Goal: Task Accomplishment & Management: Manage account settings

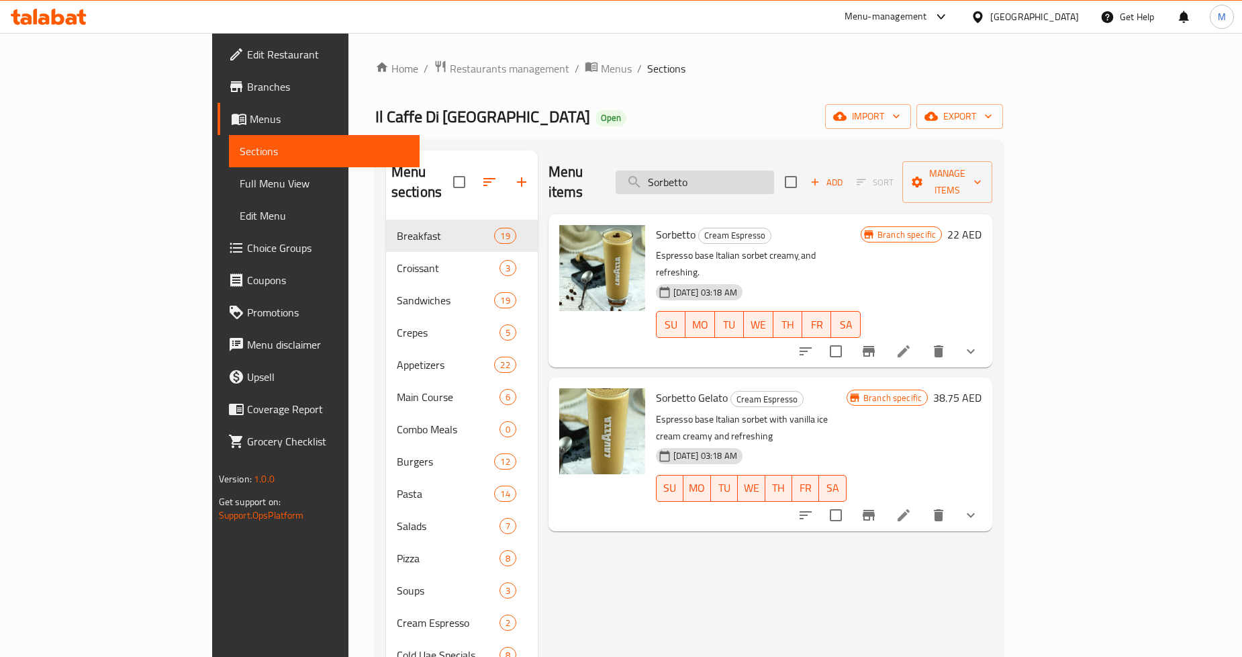
click at [764, 175] on input "Sorbetto" at bounding box center [695, 183] width 158 height 24
click at [774, 173] on input "Sorbetto" at bounding box center [695, 183] width 158 height 24
click at [774, 179] on input "Sorbetto" at bounding box center [695, 183] width 158 height 24
click at [774, 173] on input "Sorbetto" at bounding box center [695, 183] width 158 height 24
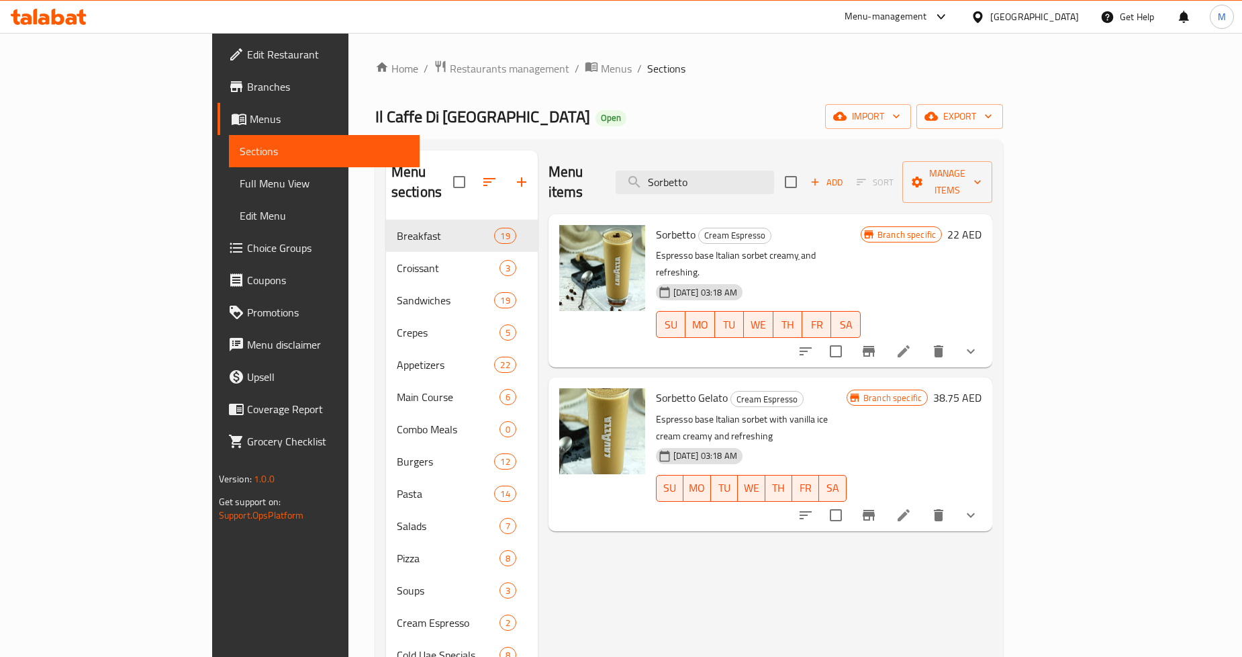
click at [877, 343] on icon "Branch-specific-item" at bounding box center [869, 351] width 16 height 16
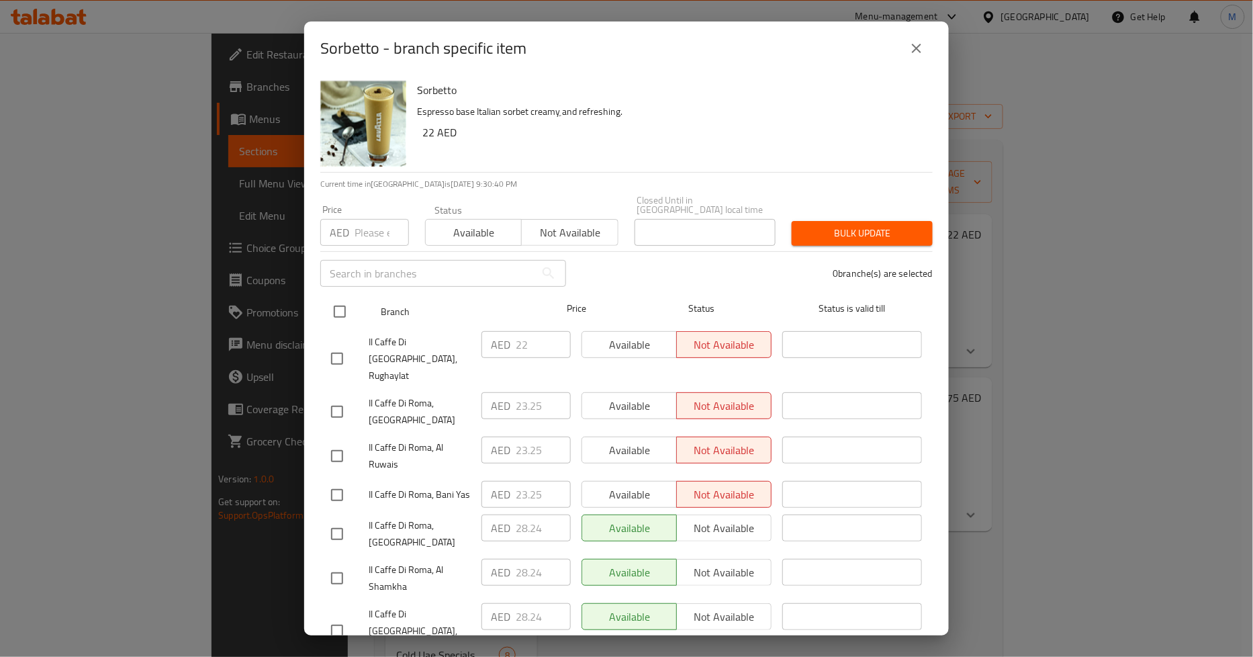
click at [347, 308] on input "checkbox" at bounding box center [340, 312] width 28 height 28
checkbox input "true"
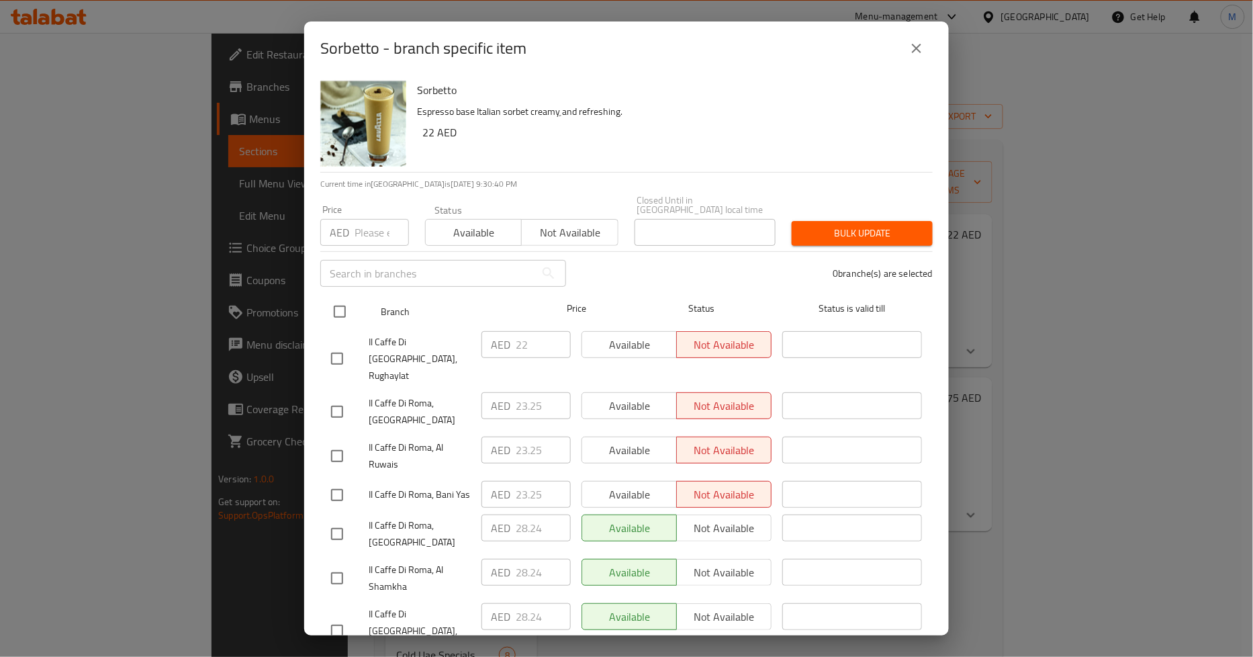
checkbox input "true"
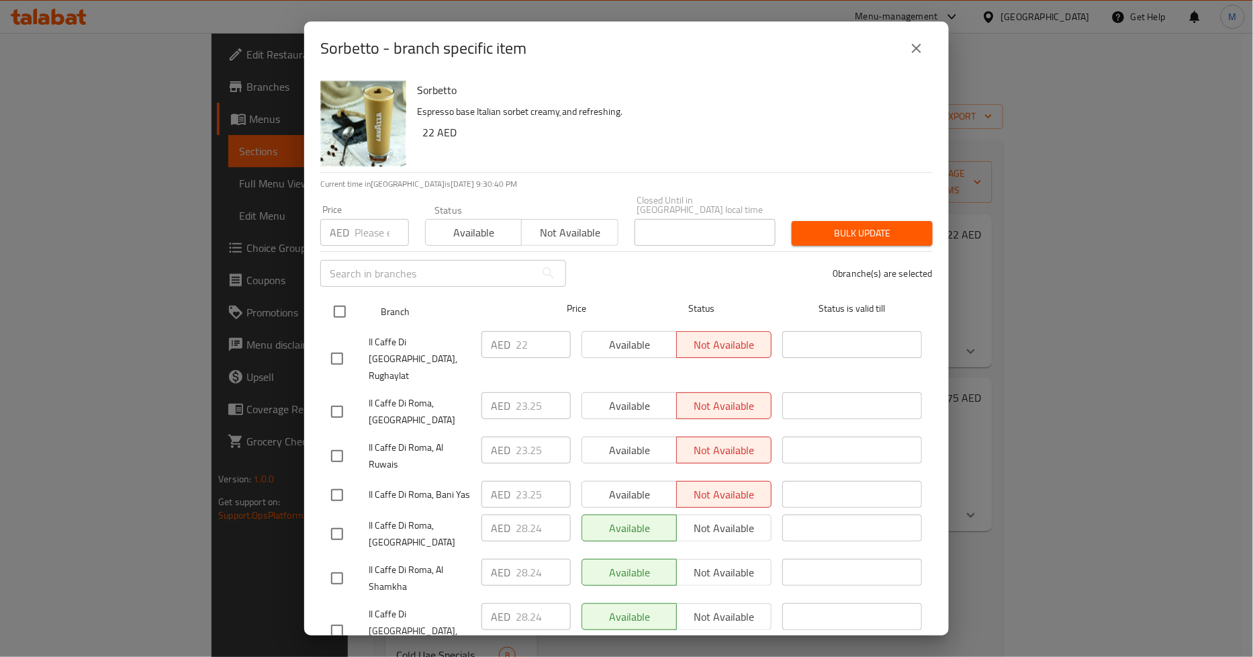
checkbox input "true"
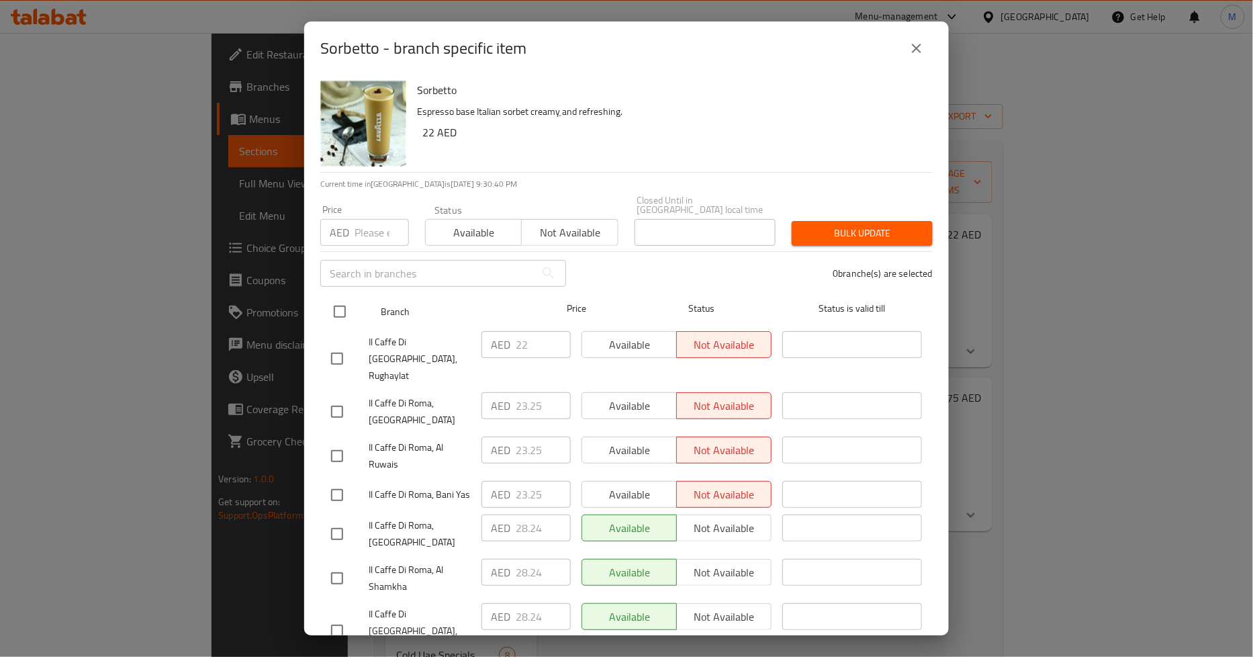
checkbox input "true"
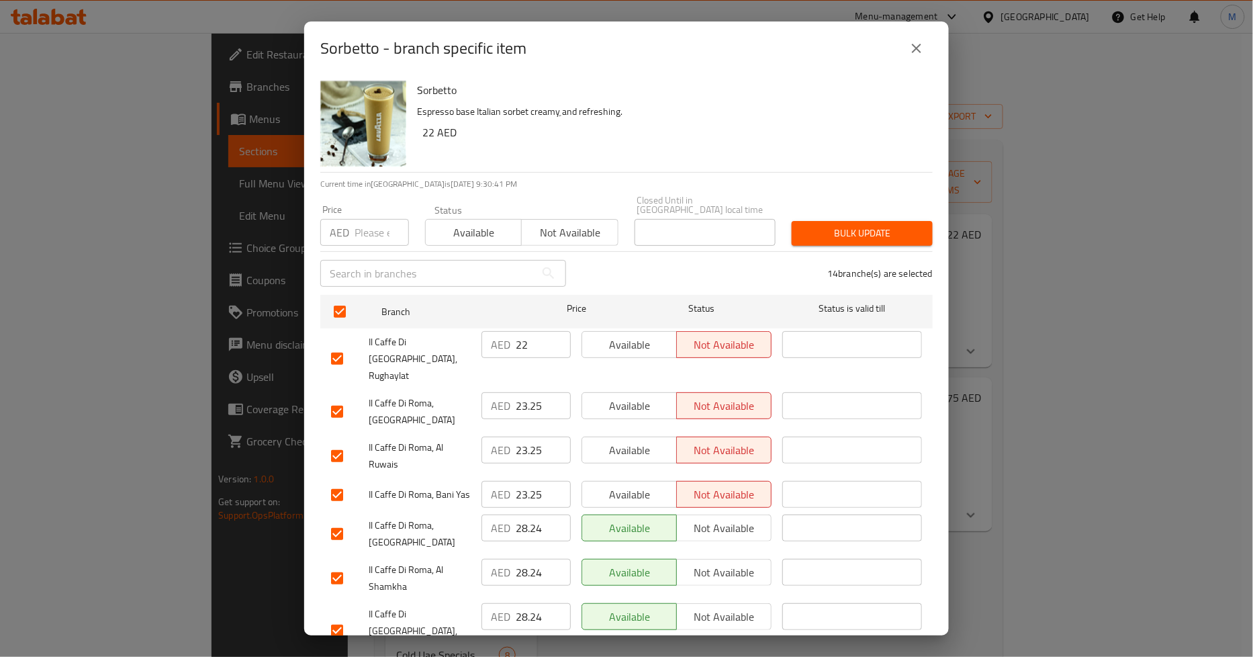
click at [365, 244] on input "number" at bounding box center [382, 232] width 54 height 27
paste input "28.24"
type input "28.24"
click at [829, 229] on span "Bulk update" at bounding box center [863, 233] width 120 height 17
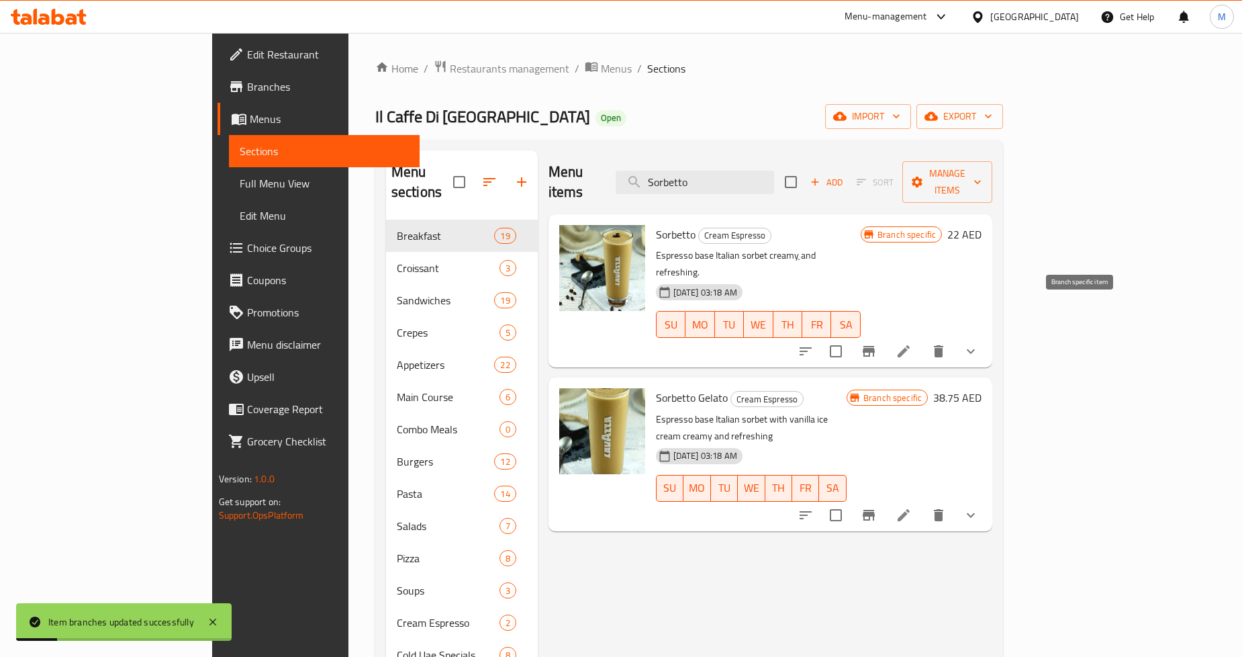
click at [877, 343] on icon "Branch-specific-item" at bounding box center [869, 351] width 16 height 16
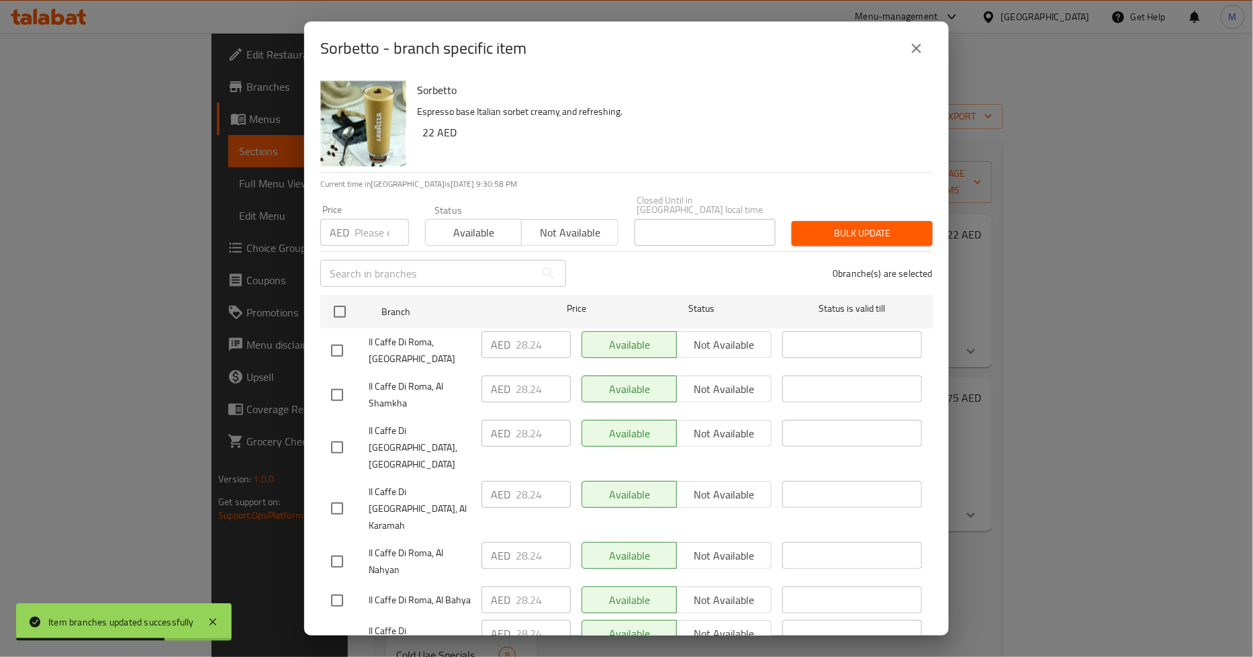
click at [918, 45] on icon "close" at bounding box center [917, 48] width 16 height 16
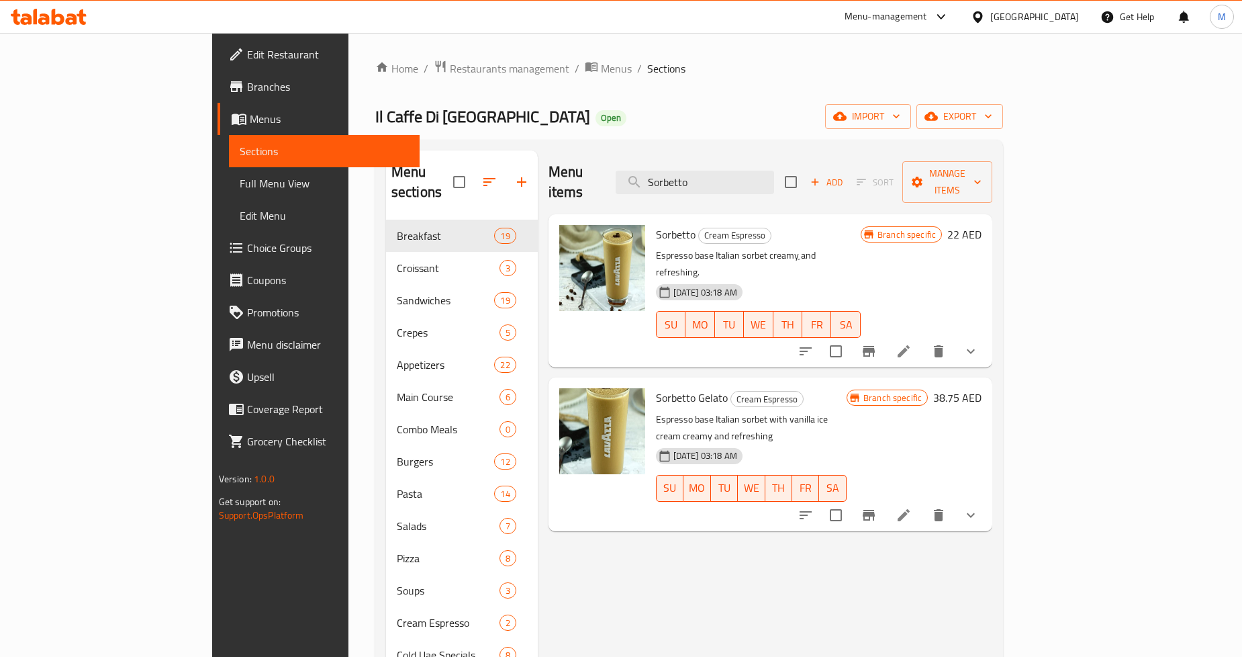
click at [771, 171] on input "Sorbetto" at bounding box center [695, 183] width 158 height 24
paste input "Iced Gaya"
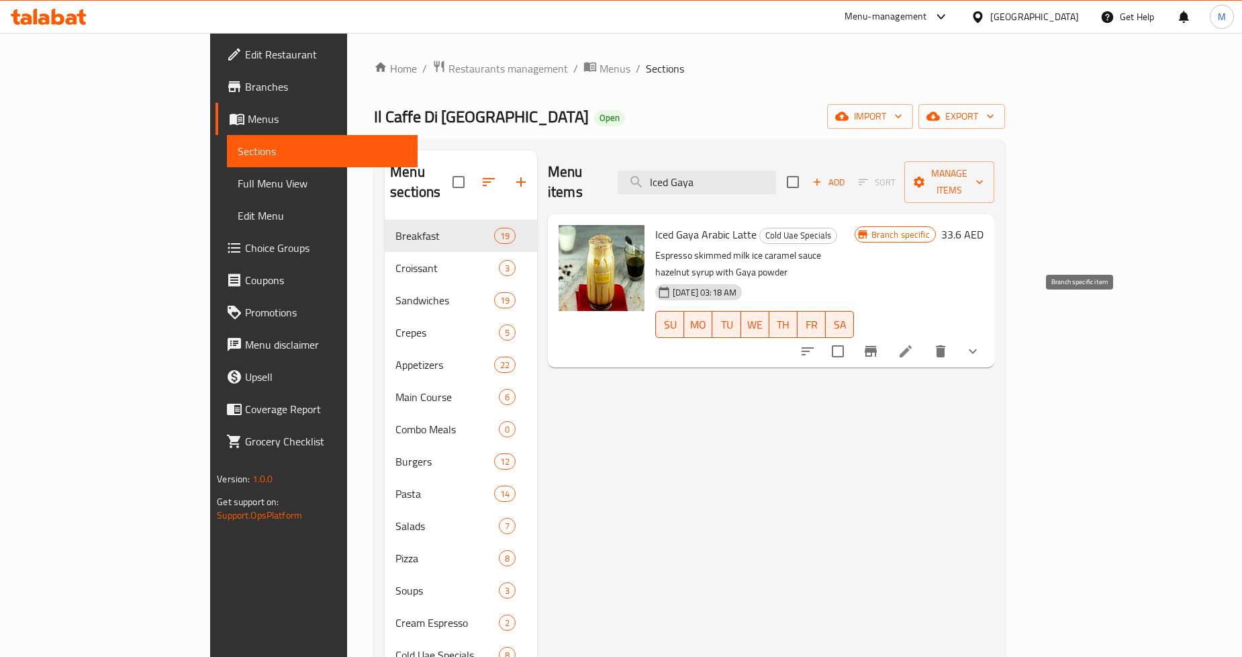
click at [887, 335] on button "Branch-specific-item" at bounding box center [871, 351] width 32 height 32
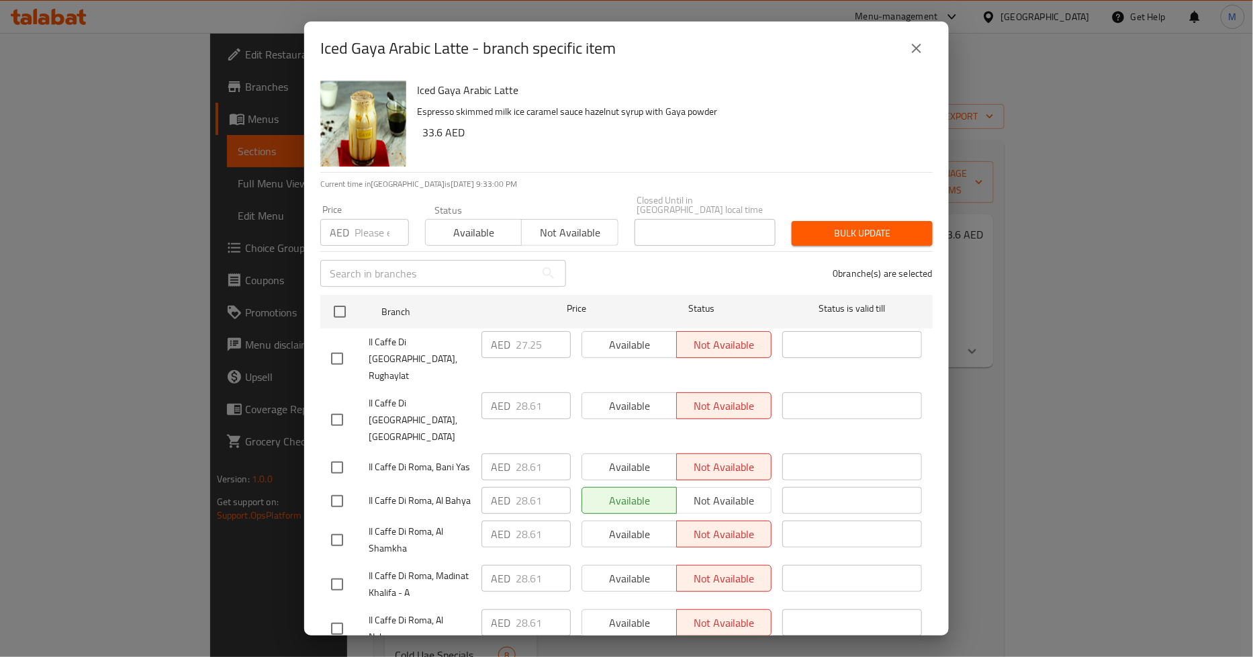
click at [909, 46] on icon "close" at bounding box center [917, 48] width 16 height 16
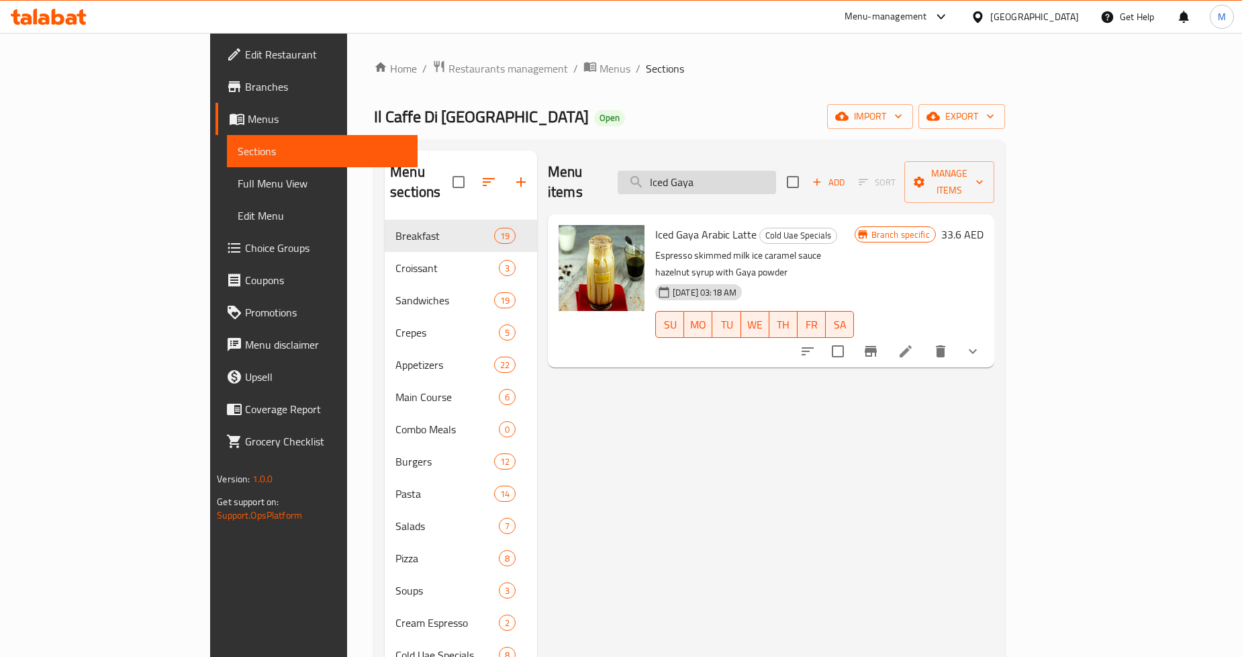
click at [776, 183] on input "Iced Gaya" at bounding box center [697, 183] width 158 height 24
click at [726, 173] on input "Iced Gaya" at bounding box center [697, 183] width 158 height 24
click at [723, 171] on input "Iced Gaya" at bounding box center [697, 183] width 158 height 24
click at [776, 173] on input "Iced Gaya" at bounding box center [697, 183] width 158 height 24
click at [748, 173] on input "Iced Gaya" at bounding box center [697, 183] width 158 height 24
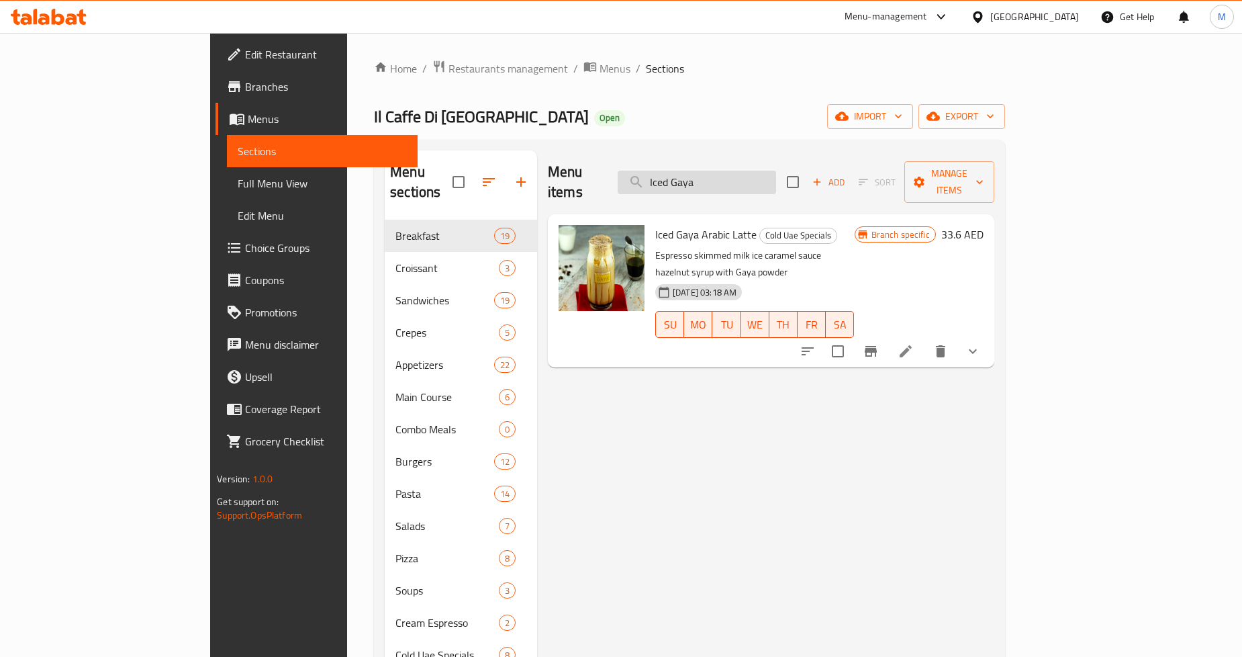
click at [744, 172] on input "Iced Gaya" at bounding box center [697, 183] width 158 height 24
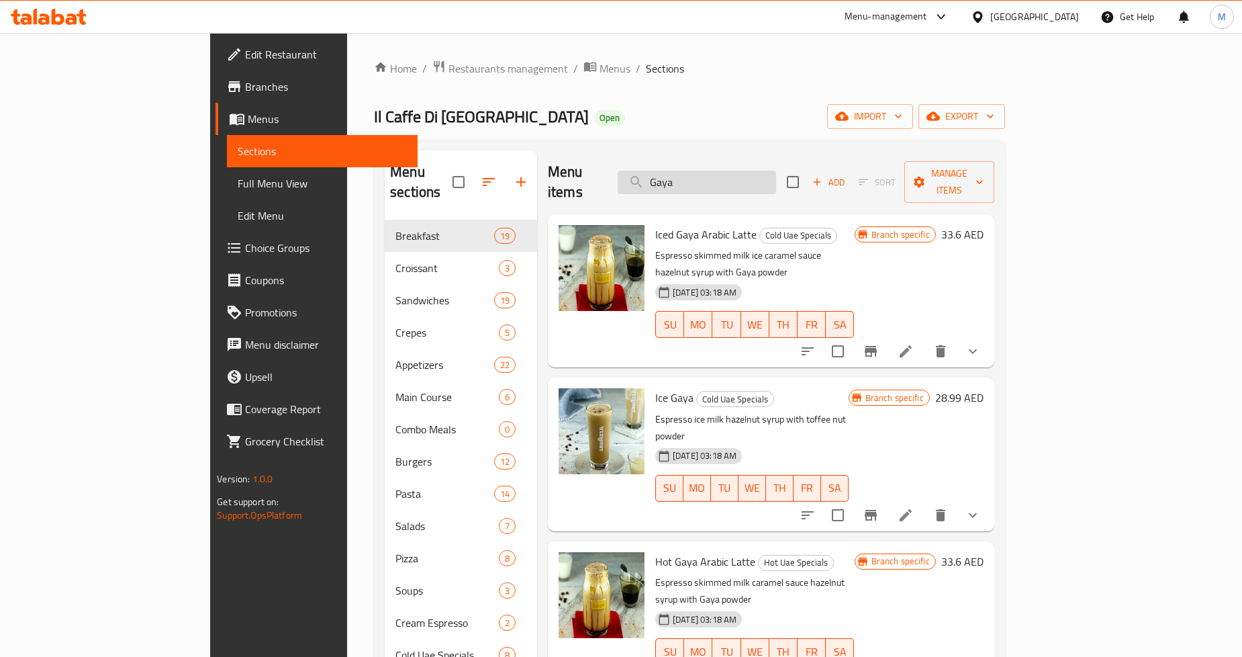
click at [769, 171] on input "Gaya" at bounding box center [697, 183] width 158 height 24
type input "Gaya"
click at [655, 411] on p "Espresso ice milk hazelnut syrup with toffee nut powder" at bounding box center [751, 428] width 193 height 34
click at [877, 510] on icon "Branch-specific-item" at bounding box center [871, 515] width 12 height 11
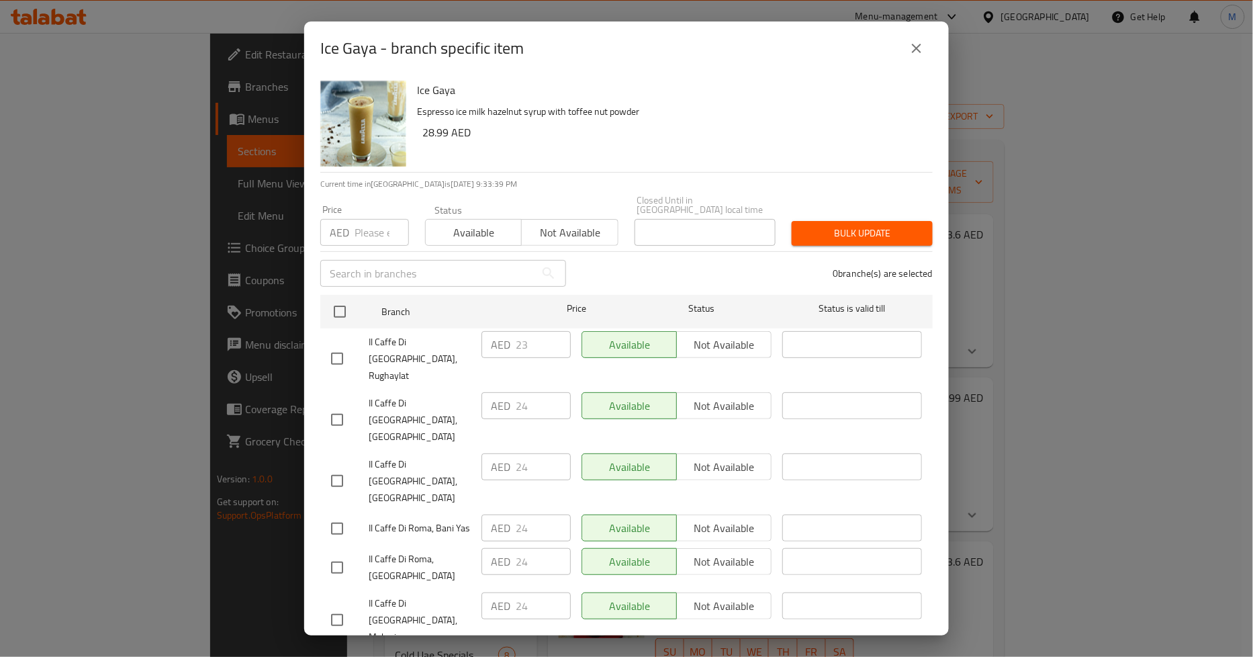
click at [376, 235] on input "number" at bounding box center [382, 232] width 54 height 27
paste input "28.99"
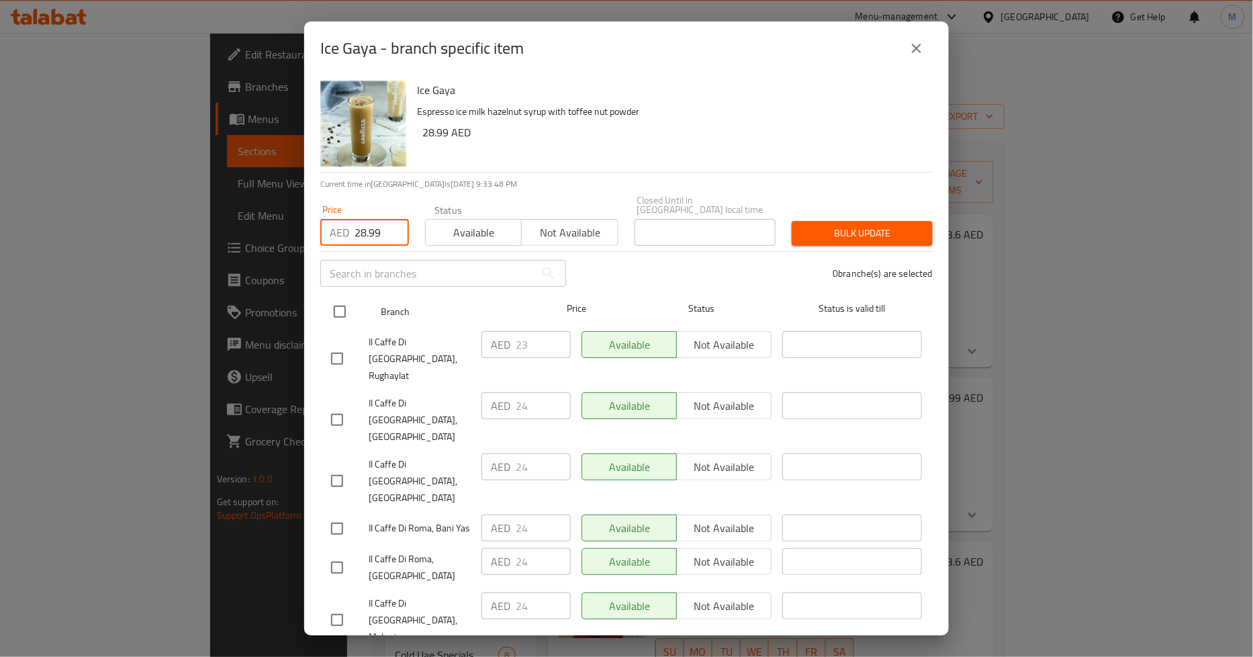
type input "28.99"
click at [351, 304] on input "checkbox" at bounding box center [340, 312] width 28 height 28
checkbox input "true"
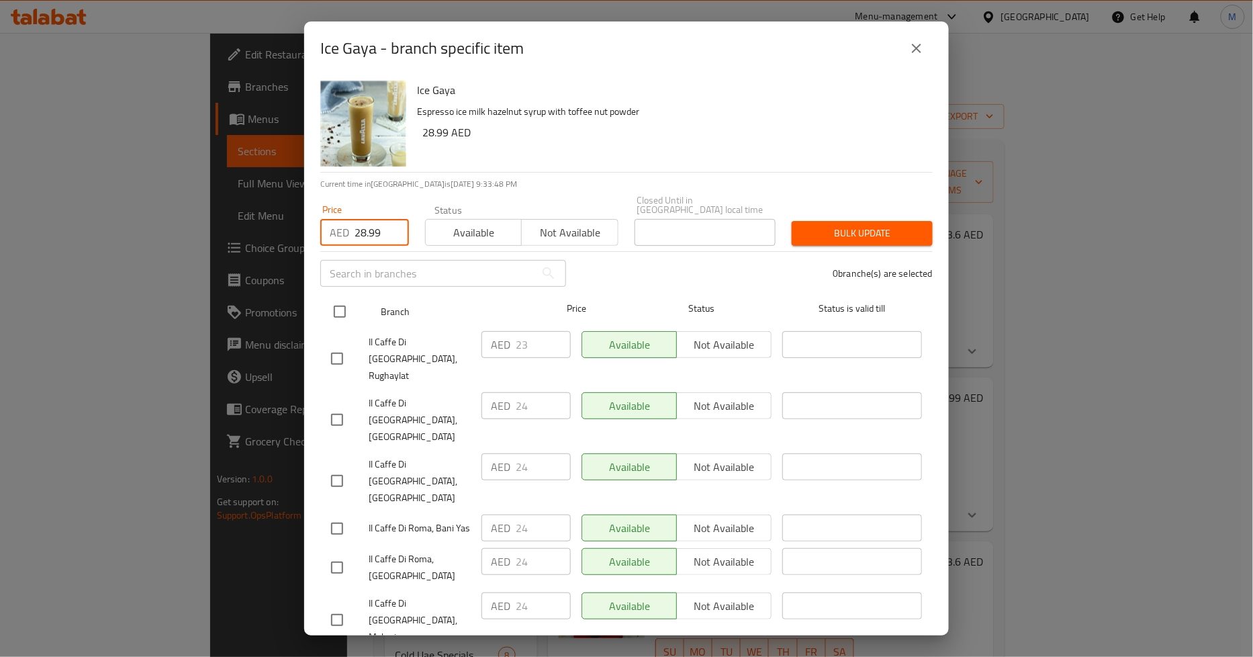
checkbox input "true"
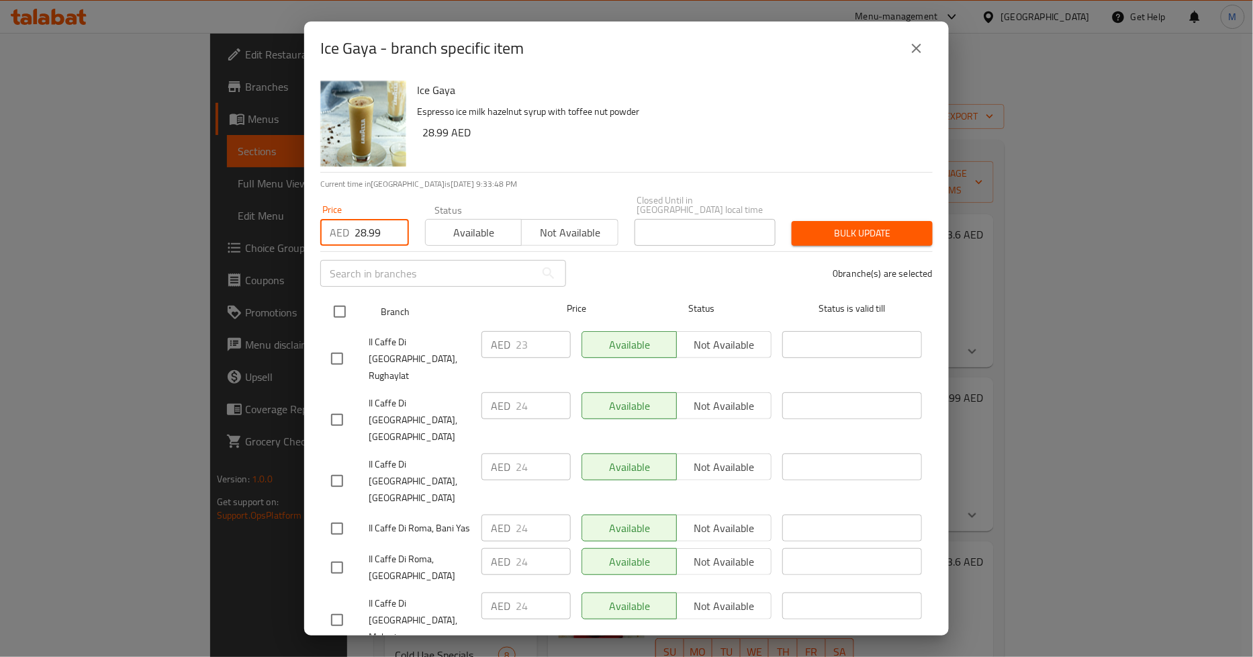
checkbox input "true"
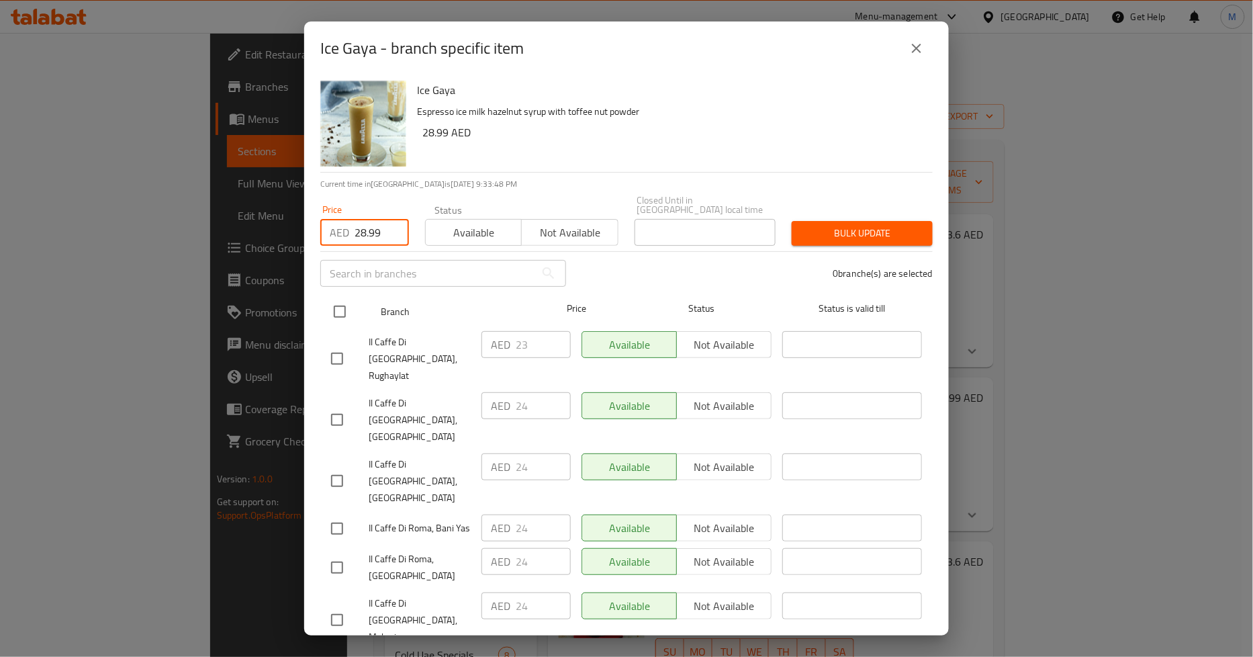
checkbox input "true"
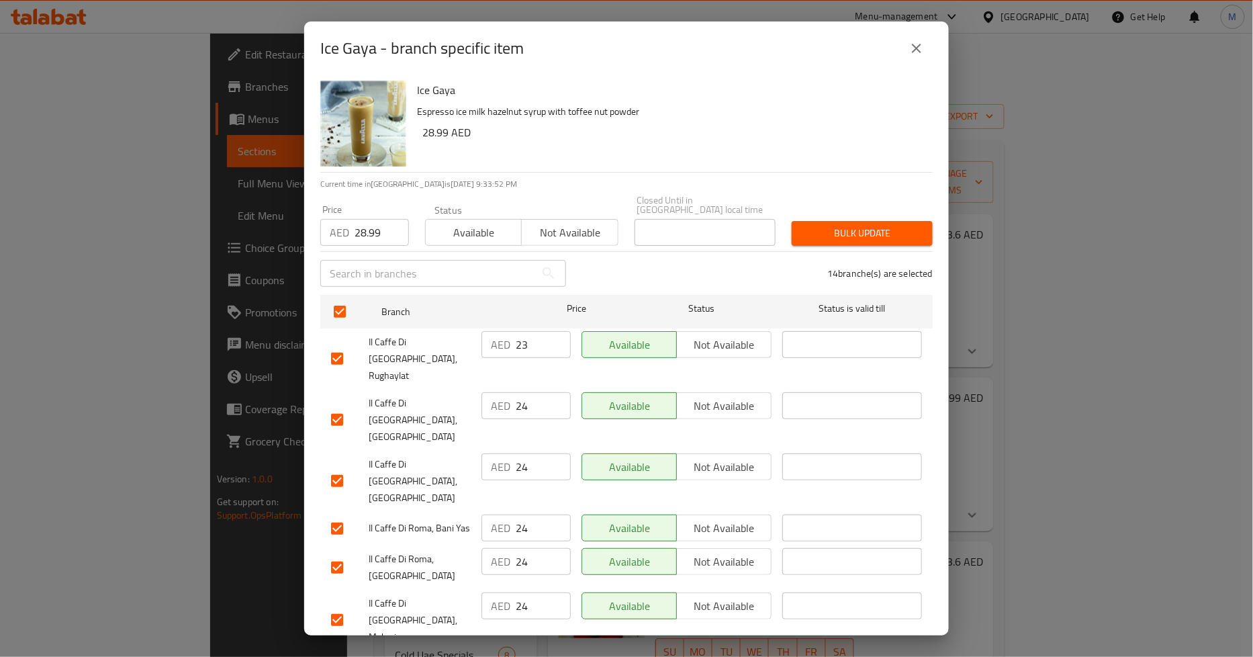
click at [829, 234] on span "Bulk update" at bounding box center [863, 233] width 120 height 17
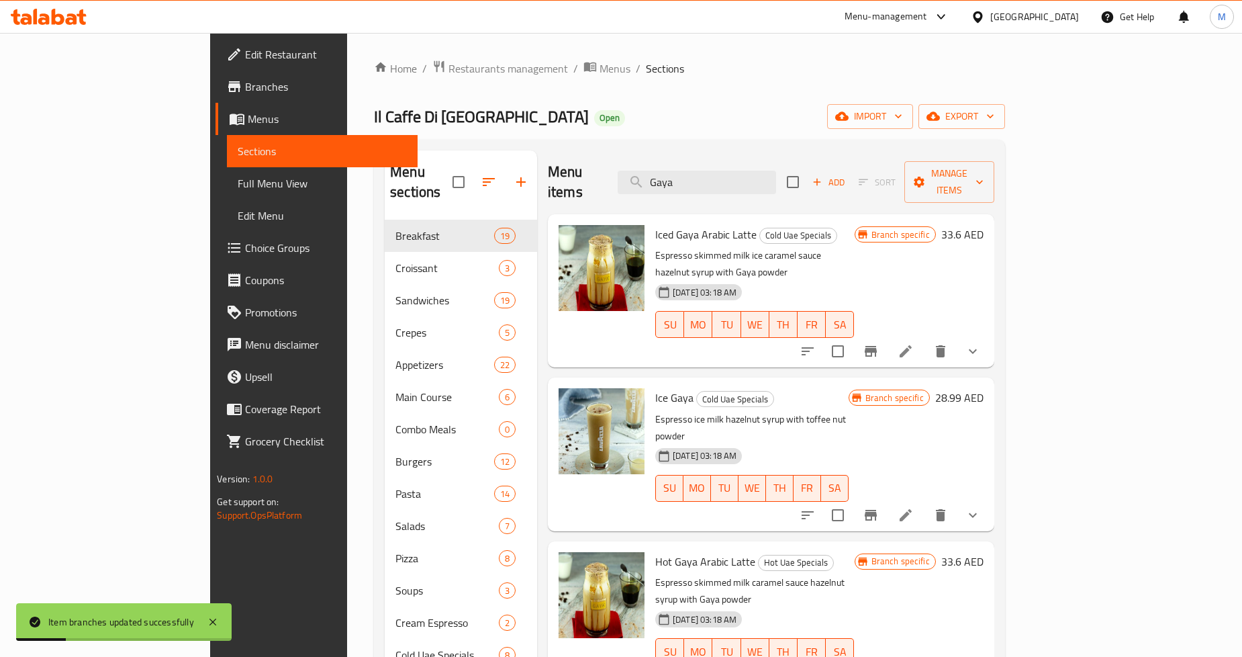
click at [879, 507] on icon "Branch-specific-item" at bounding box center [871, 515] width 16 height 16
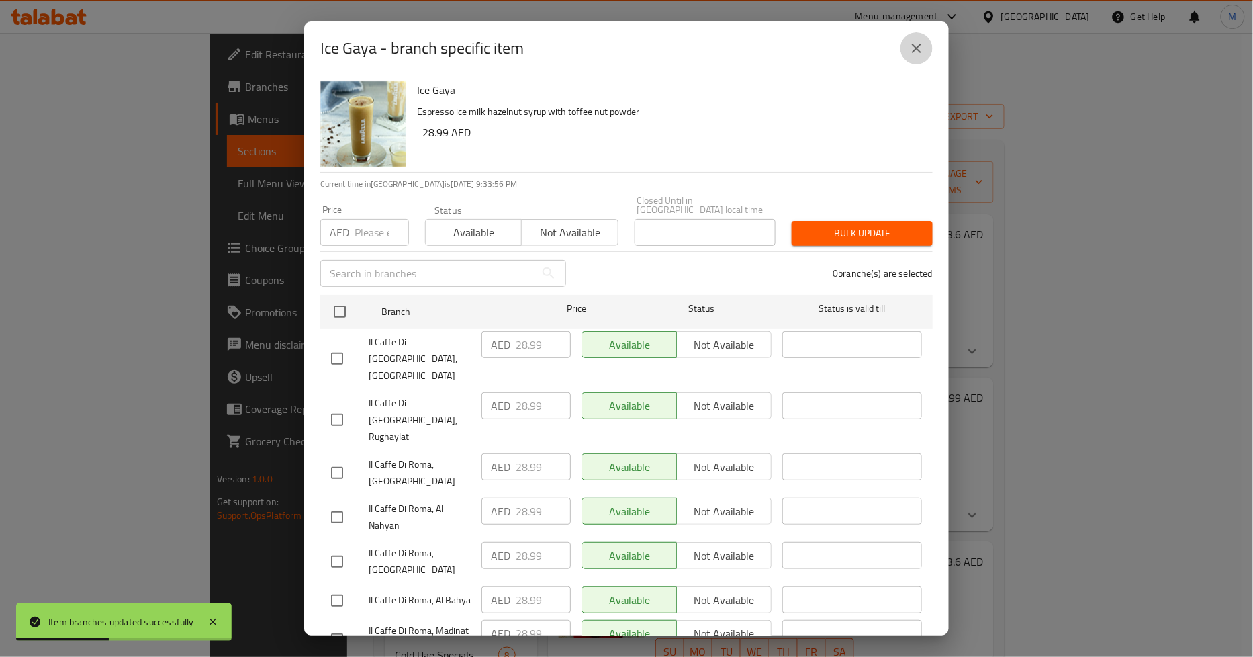
click at [921, 54] on icon "close" at bounding box center [917, 48] width 16 height 16
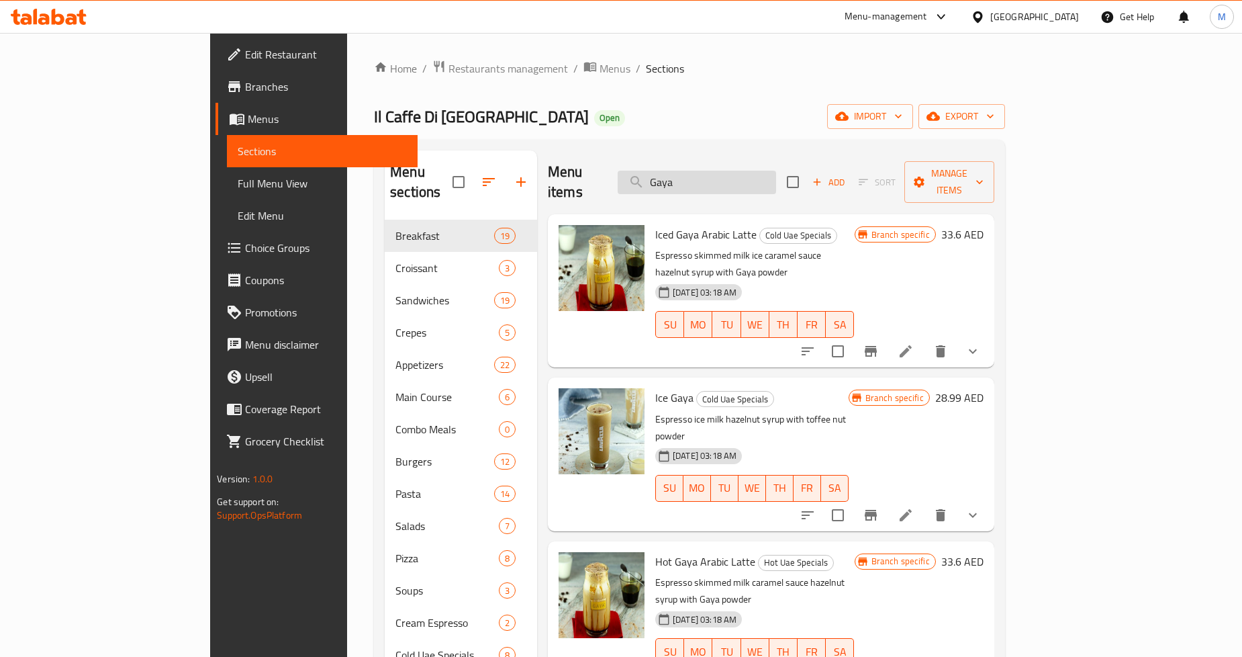
click at [776, 171] on input "Gaya" at bounding box center [697, 183] width 158 height 24
click at [745, 179] on input "Gaya" at bounding box center [697, 183] width 158 height 24
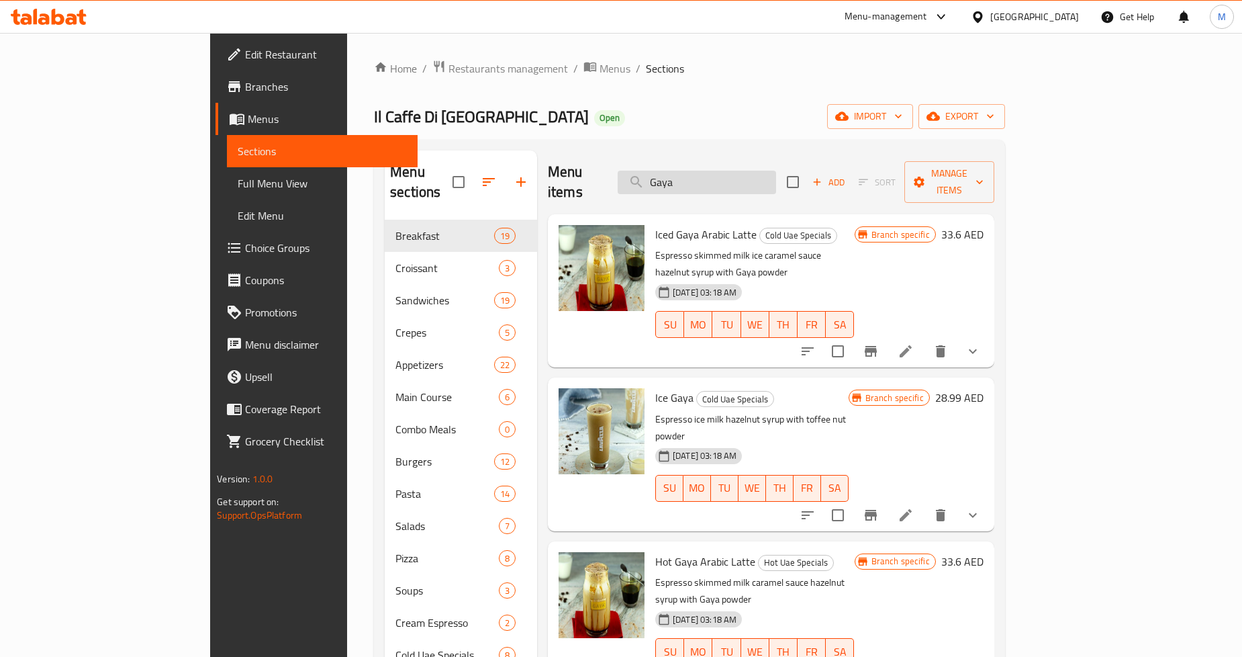
click at [745, 179] on input "Gaya" at bounding box center [697, 183] width 158 height 24
paste input "Iced [PERSON_NAME] Dolce"
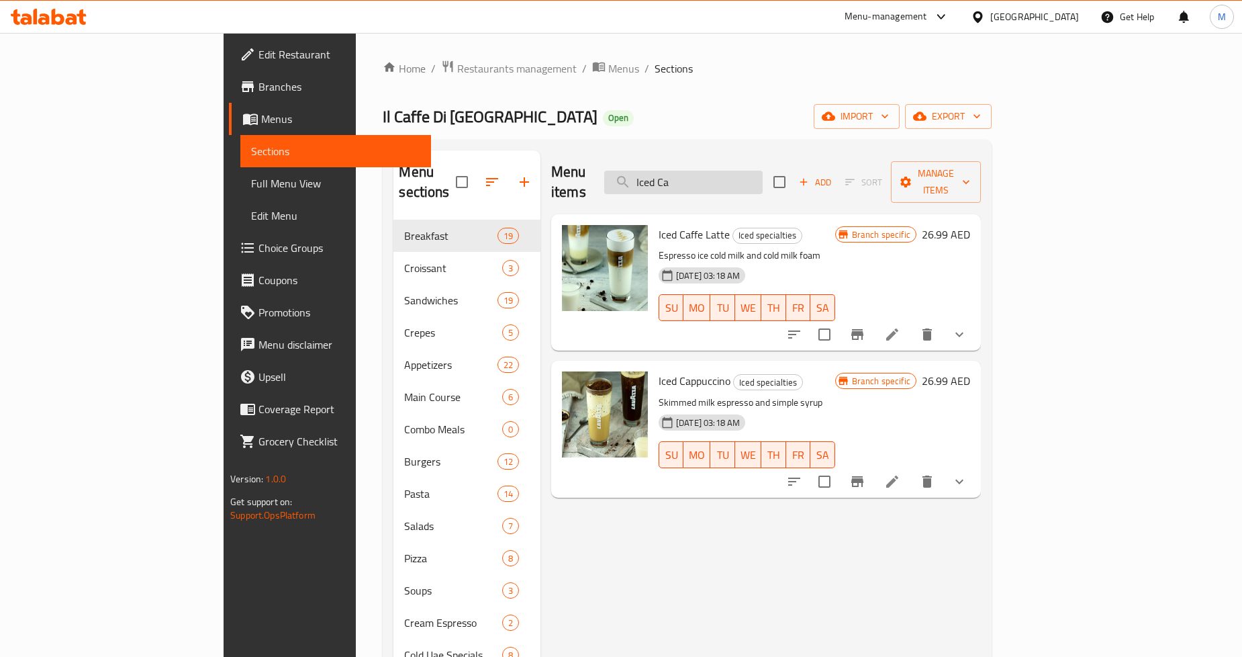
click at [742, 178] on input "Iced Ca" at bounding box center [683, 183] width 158 height 24
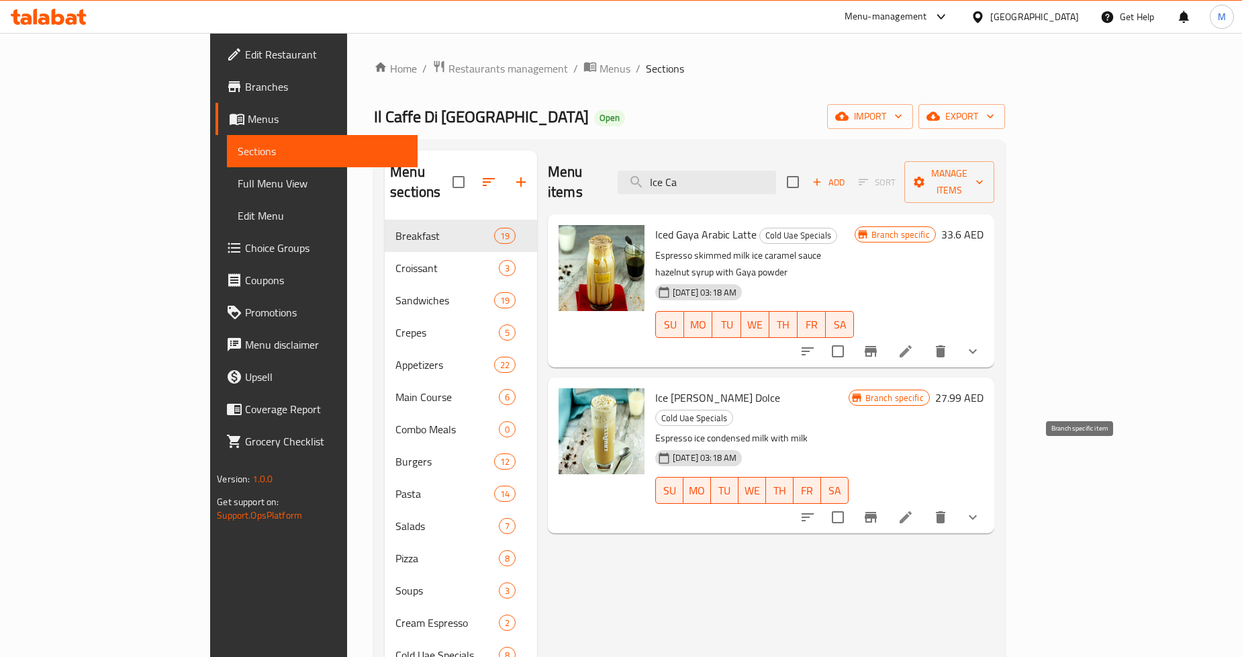
type input "Ice Ca"
click at [879, 509] on icon "Branch-specific-item" at bounding box center [871, 517] width 16 height 16
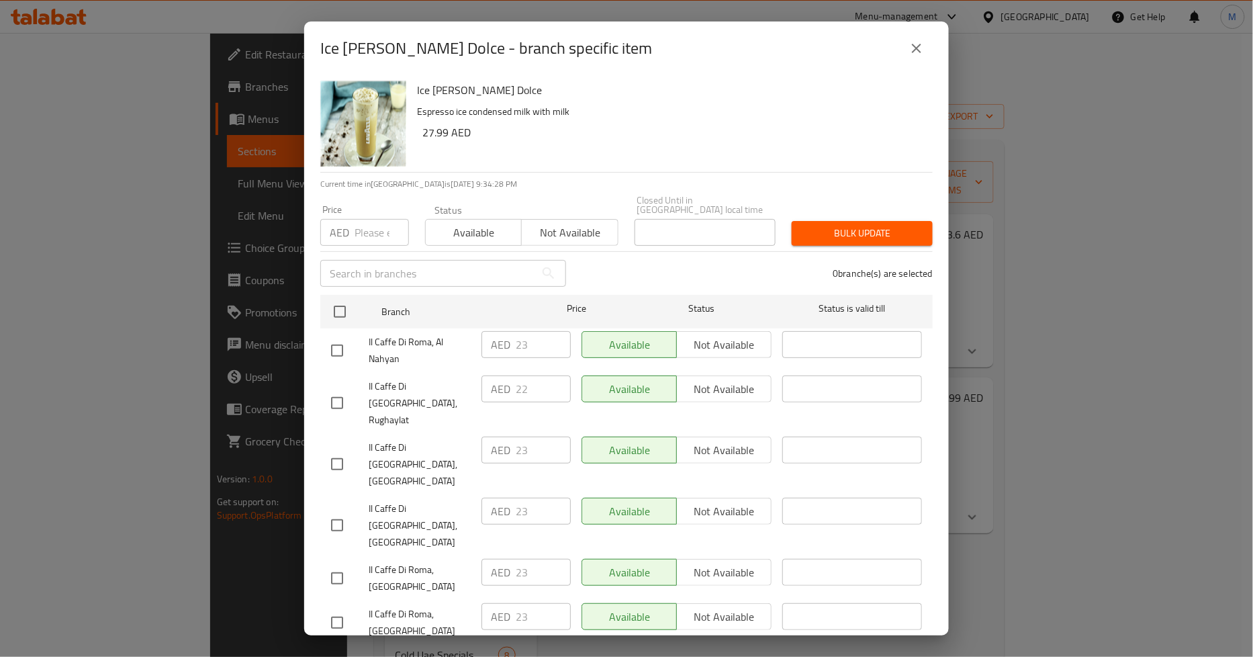
click at [372, 234] on input "number" at bounding box center [382, 232] width 54 height 27
paste input "27.99"
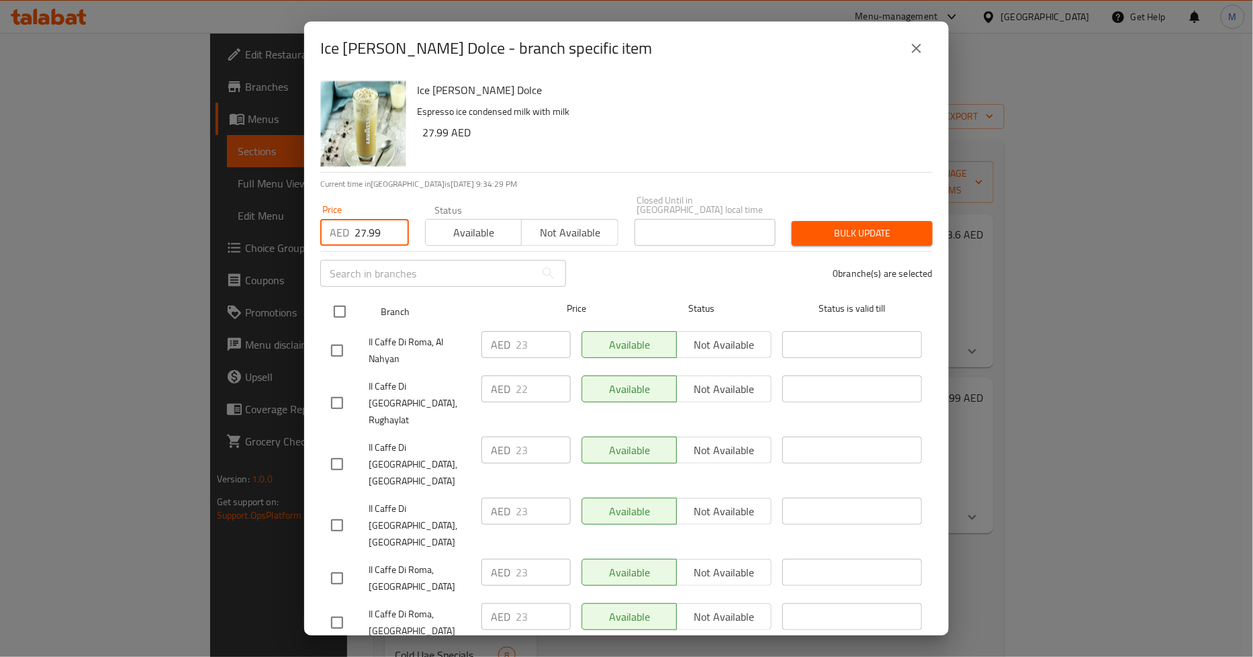
type input "27.99"
click at [340, 311] on input "checkbox" at bounding box center [340, 312] width 28 height 28
checkbox input "true"
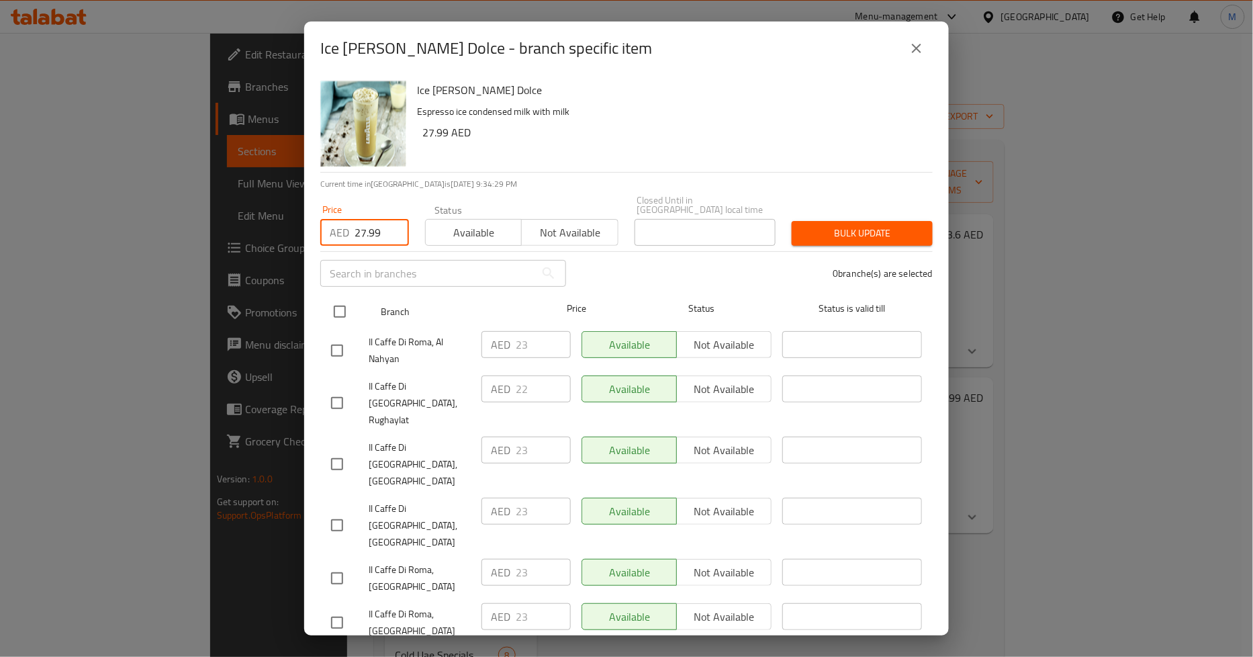
checkbox input "true"
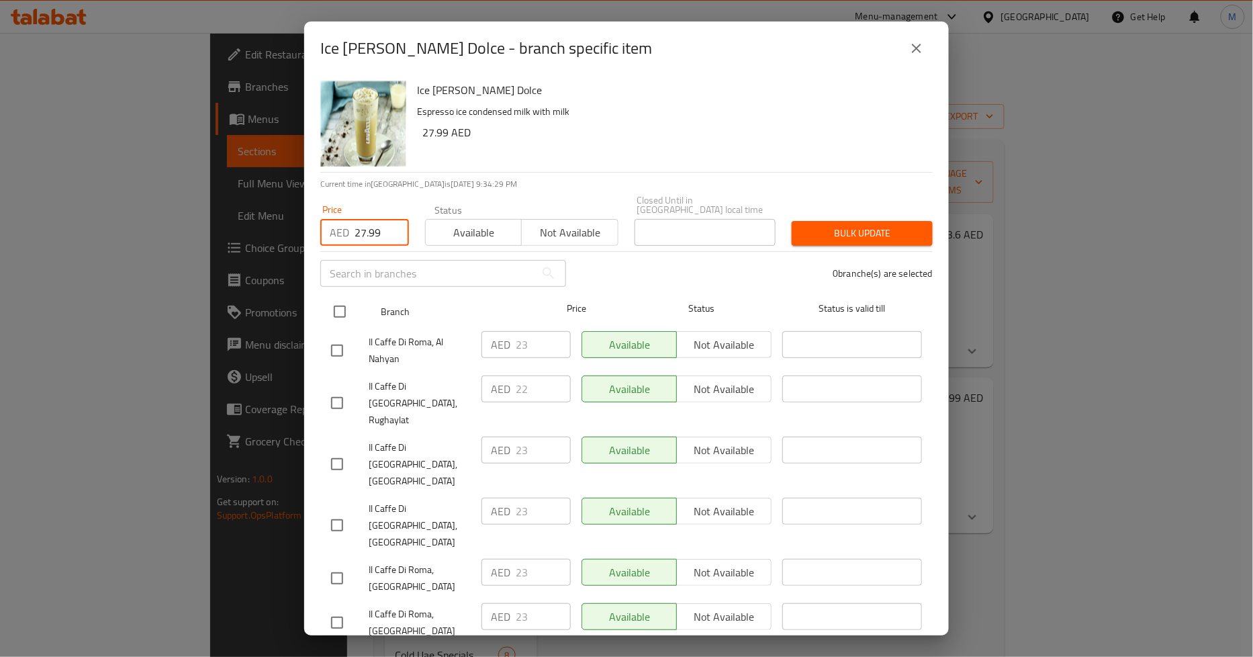
checkbox input "true"
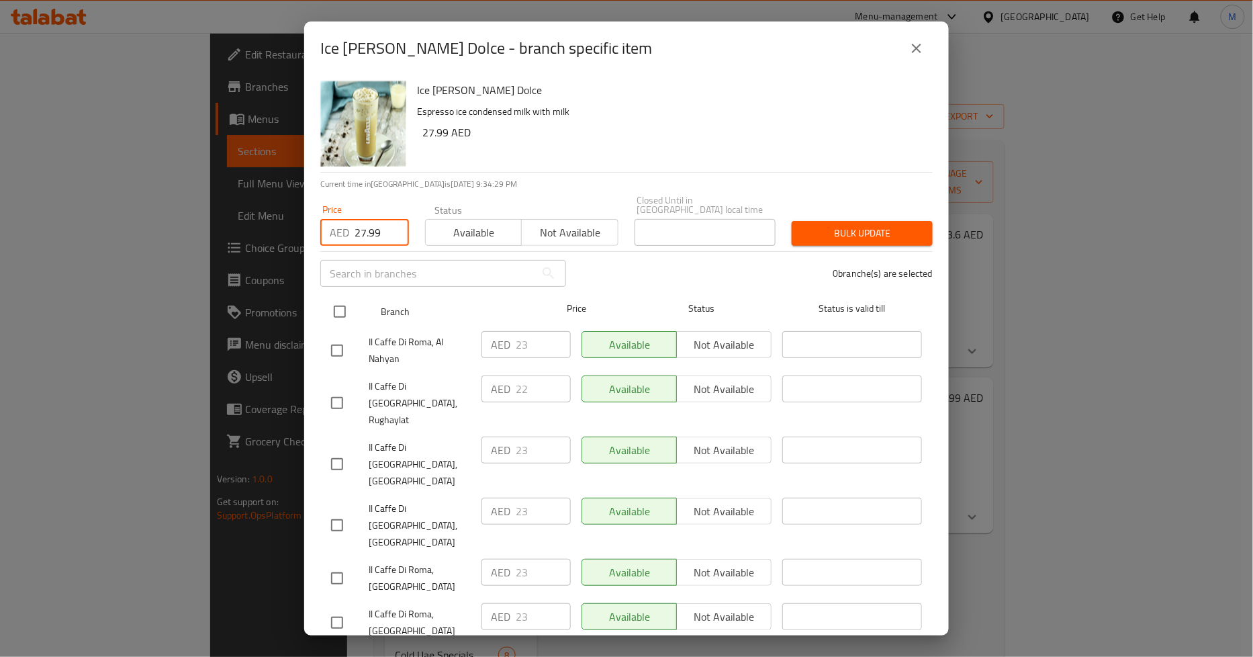
checkbox input "true"
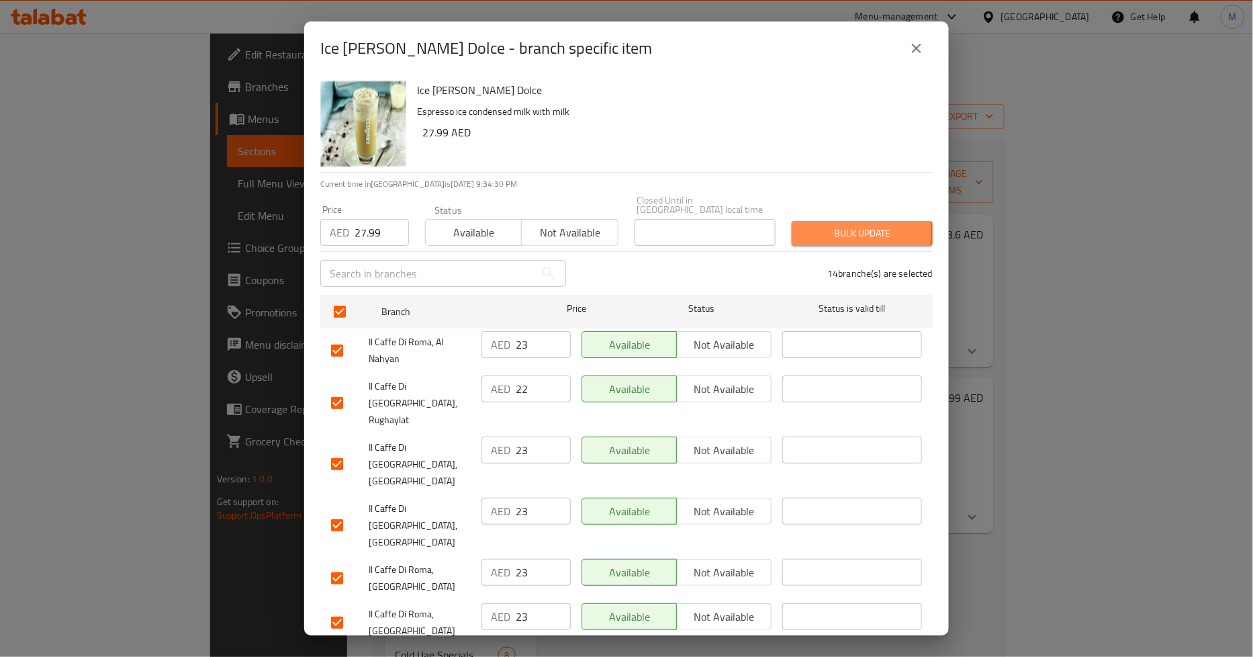
click at [803, 232] on span "Bulk update" at bounding box center [863, 233] width 120 height 17
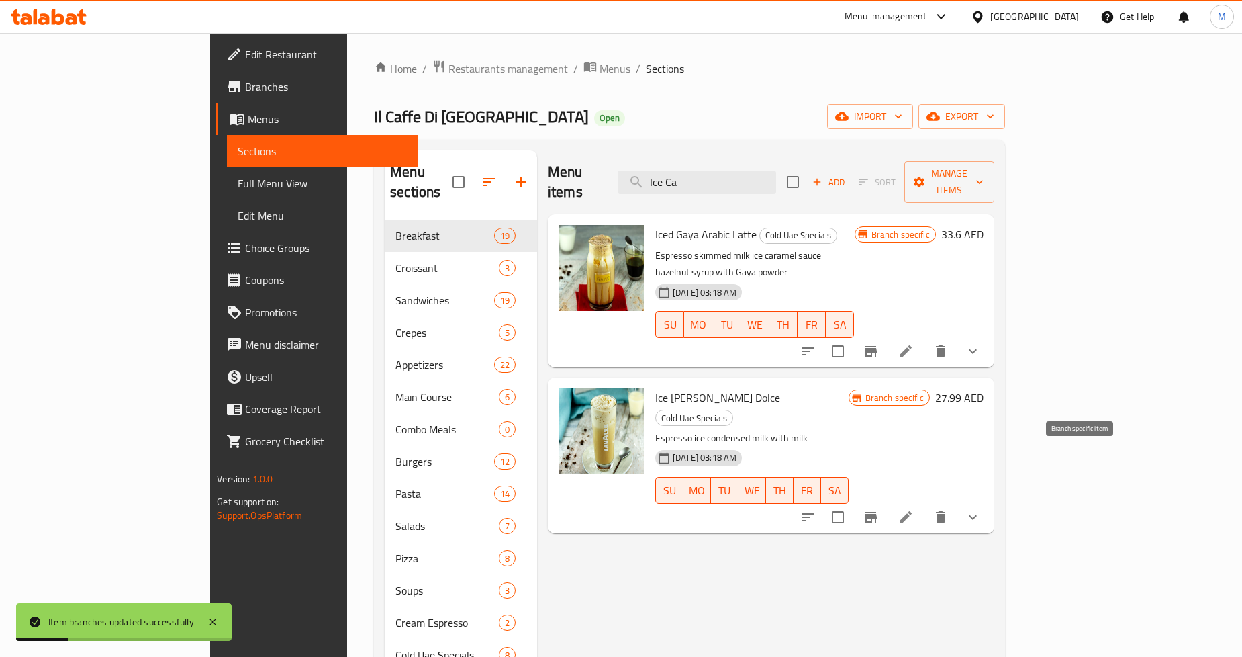
click at [877, 512] on icon "Branch-specific-item" at bounding box center [871, 517] width 12 height 11
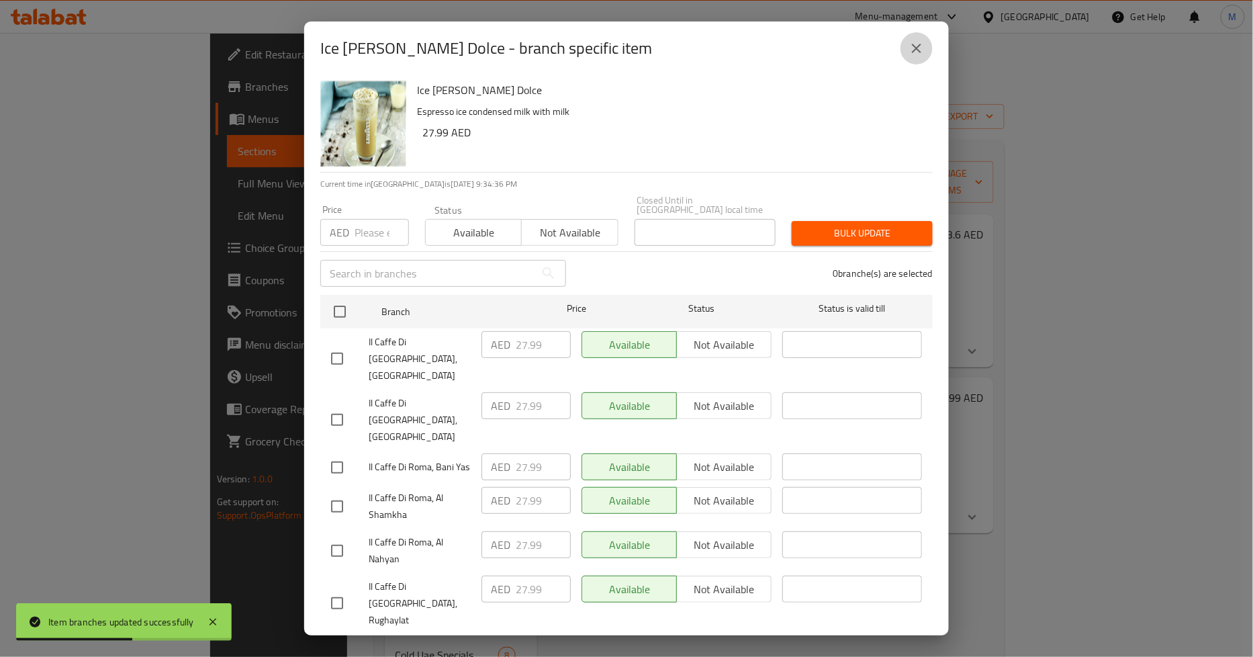
click at [922, 48] on icon "close" at bounding box center [917, 48] width 16 height 16
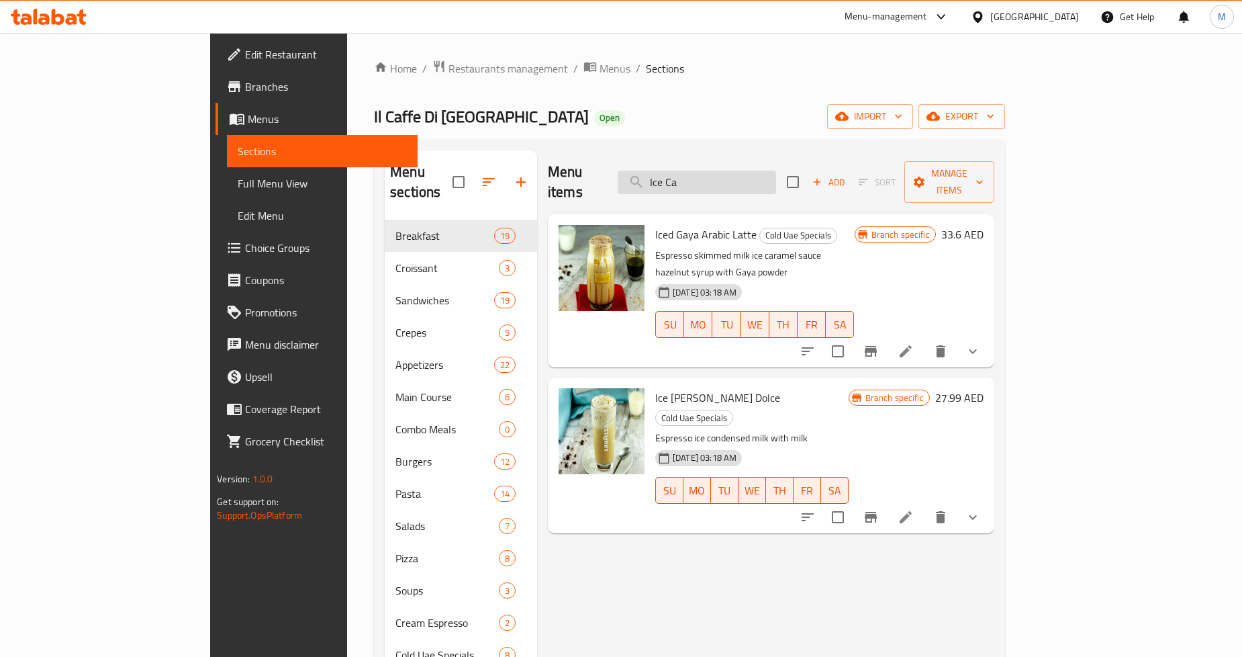
click at [776, 177] on input "Ice Ca" at bounding box center [697, 183] width 158 height 24
paste input "d [PERSON_NAME]"
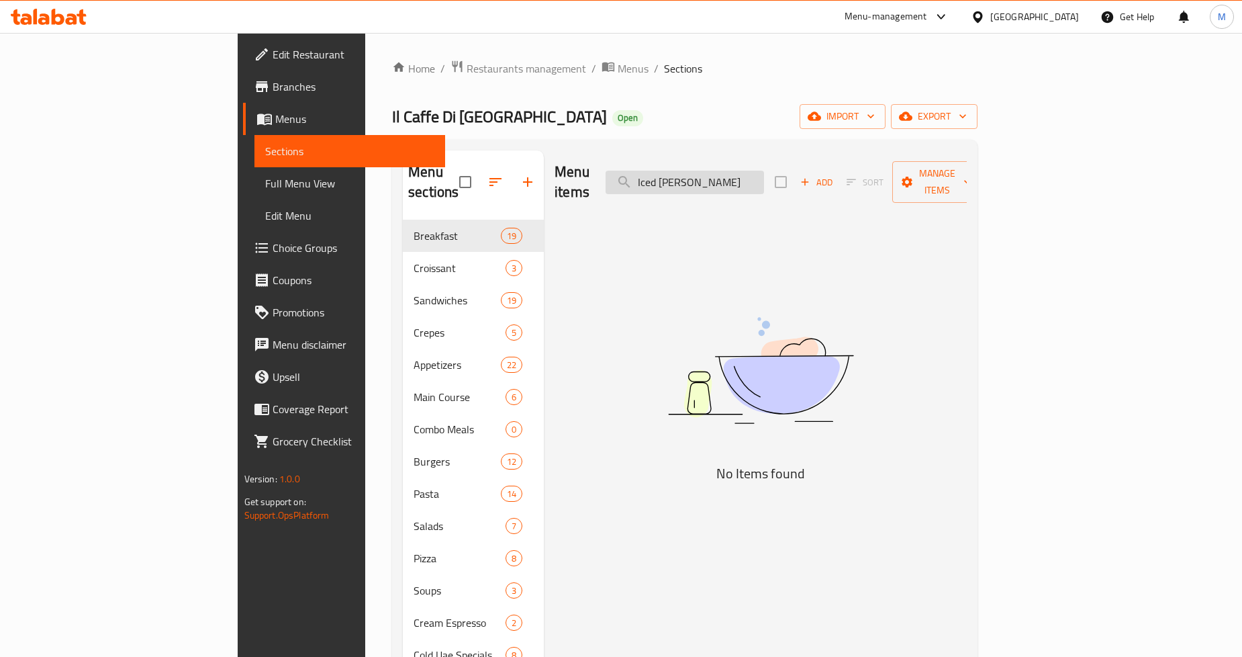
click at [743, 173] on input "Iced [PERSON_NAME]" at bounding box center [685, 183] width 158 height 24
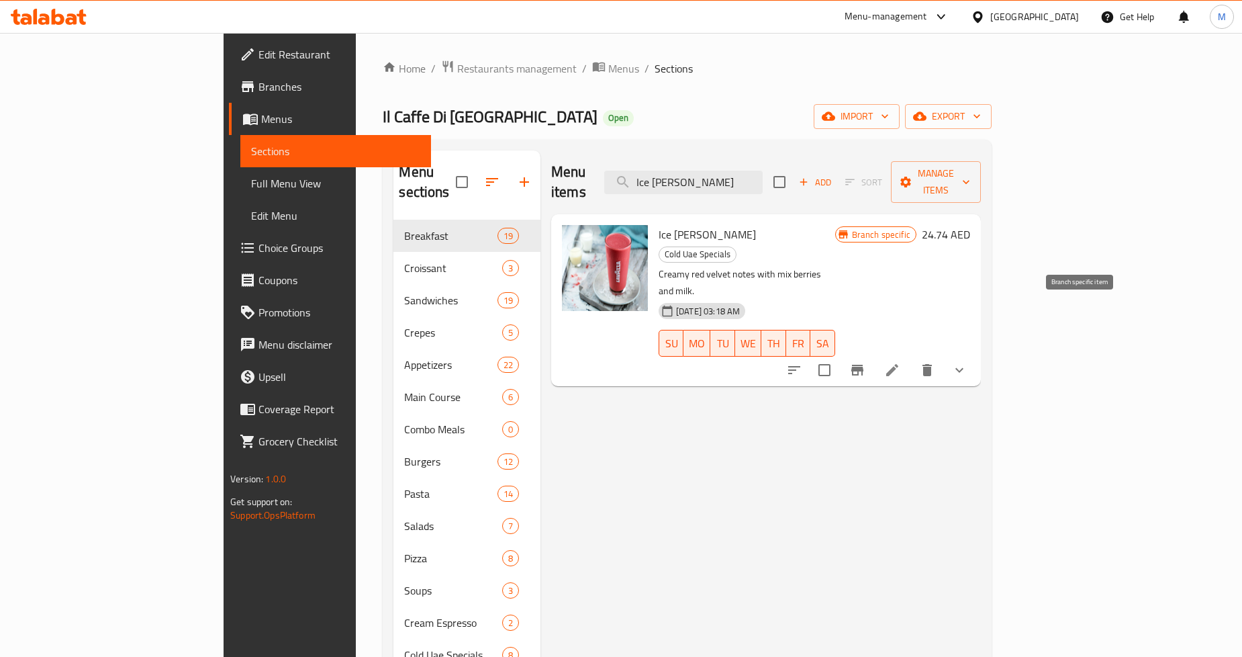
type input "Ice [PERSON_NAME]"
click at [874, 354] on button "Branch-specific-item" at bounding box center [858, 370] width 32 height 32
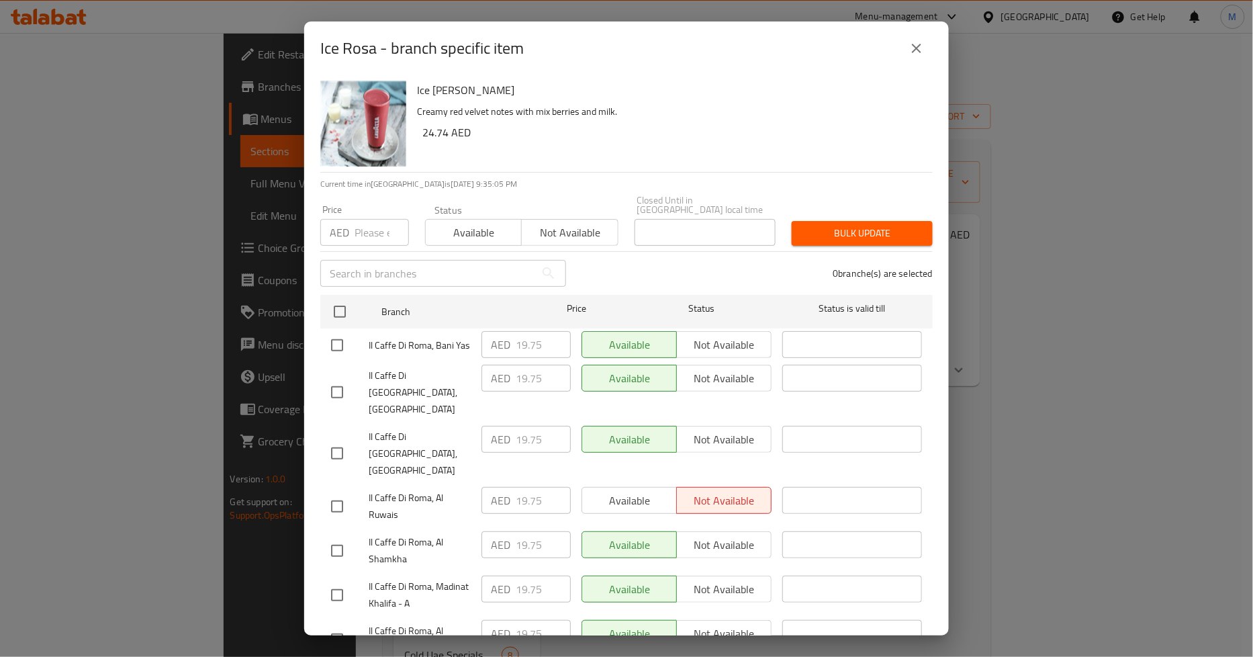
click at [367, 228] on input "number" at bounding box center [382, 232] width 54 height 27
paste input "24.74"
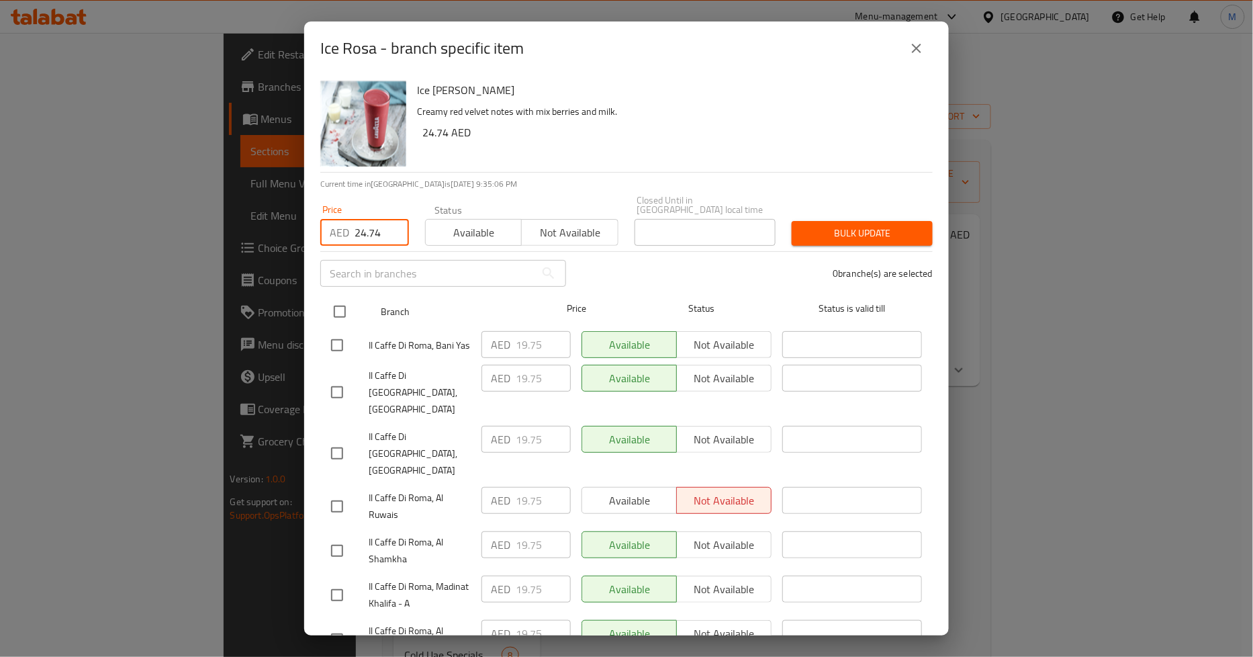
type input "24.74"
click at [334, 312] on input "checkbox" at bounding box center [340, 312] width 28 height 28
checkbox input "true"
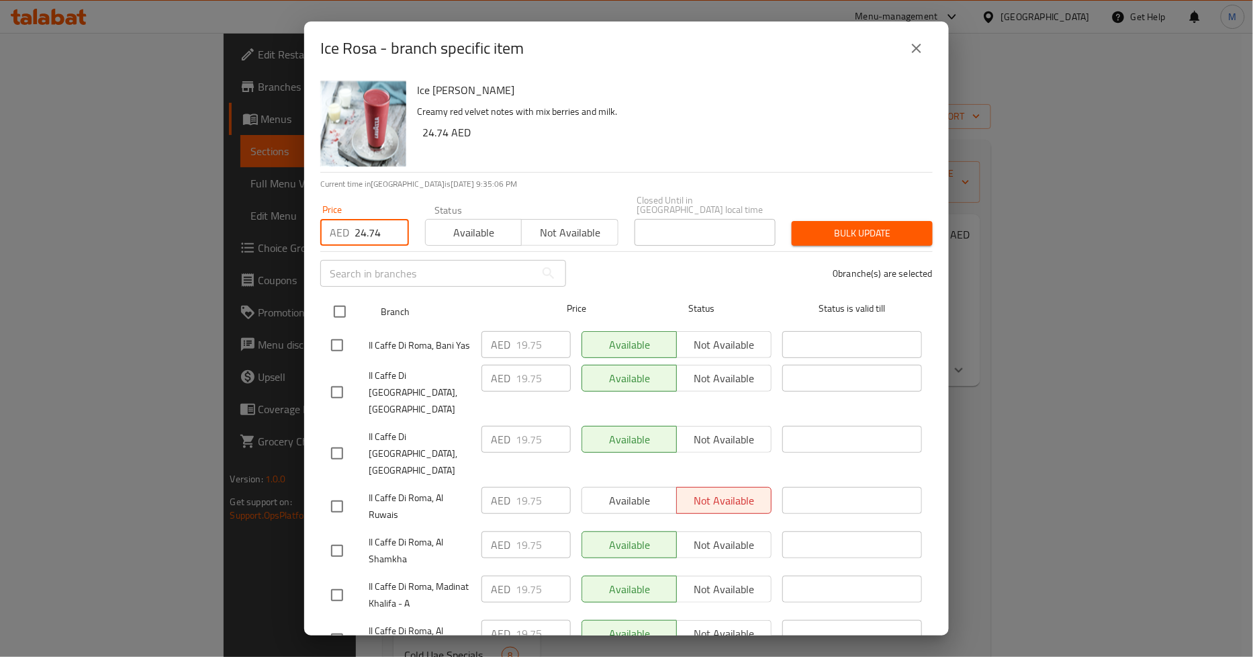
checkbox input "true"
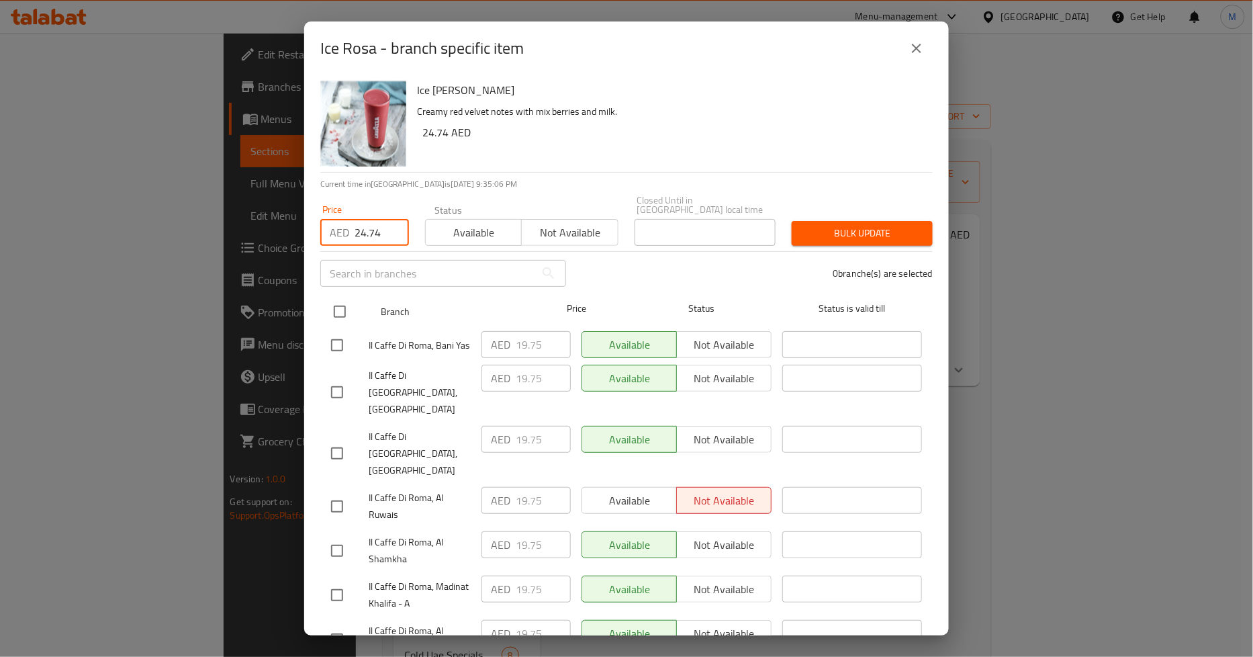
checkbox input "true"
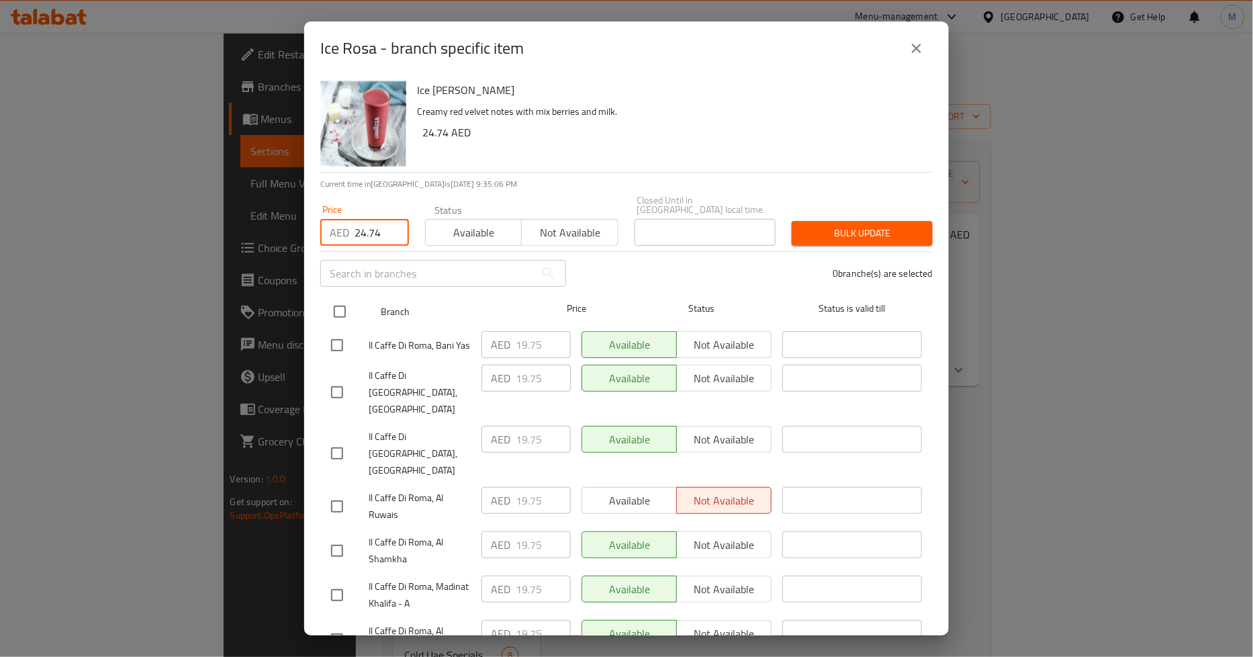
checkbox input "true"
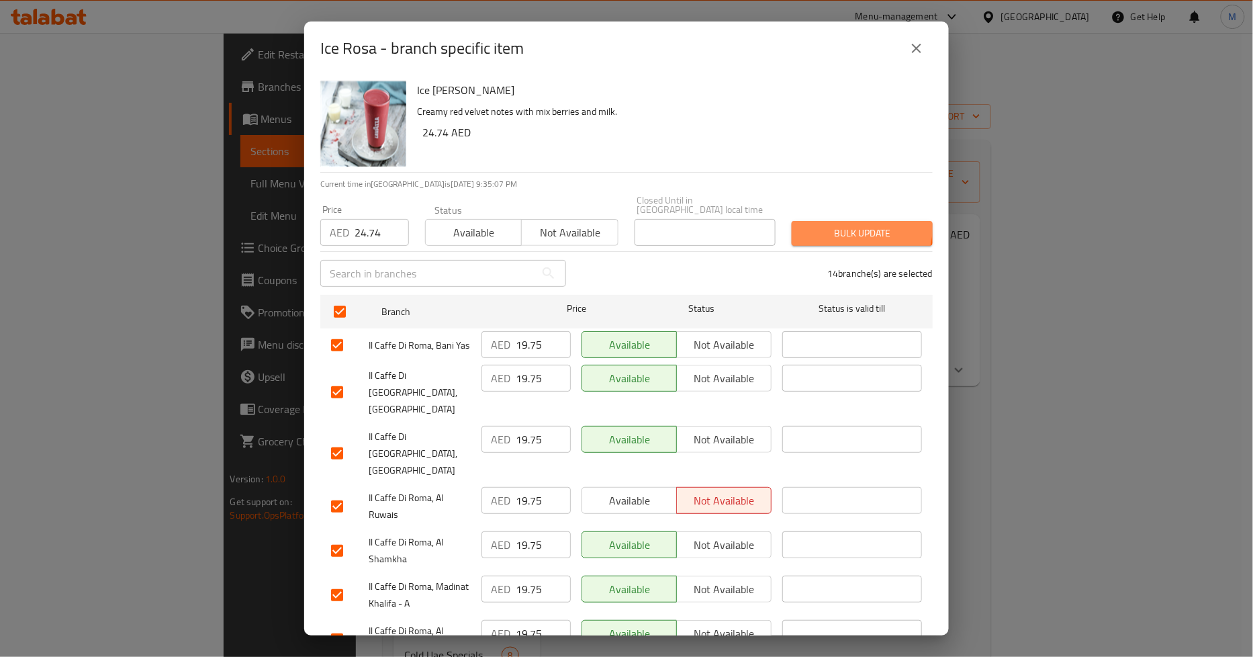
click at [850, 229] on span "Bulk update" at bounding box center [863, 233] width 120 height 17
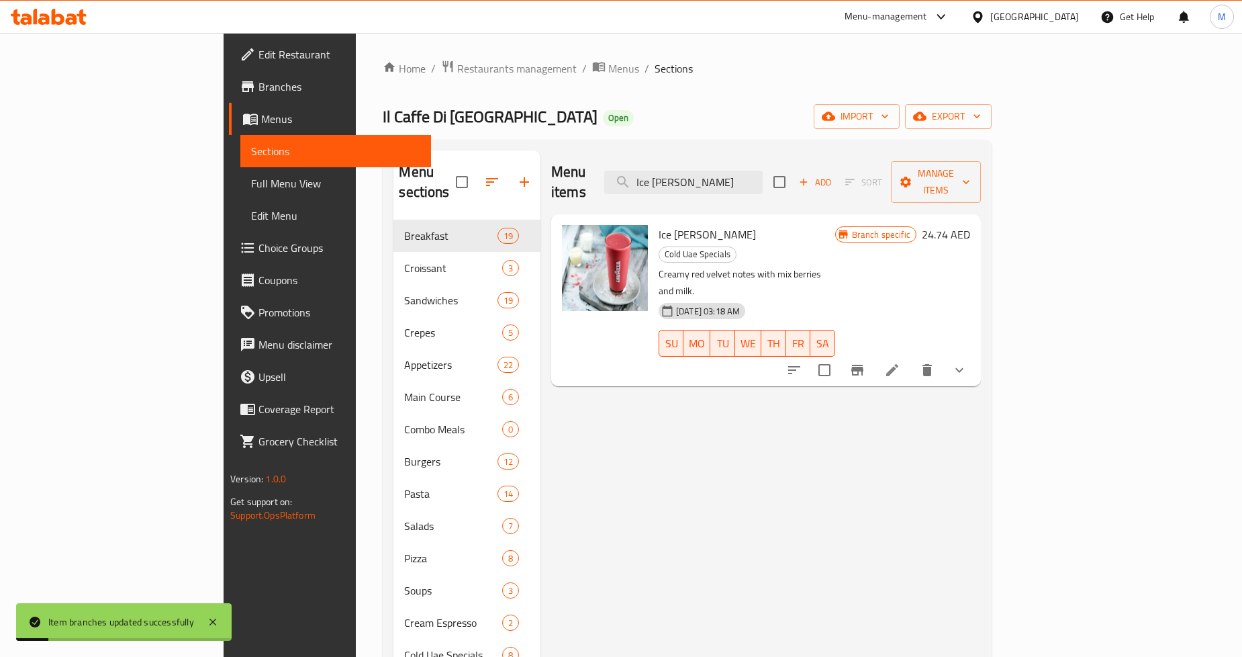
click at [864, 365] on icon "Branch-specific-item" at bounding box center [858, 370] width 12 height 11
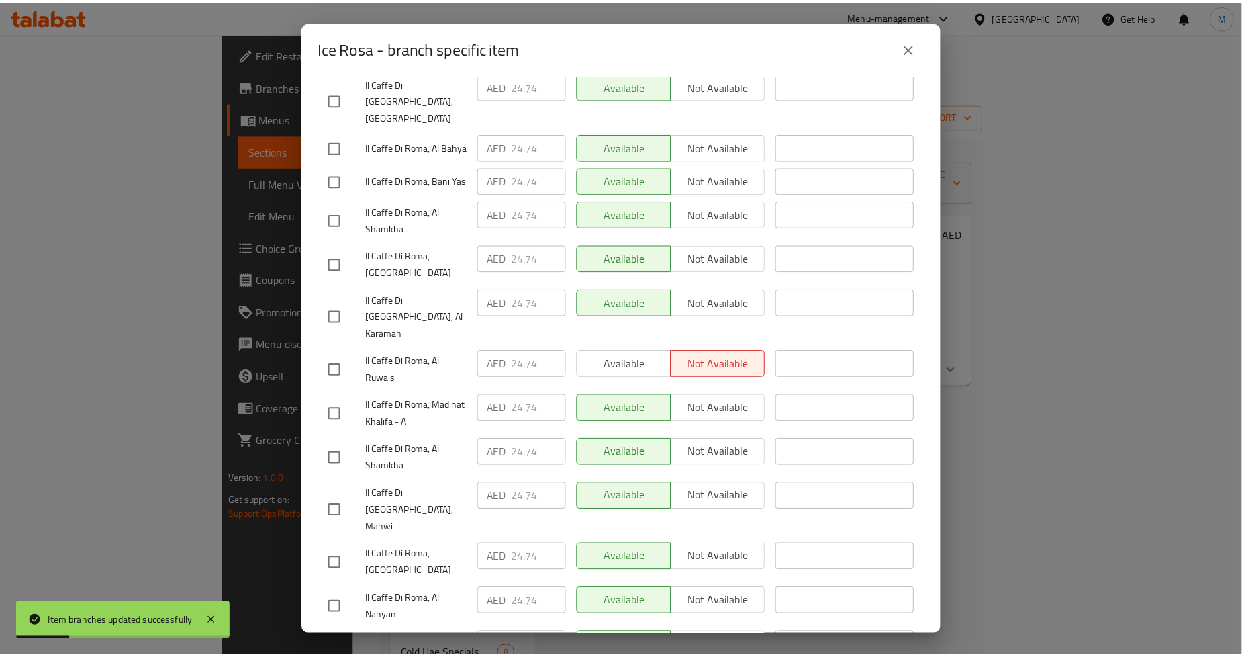
scroll to position [337, 0]
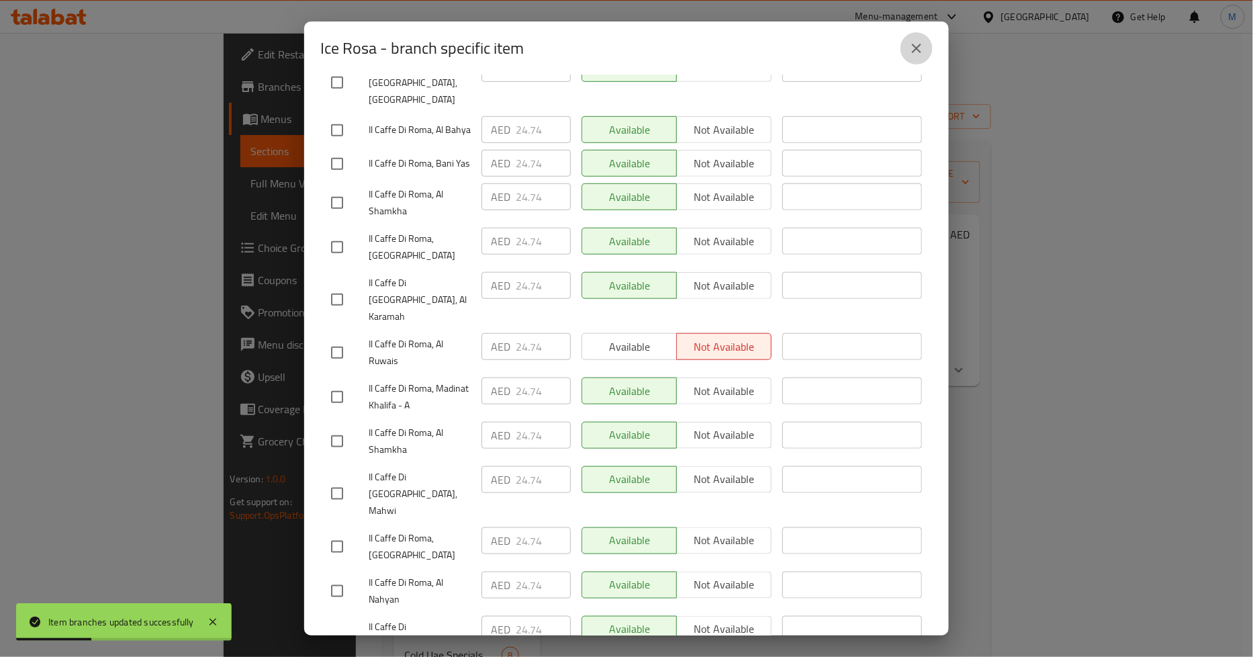
click at [915, 43] on icon "close" at bounding box center [917, 48] width 16 height 16
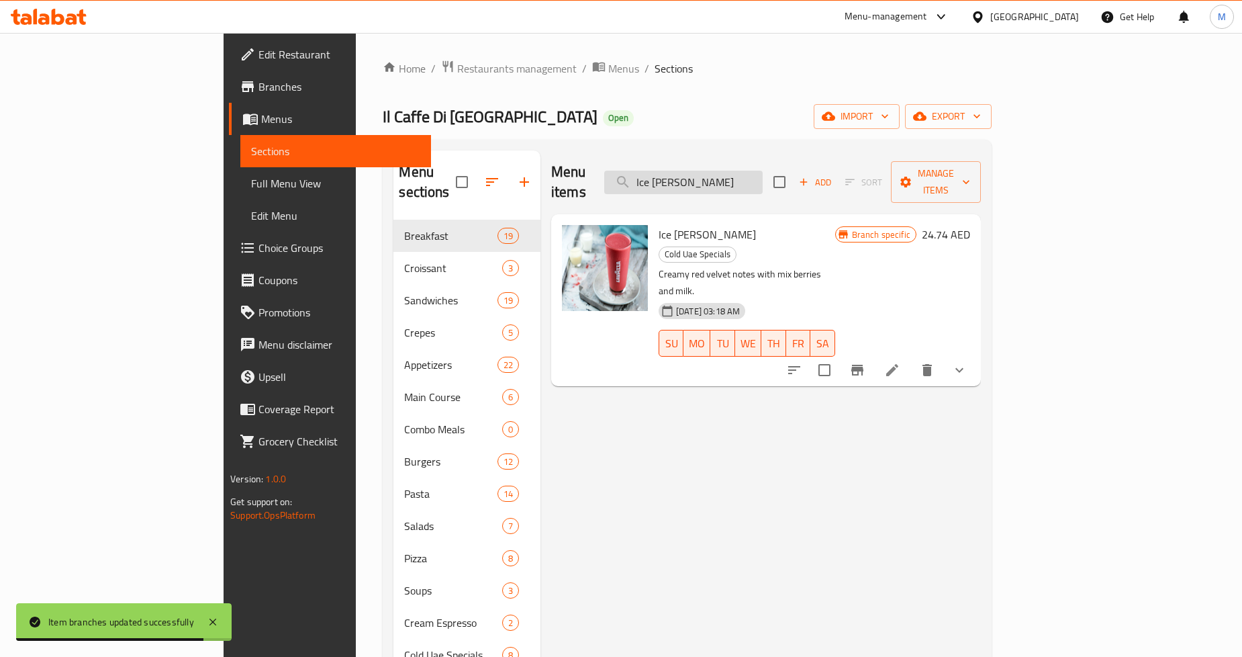
click at [747, 171] on input "Ice [PERSON_NAME]" at bounding box center [683, 183] width 158 height 24
paste input "d May"
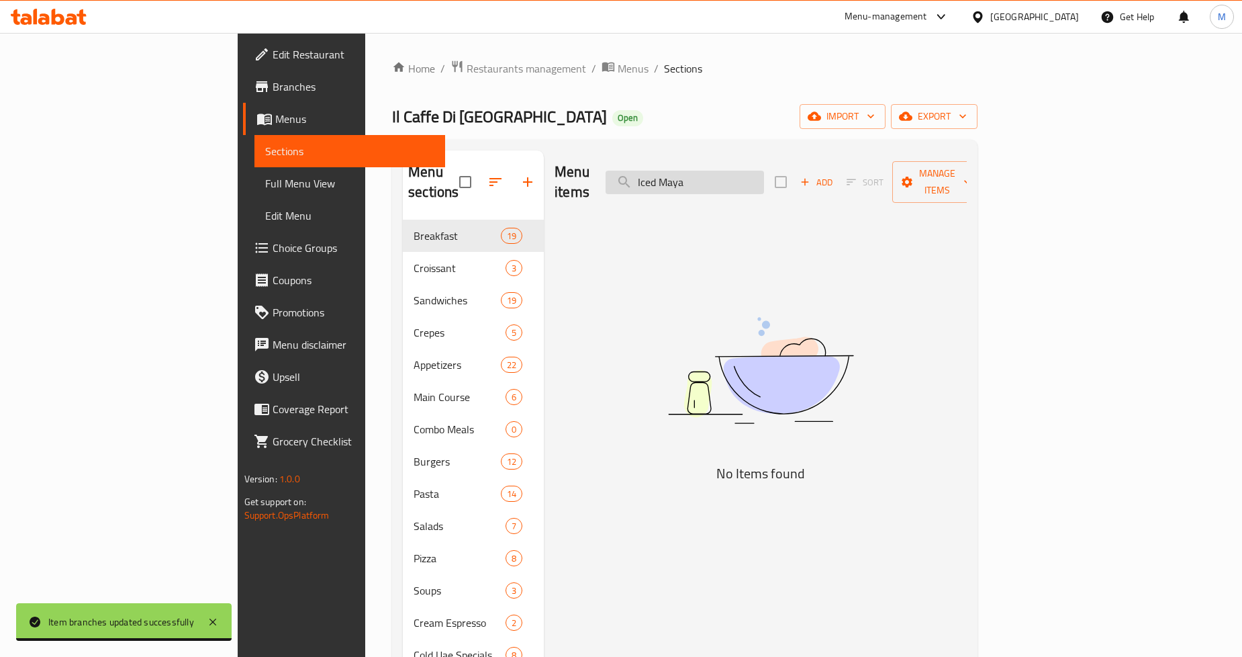
click at [741, 173] on input "Iced Maya" at bounding box center [685, 183] width 158 height 24
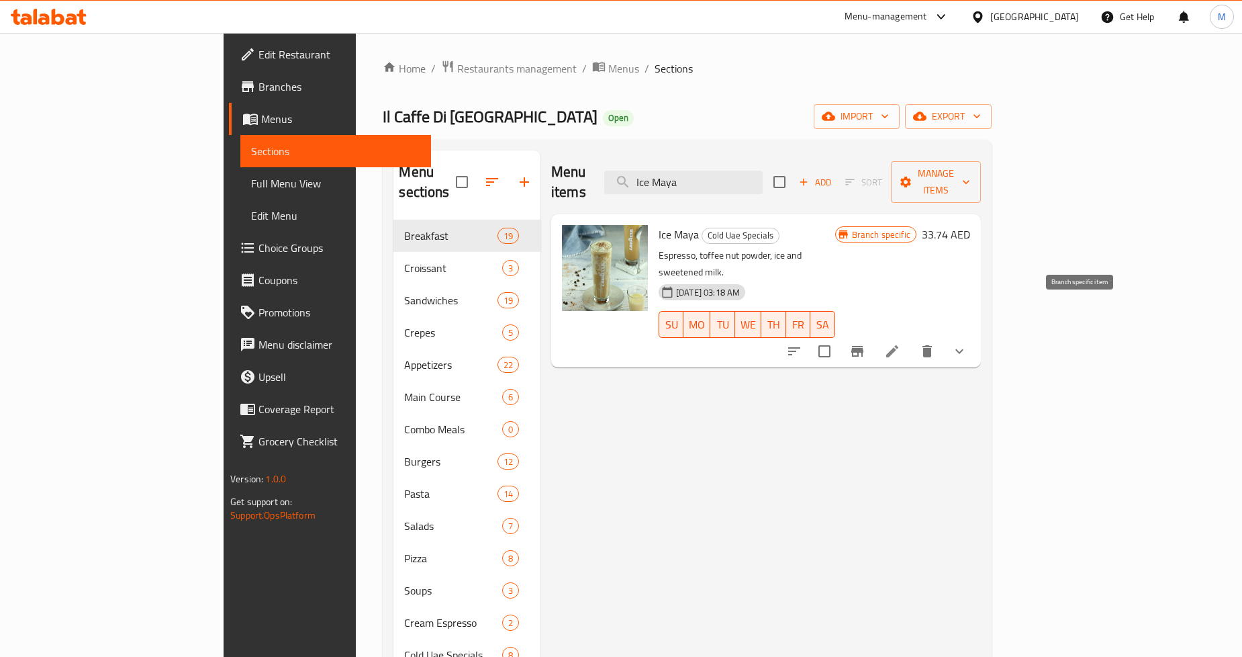
type input "Ice Maya"
click at [874, 335] on button "Branch-specific-item" at bounding box center [858, 351] width 32 height 32
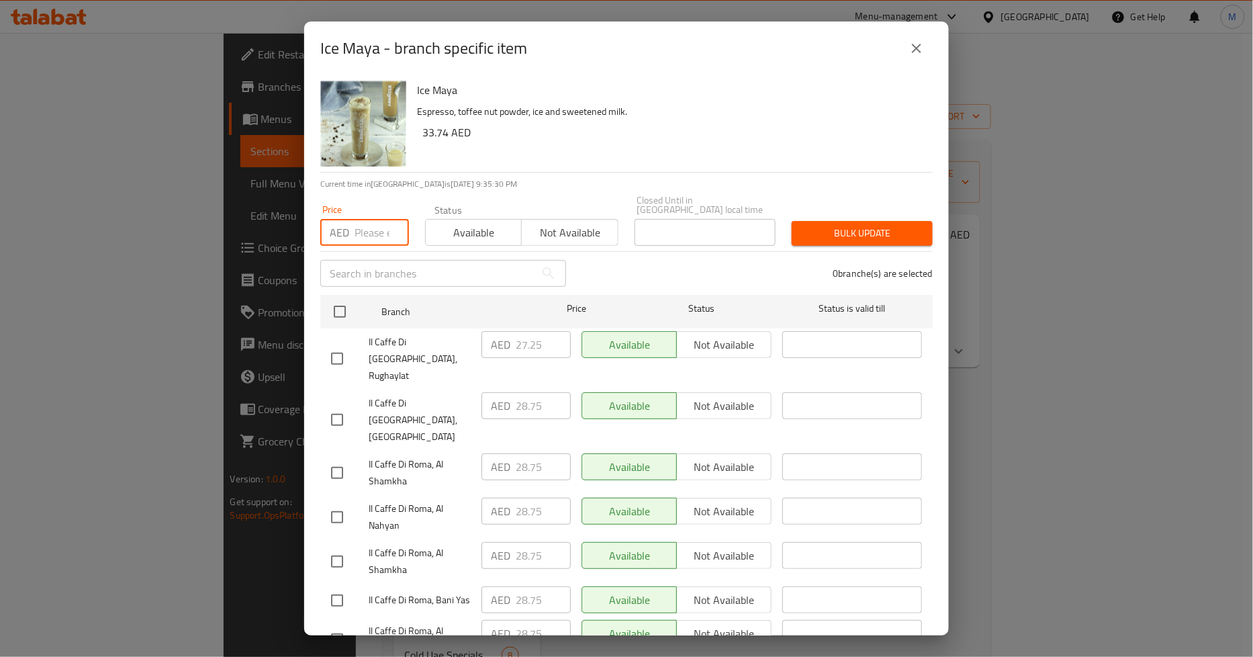
click at [371, 232] on input "number" at bounding box center [382, 232] width 54 height 27
paste input "33.74"
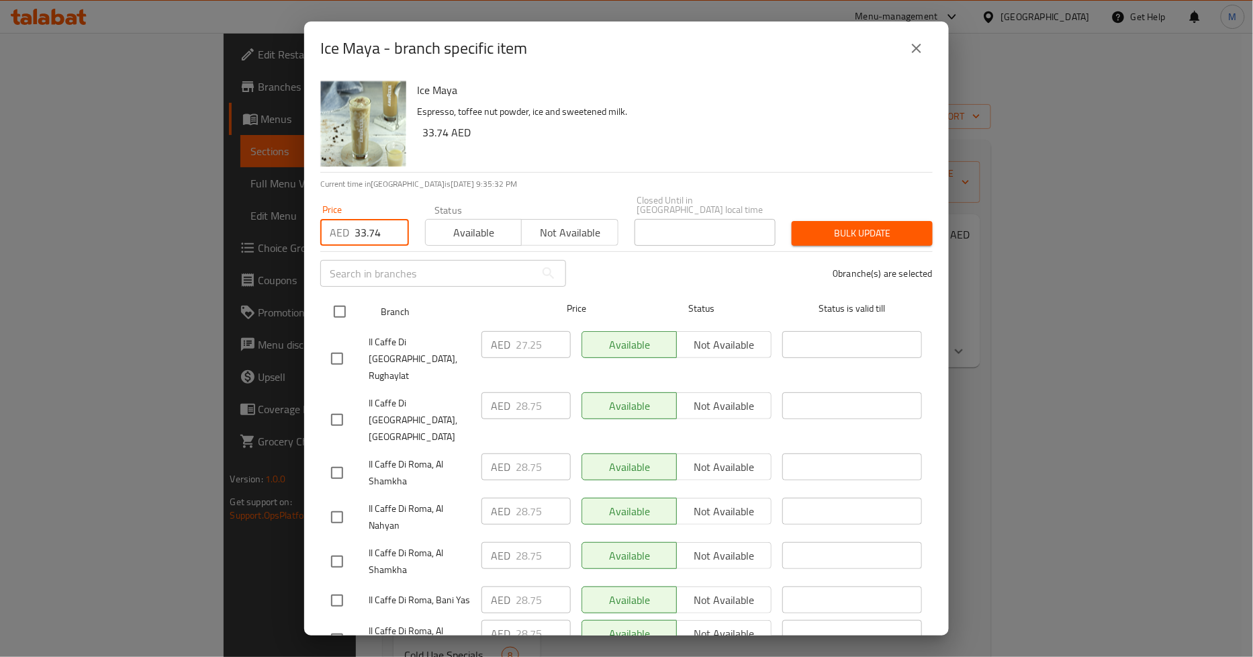
type input "33.74"
click at [338, 304] on input "checkbox" at bounding box center [340, 312] width 28 height 28
checkbox input "true"
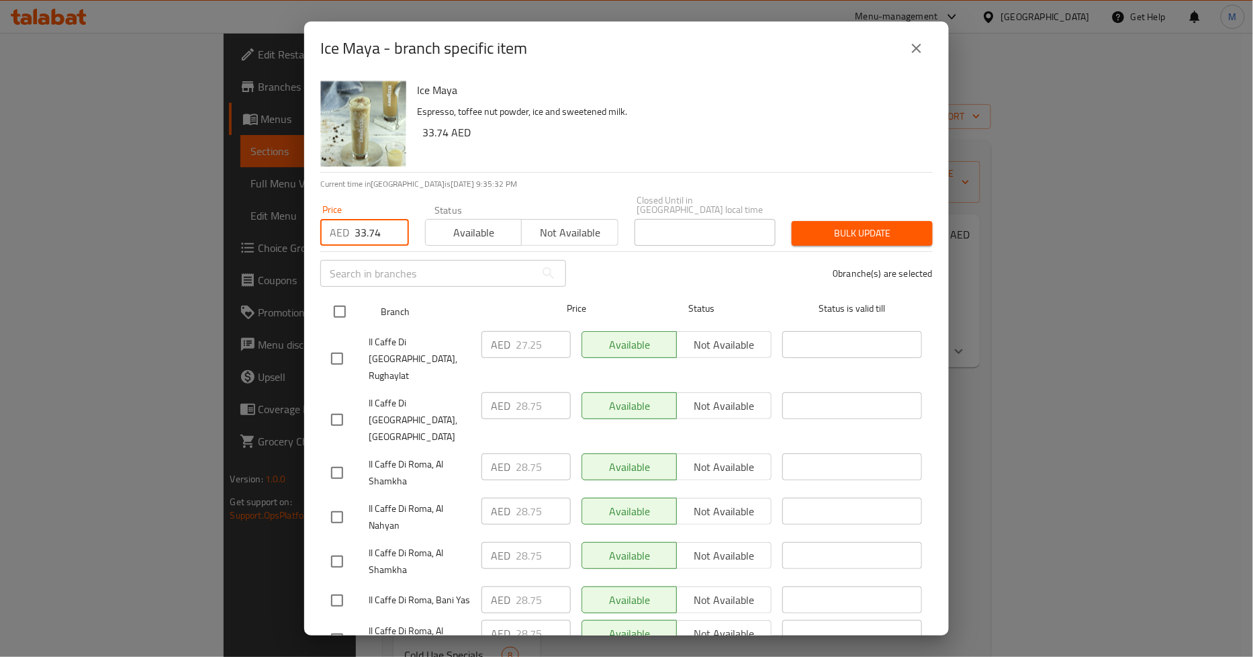
checkbox input "true"
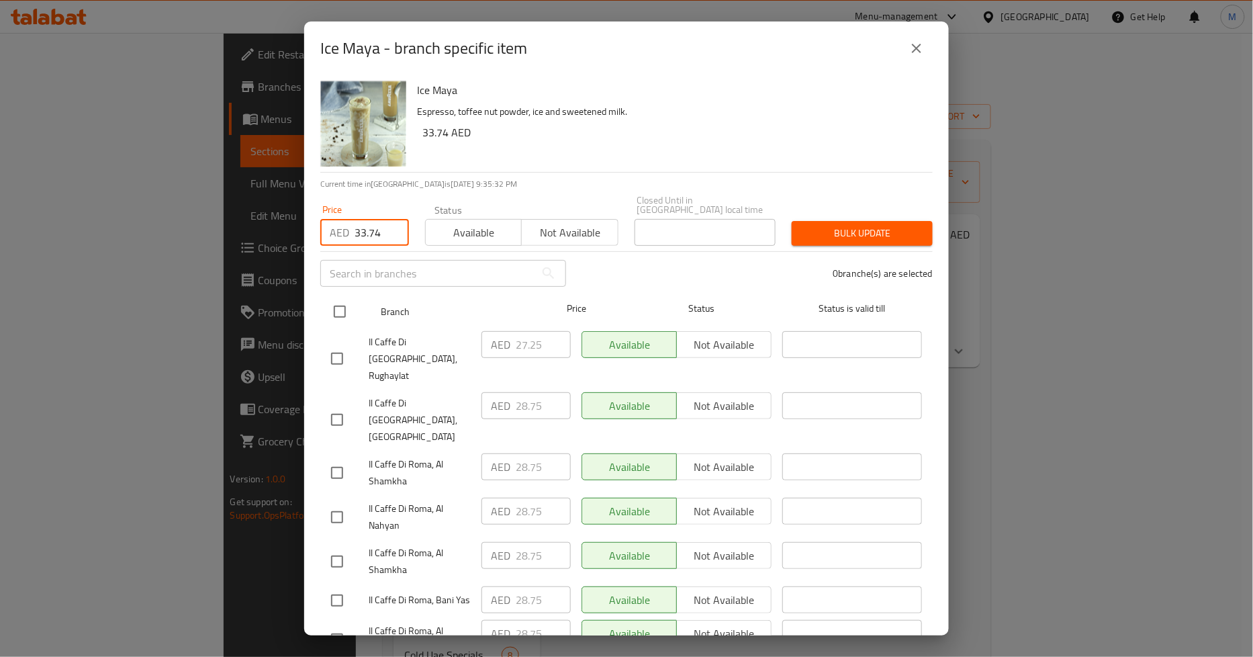
checkbox input "true"
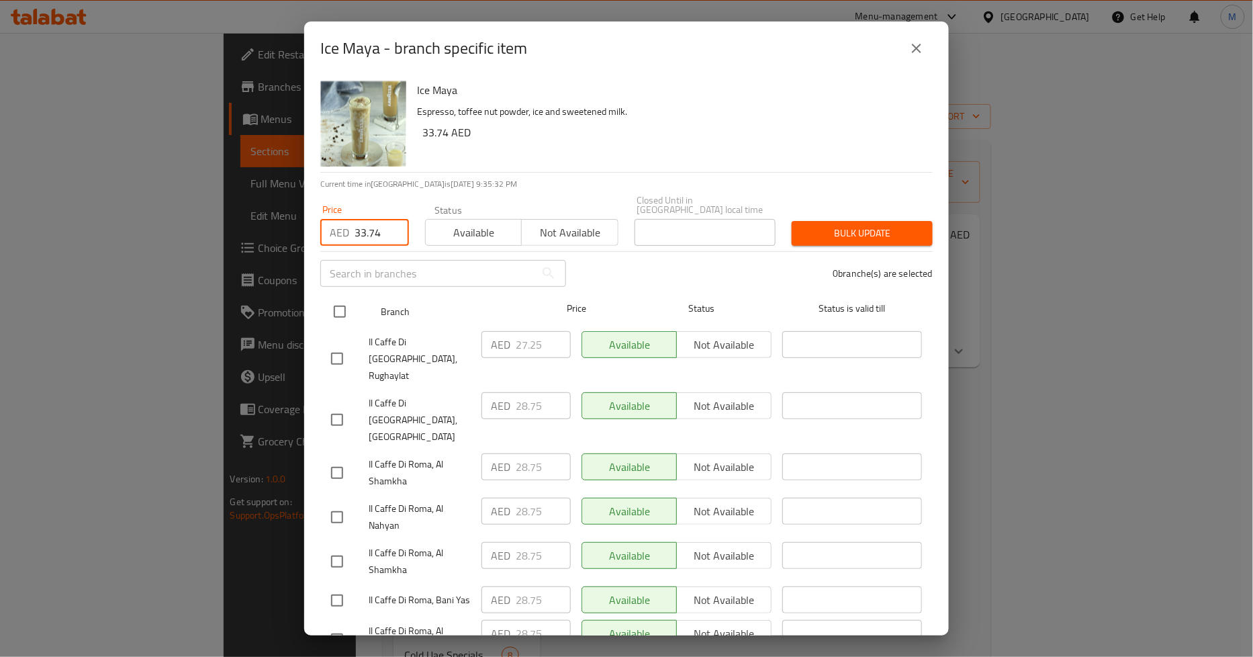
checkbox input "true"
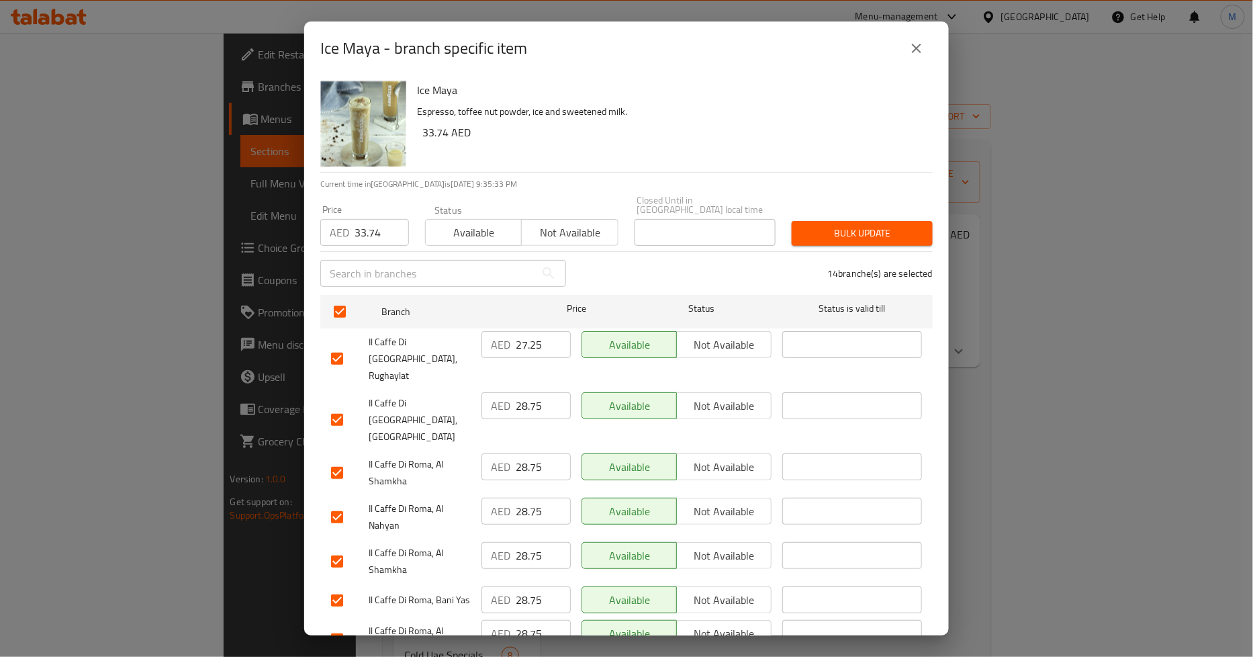
click at [838, 230] on span "Bulk update" at bounding box center [863, 233] width 120 height 17
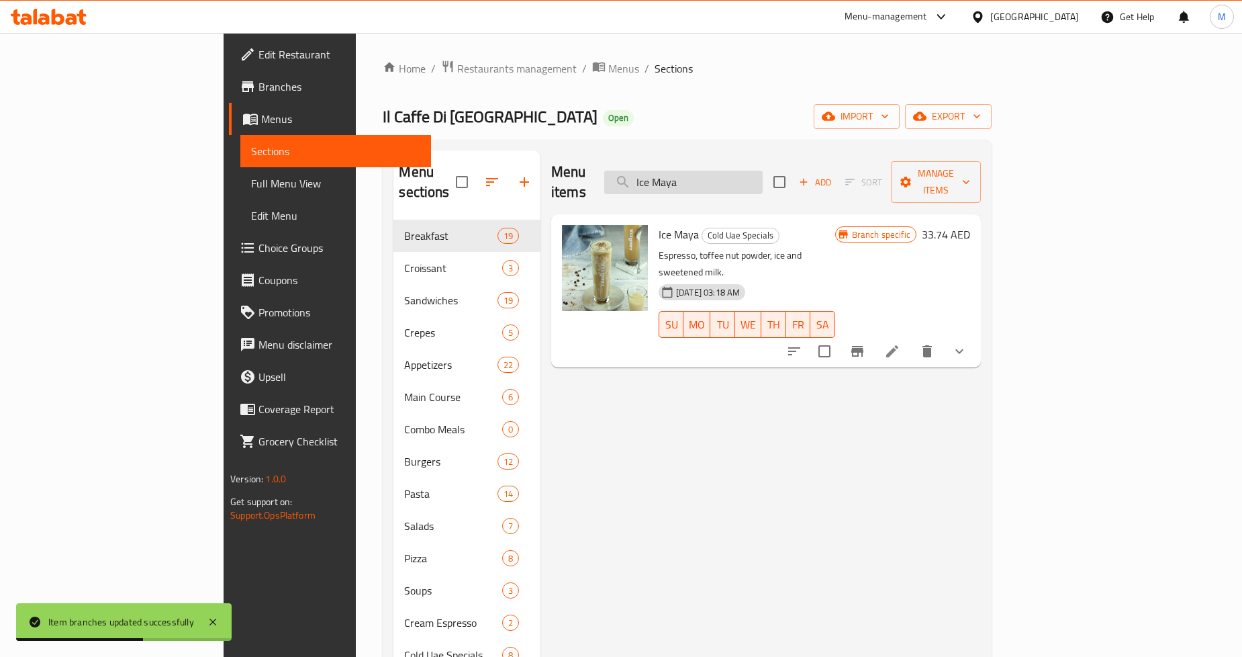
click at [751, 177] on input "Ice Maya" at bounding box center [683, 183] width 158 height 24
paste input "Ginger shot"
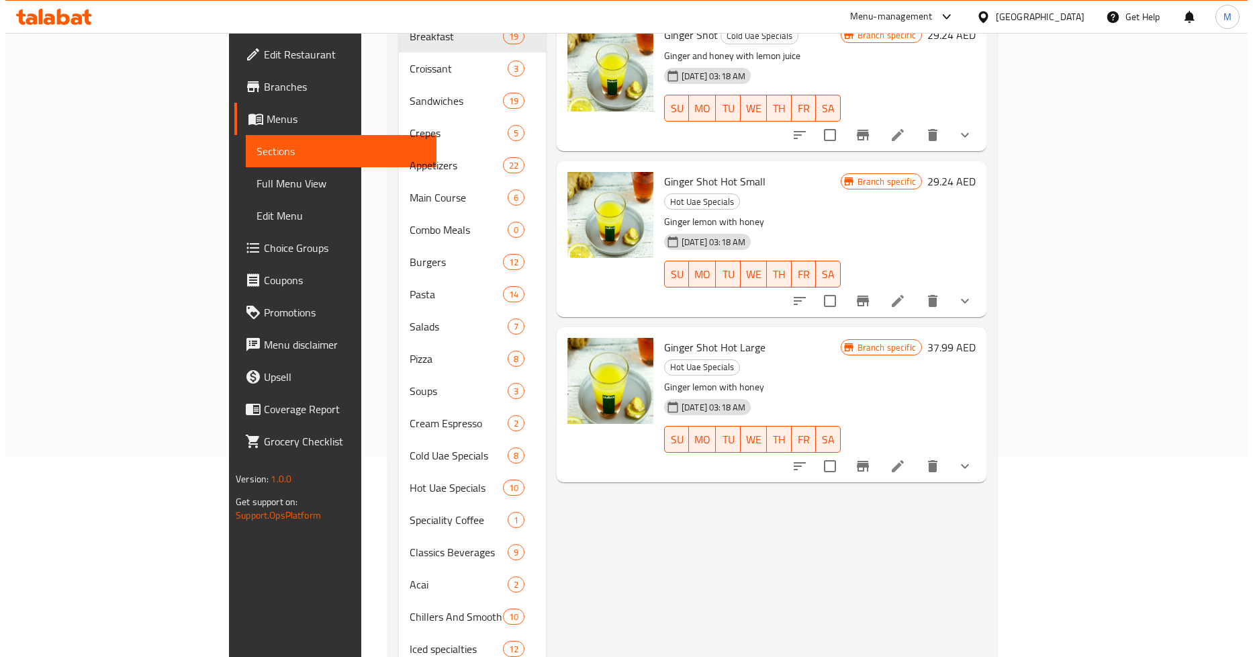
scroll to position [0, 0]
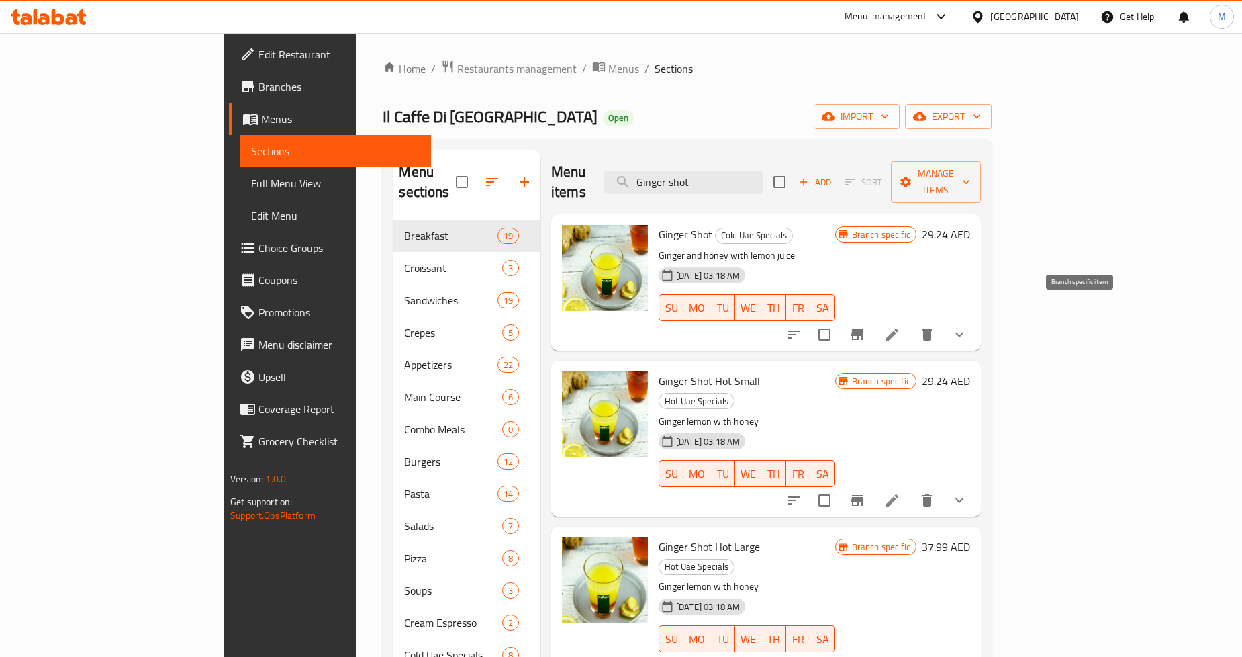
type input "Ginger shot"
click at [864, 329] on icon "Branch-specific-item" at bounding box center [858, 334] width 12 height 11
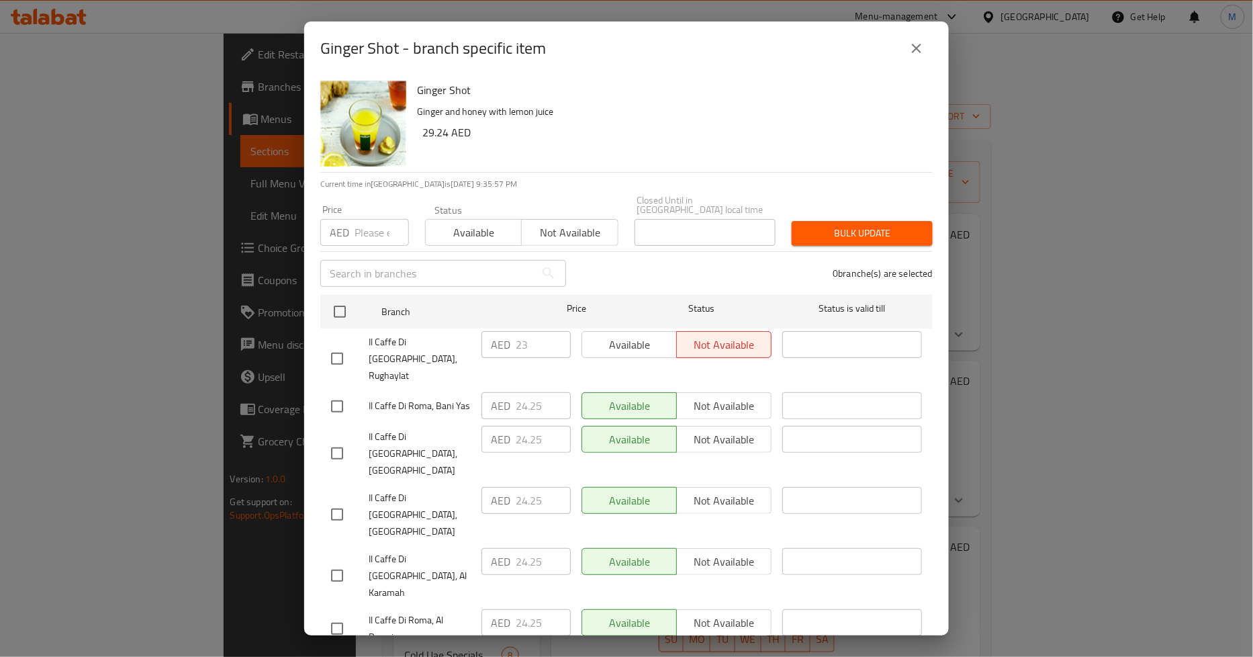
click at [374, 239] on input "number" at bounding box center [382, 232] width 54 height 27
paste input "29.24"
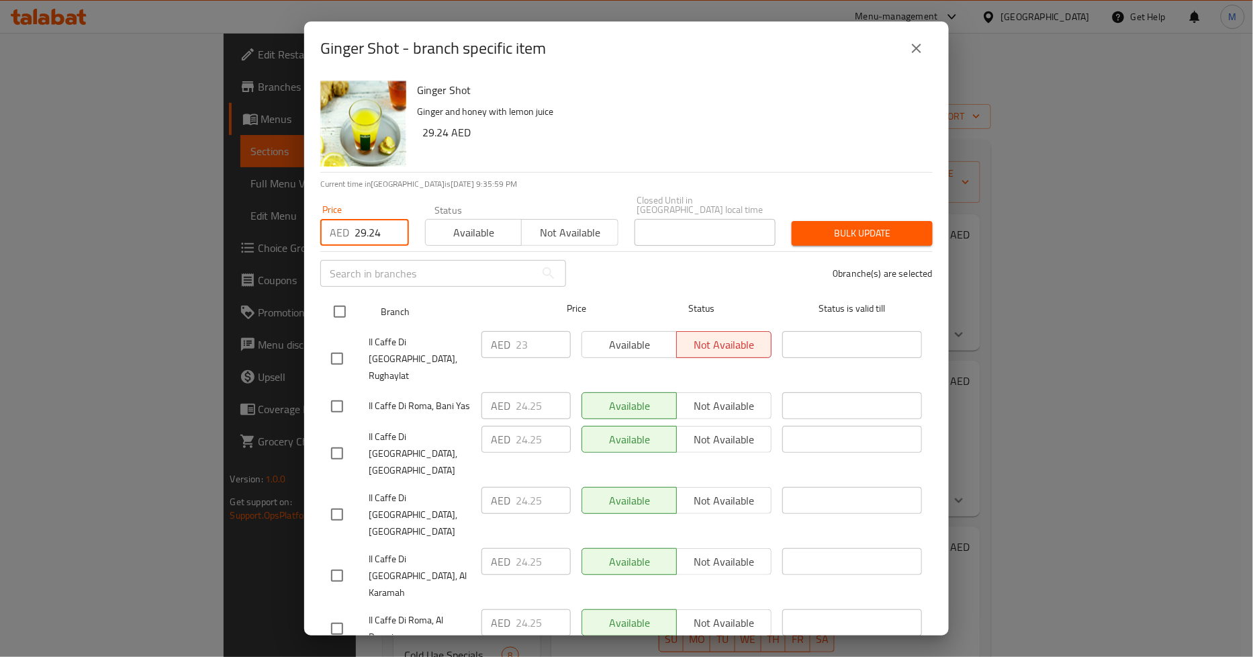
type input "29.24"
click at [341, 306] on input "checkbox" at bounding box center [340, 312] width 28 height 28
checkbox input "true"
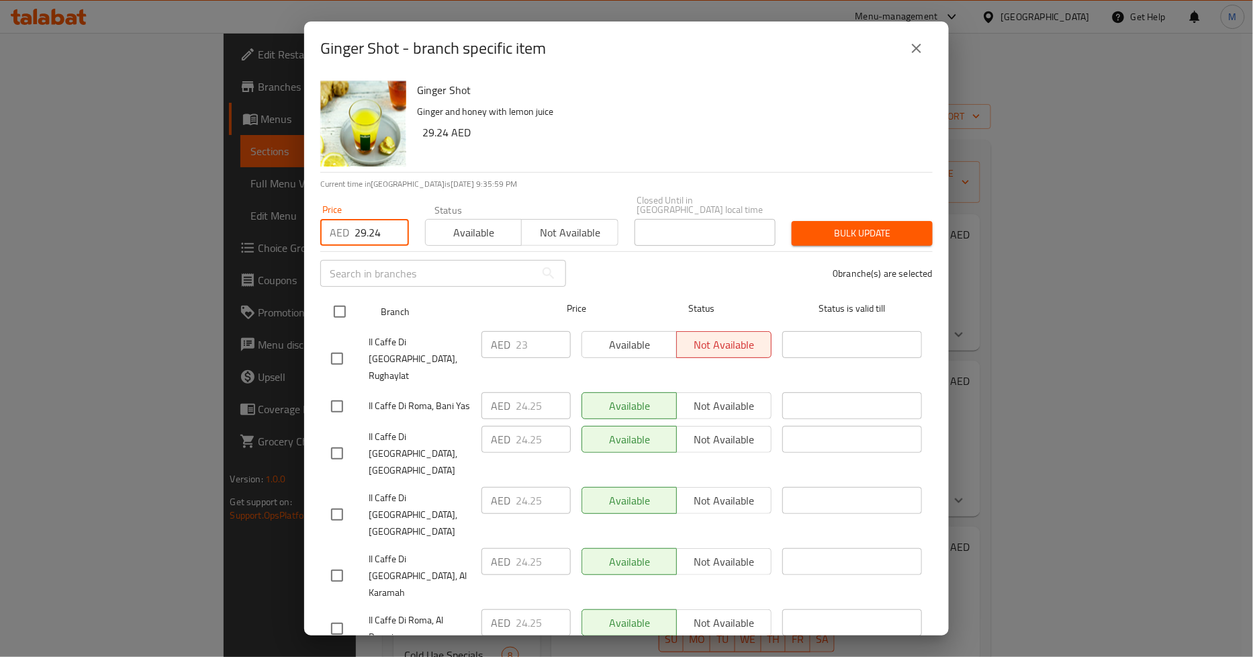
checkbox input "true"
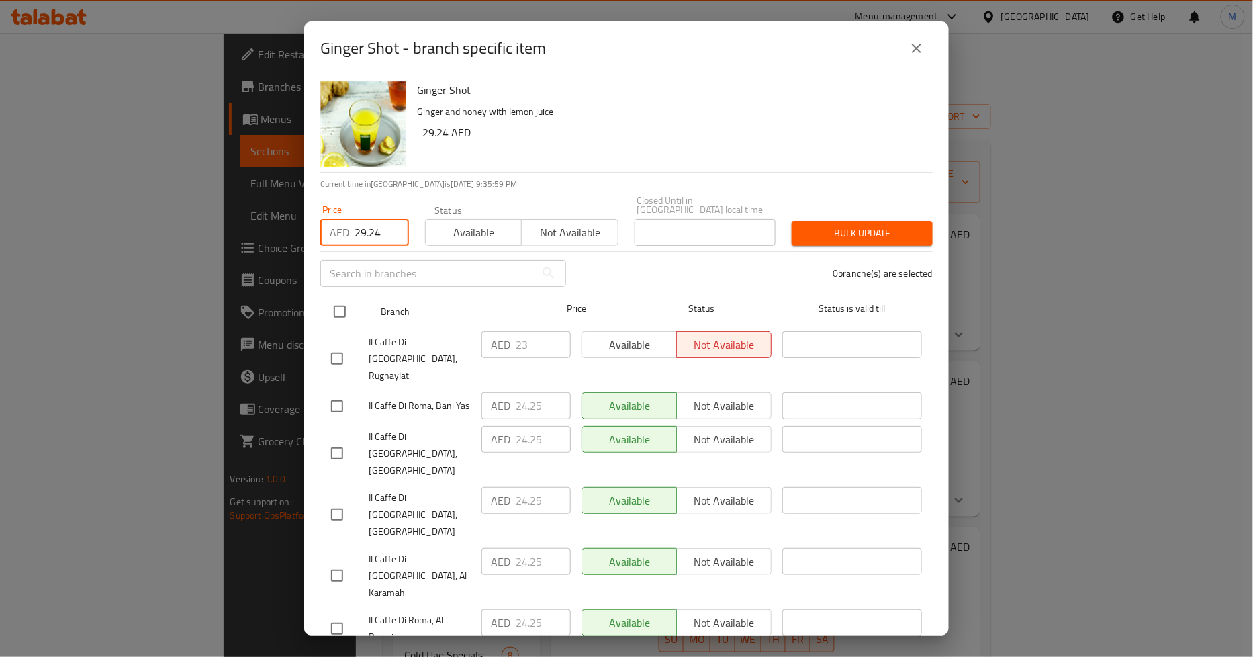
checkbox input "true"
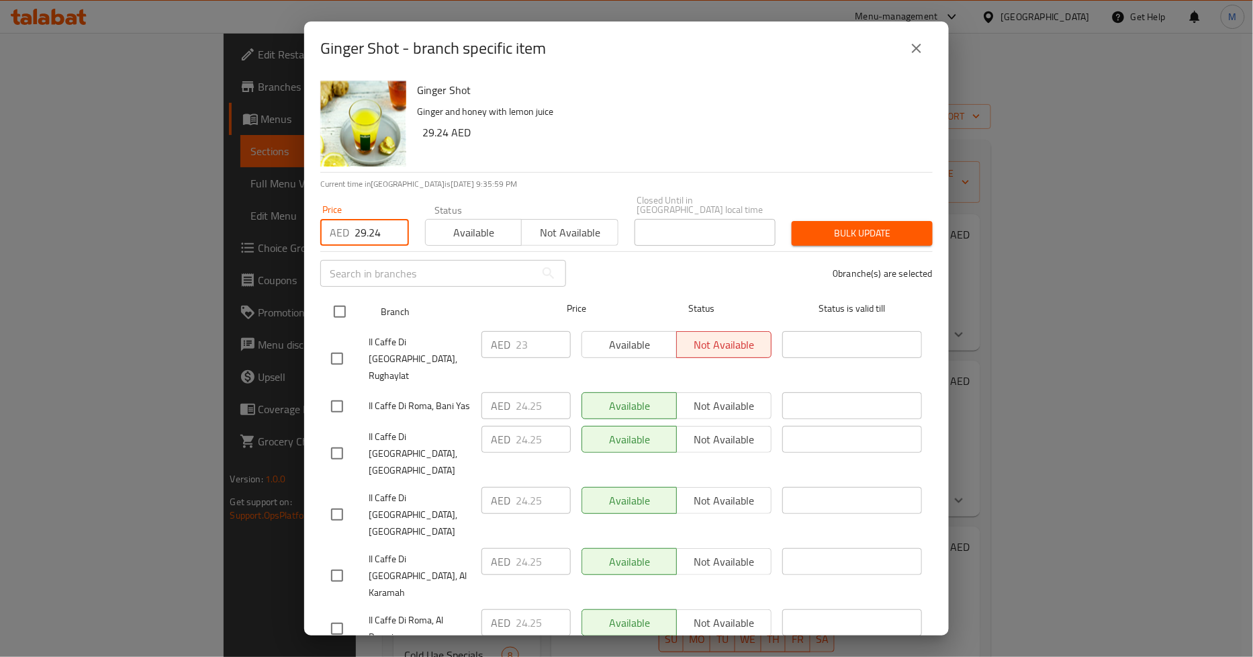
checkbox input "true"
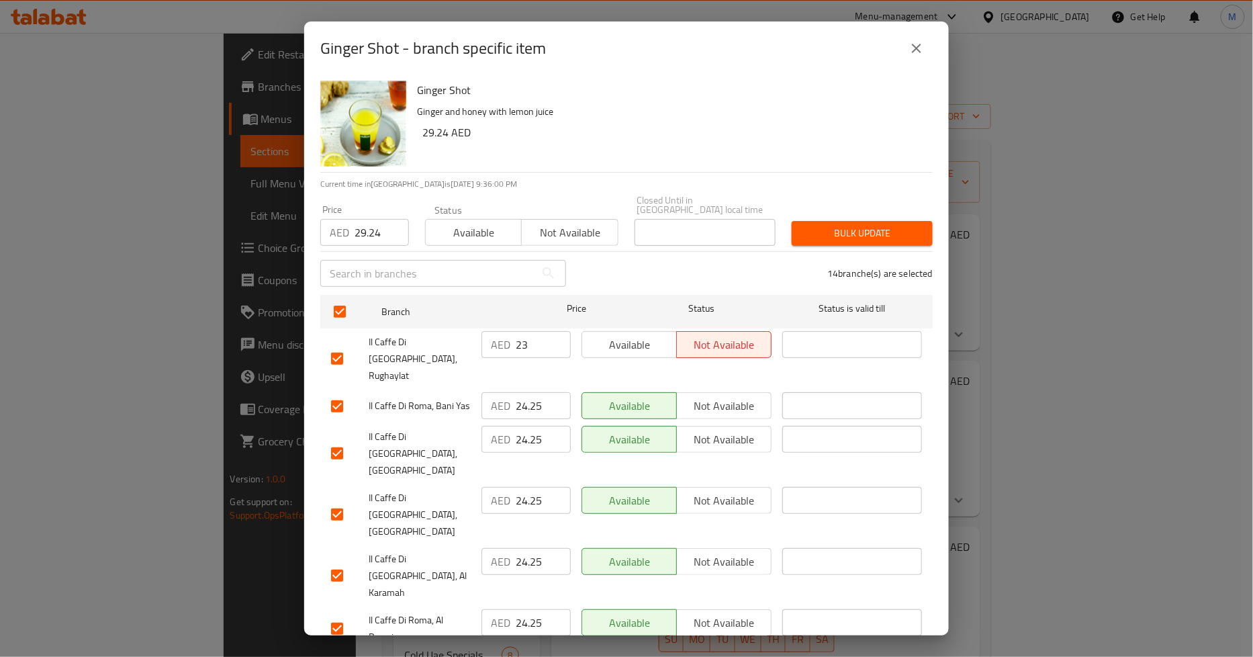
click at [864, 230] on span "Bulk update" at bounding box center [863, 233] width 120 height 17
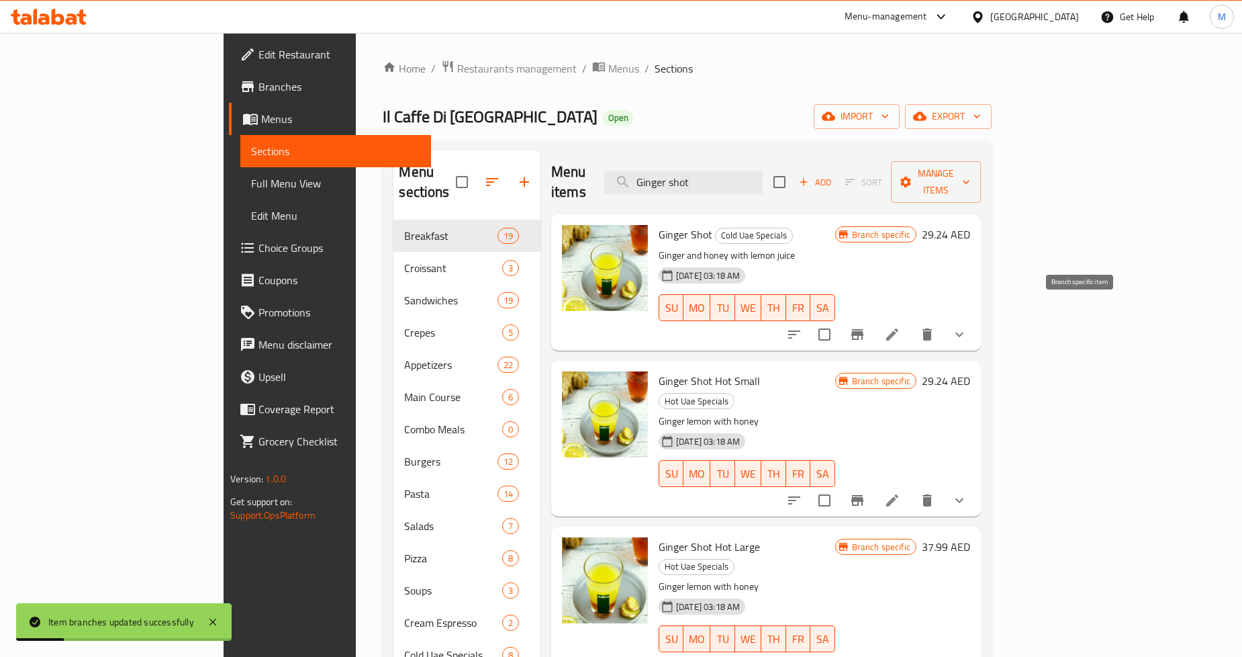
click at [866, 326] on icon "Branch-specific-item" at bounding box center [858, 334] width 16 height 16
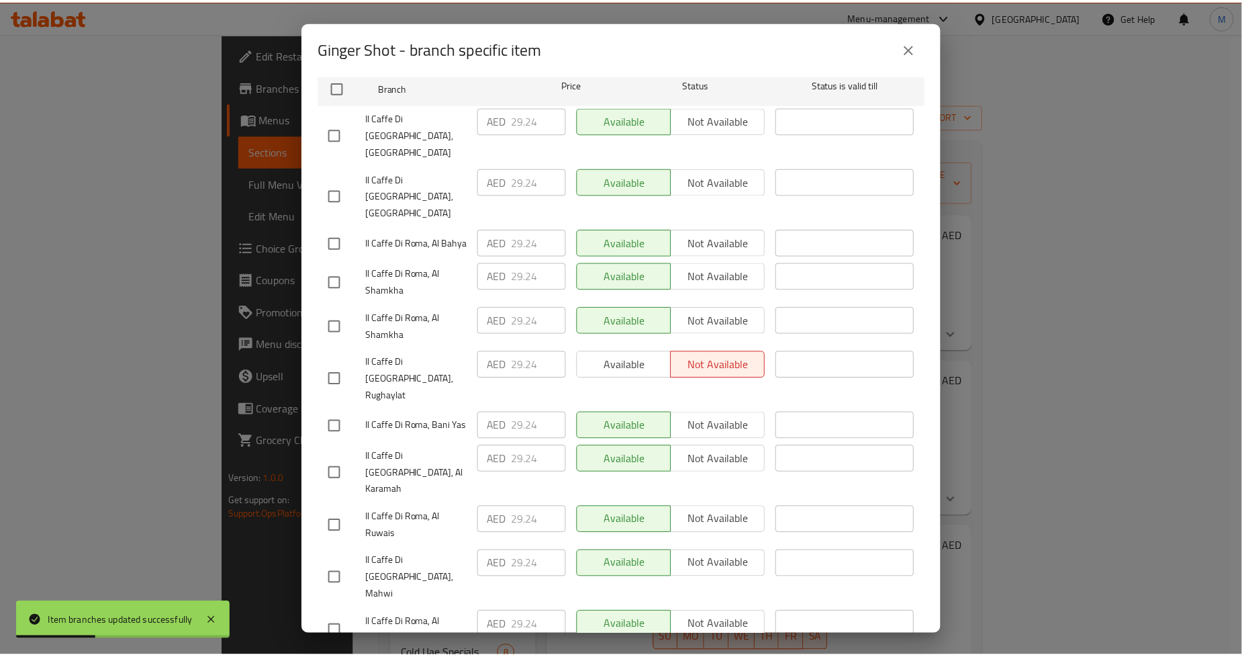
scroll to position [337, 0]
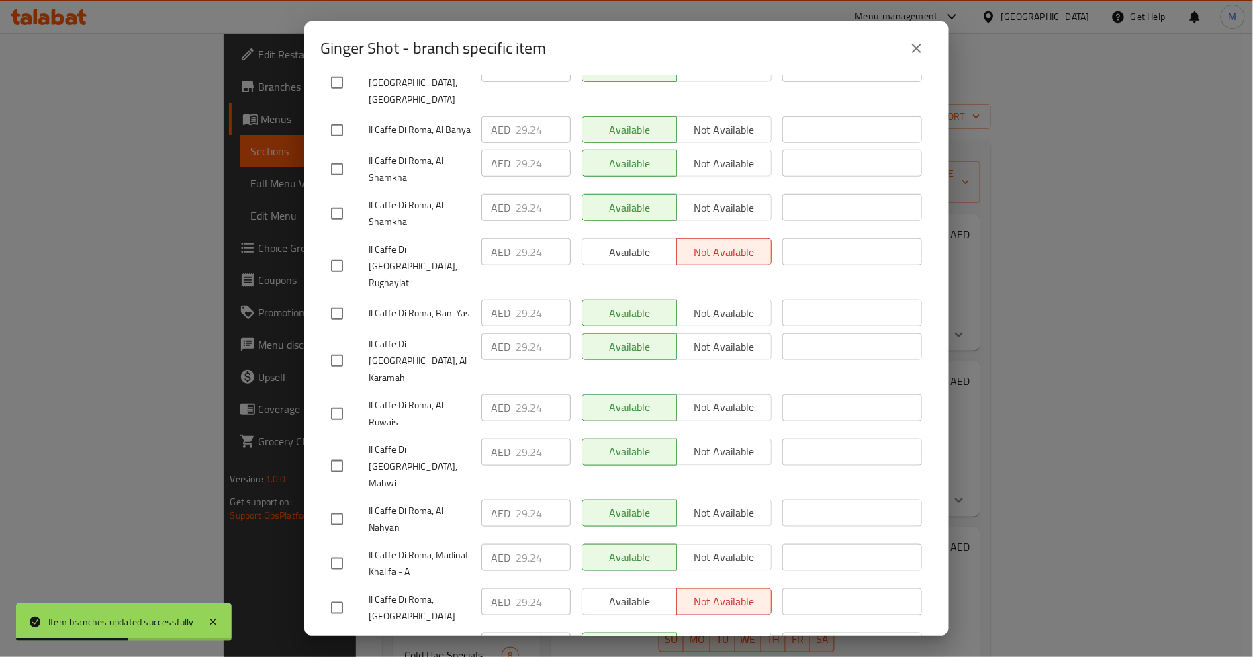
click at [913, 36] on button "close" at bounding box center [917, 48] width 32 height 32
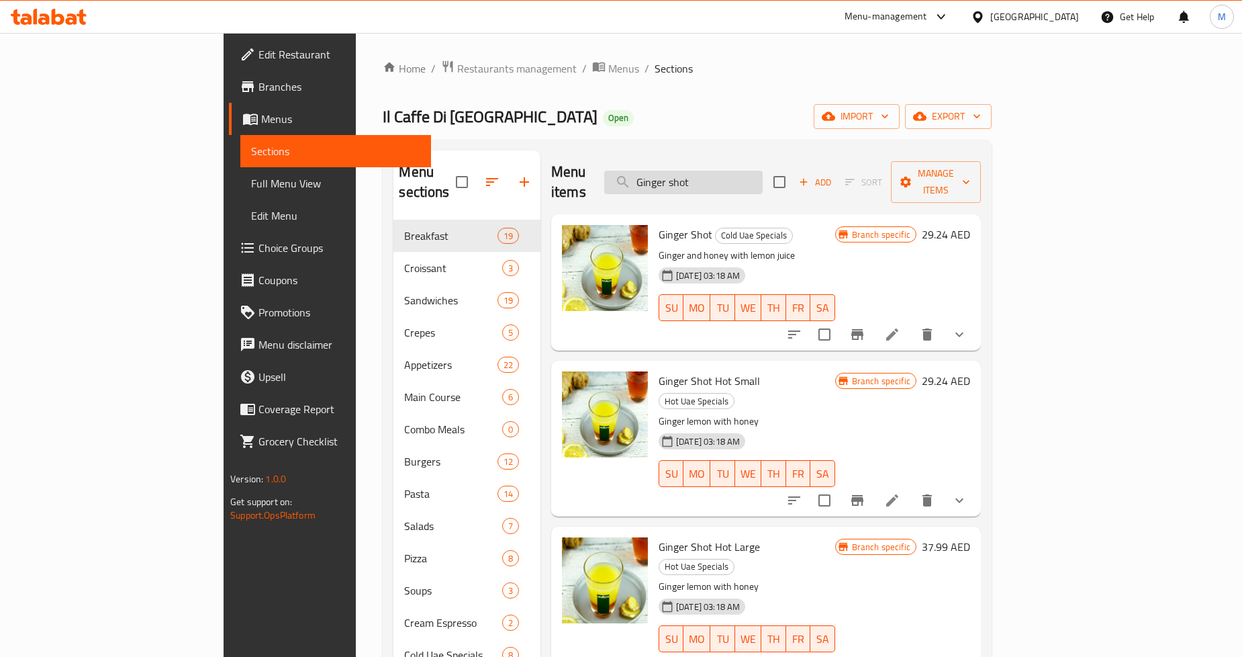
click at [758, 175] on input "Ginger shot" at bounding box center [683, 183] width 158 height 24
paste input "[PERSON_NAME]"
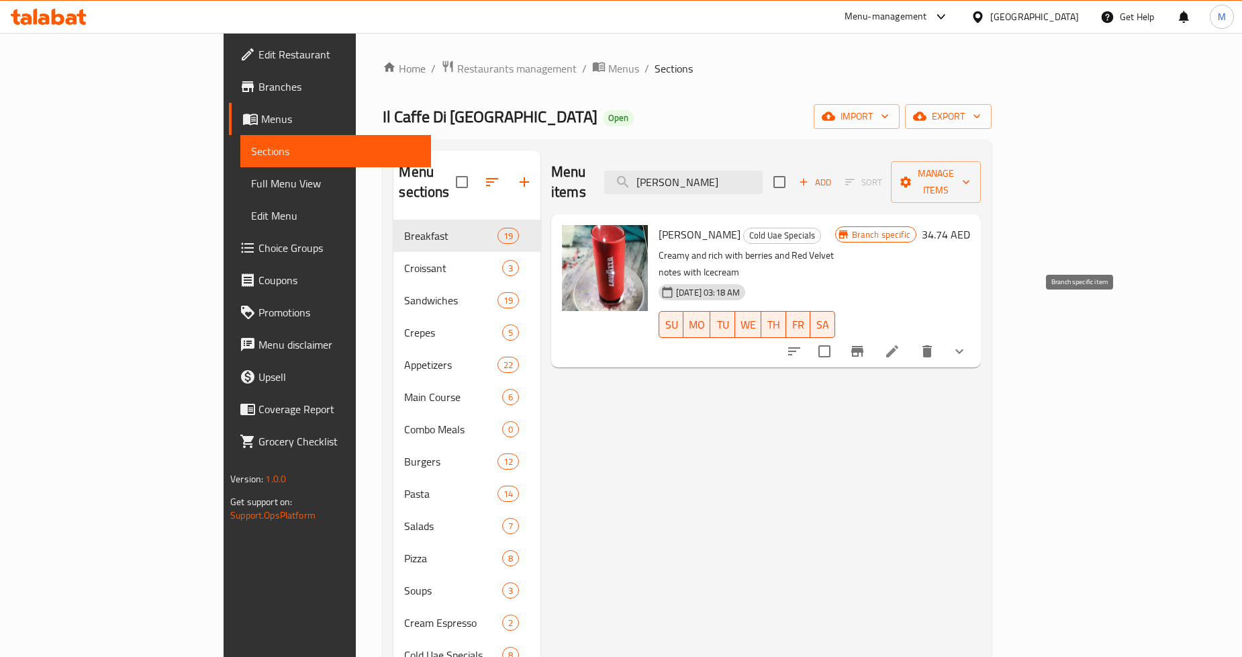
type input "[PERSON_NAME]"
click at [866, 343] on icon "Branch-specific-item" at bounding box center [858, 351] width 16 height 16
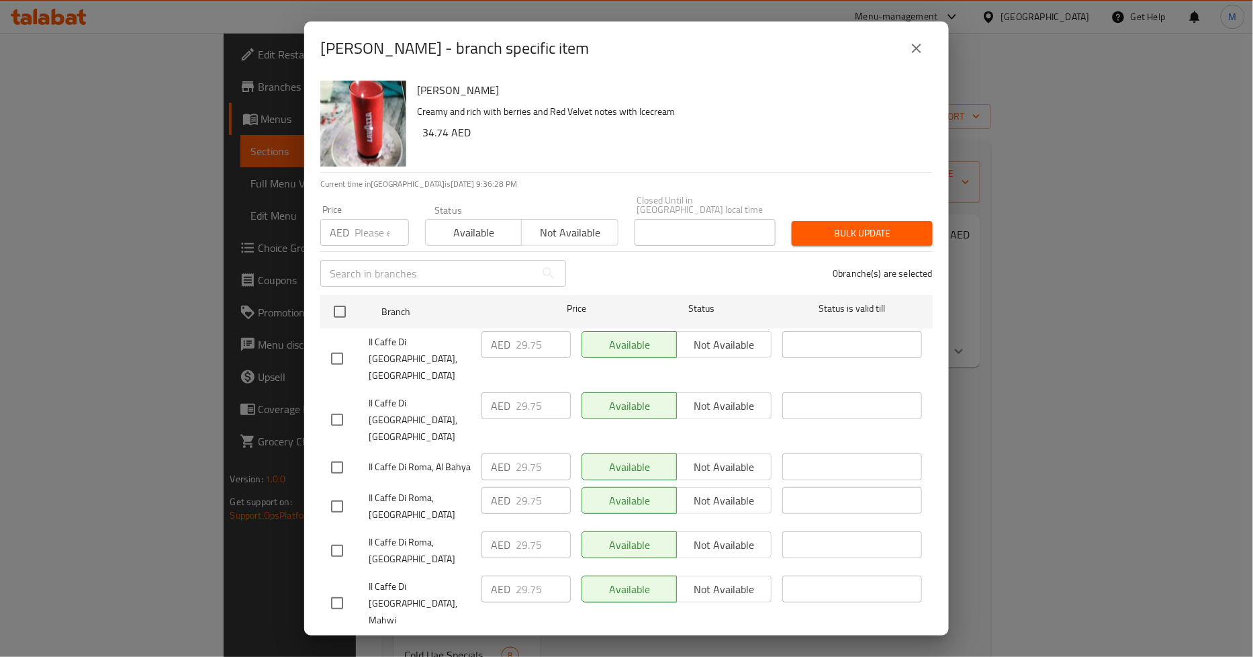
click at [373, 233] on input "number" at bounding box center [382, 232] width 54 height 27
paste input "34.74"
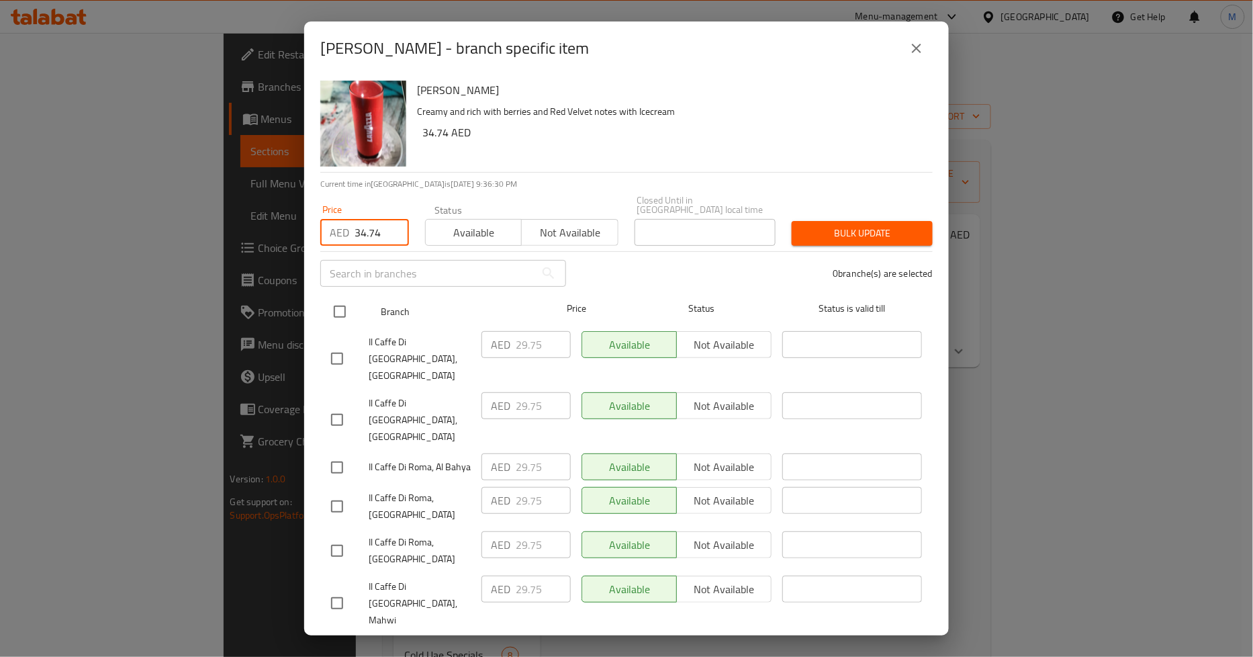
type input "34.74"
click at [345, 306] on input "checkbox" at bounding box center [340, 312] width 28 height 28
checkbox input "true"
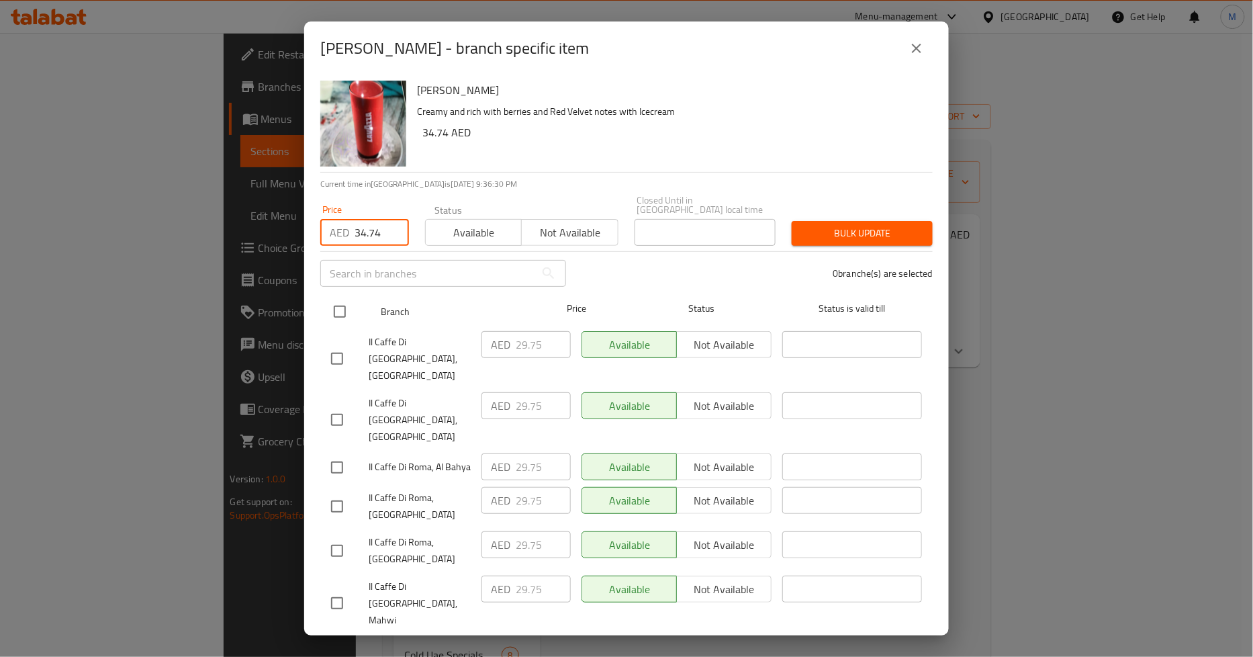
checkbox input "true"
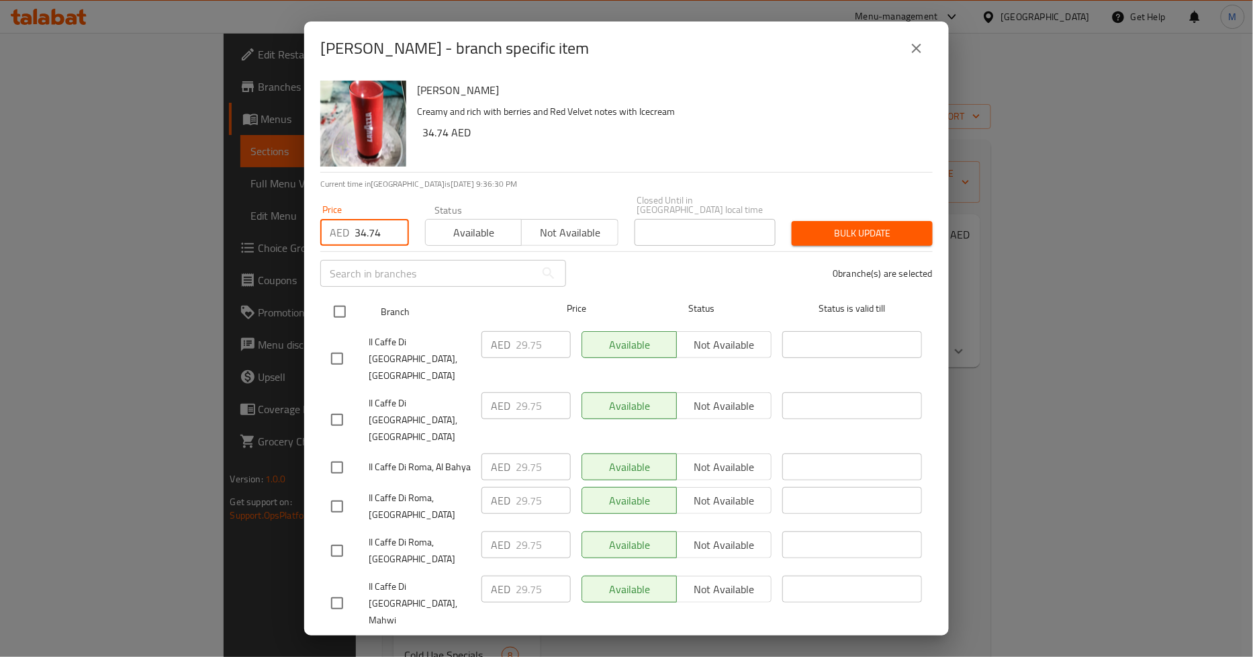
checkbox input "true"
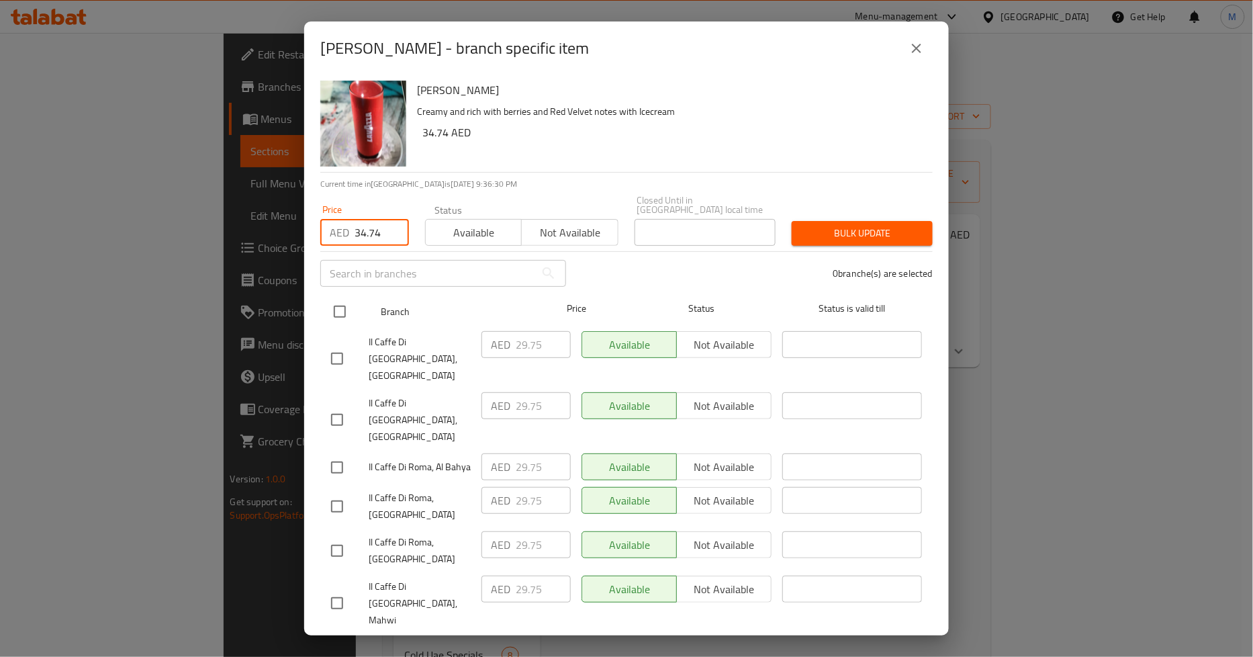
checkbox input "true"
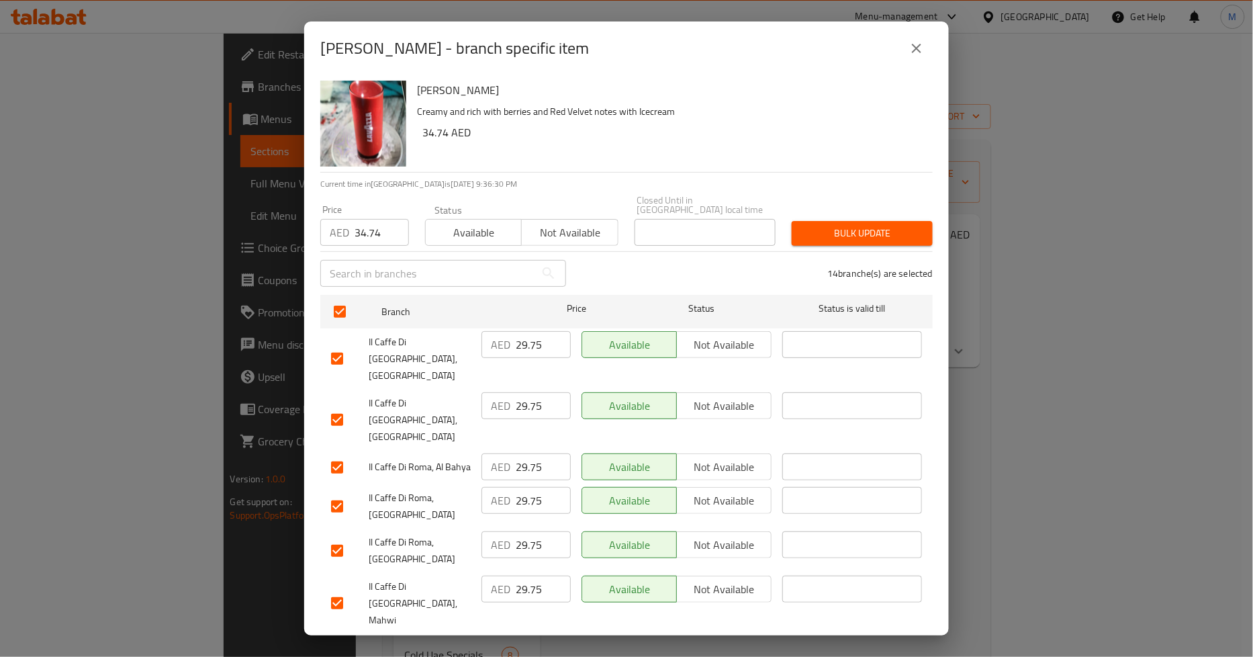
click at [809, 230] on span "Bulk update" at bounding box center [863, 233] width 120 height 17
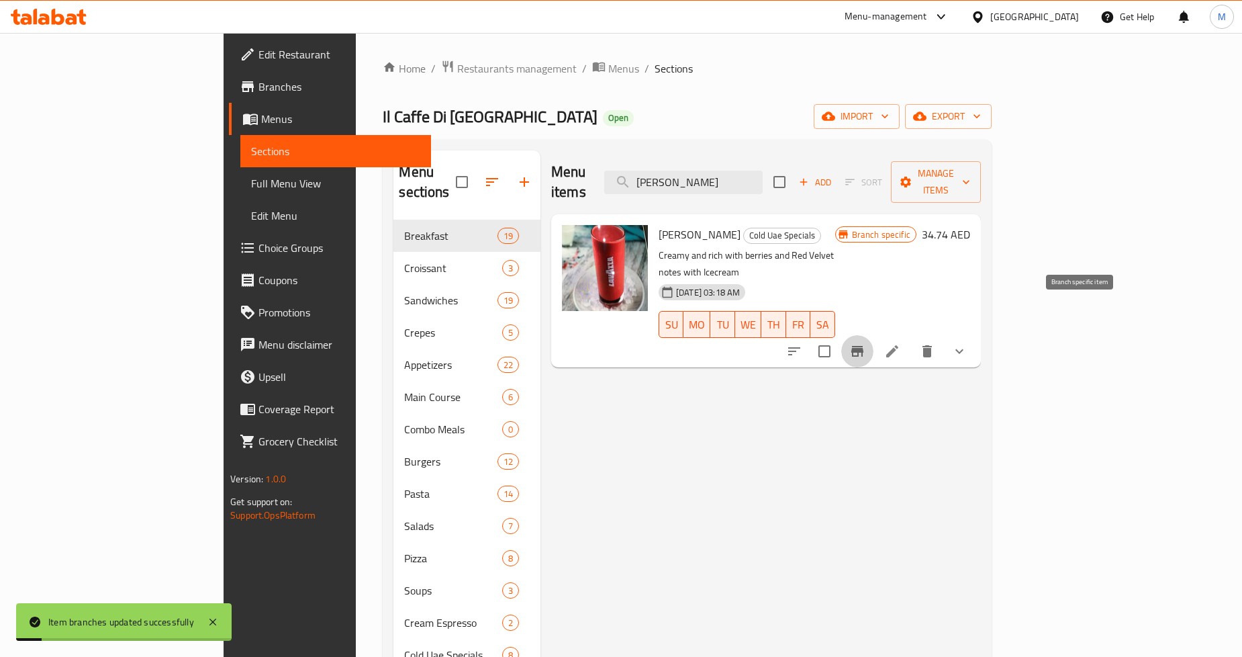
click at [866, 343] on icon "Branch-specific-item" at bounding box center [858, 351] width 16 height 16
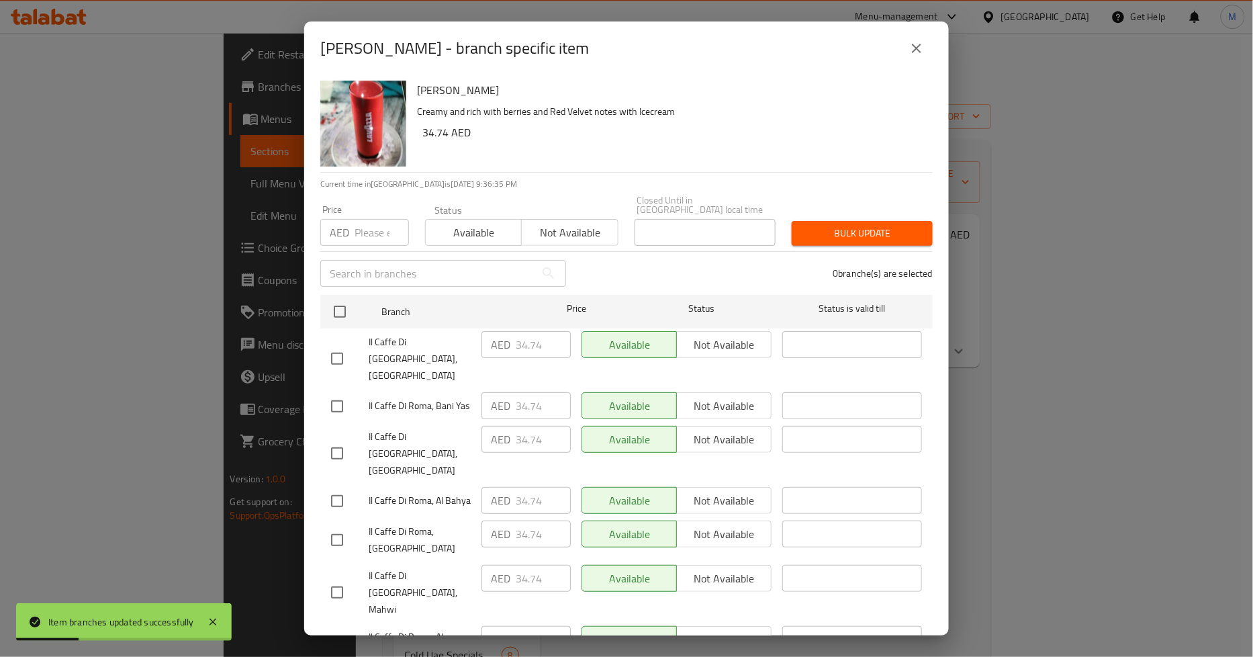
click at [911, 36] on button "close" at bounding box center [917, 48] width 32 height 32
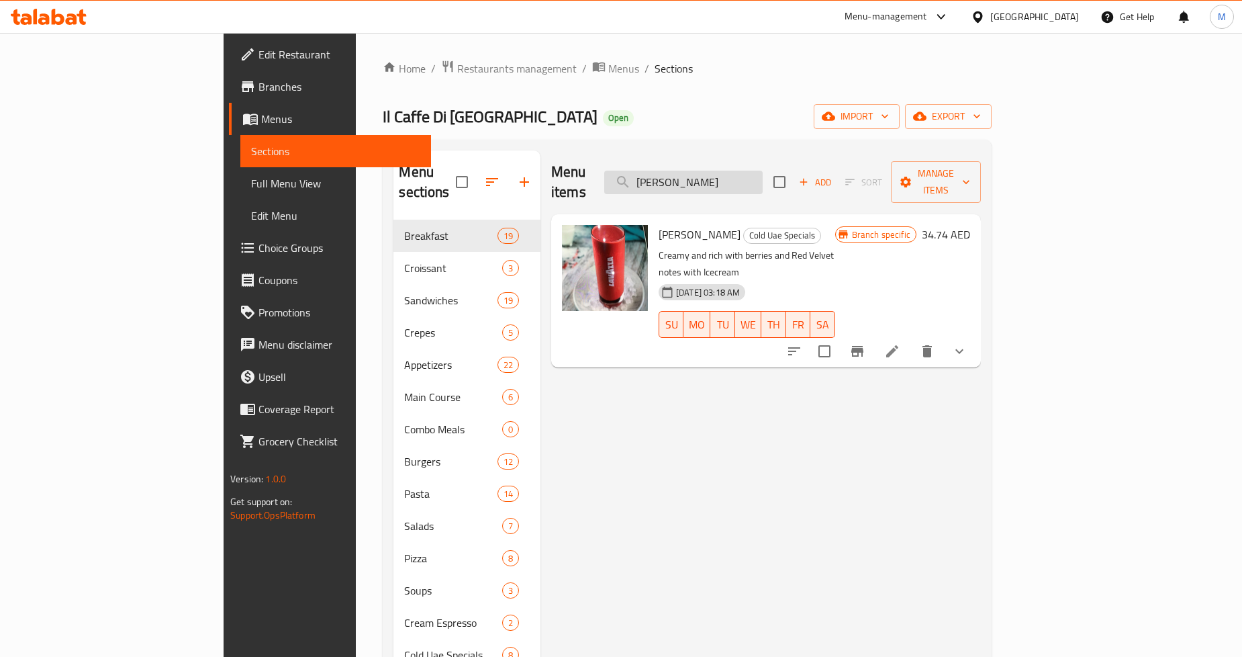
click at [746, 172] on input "[PERSON_NAME]" at bounding box center [683, 183] width 158 height 24
paste input "Sorbet"
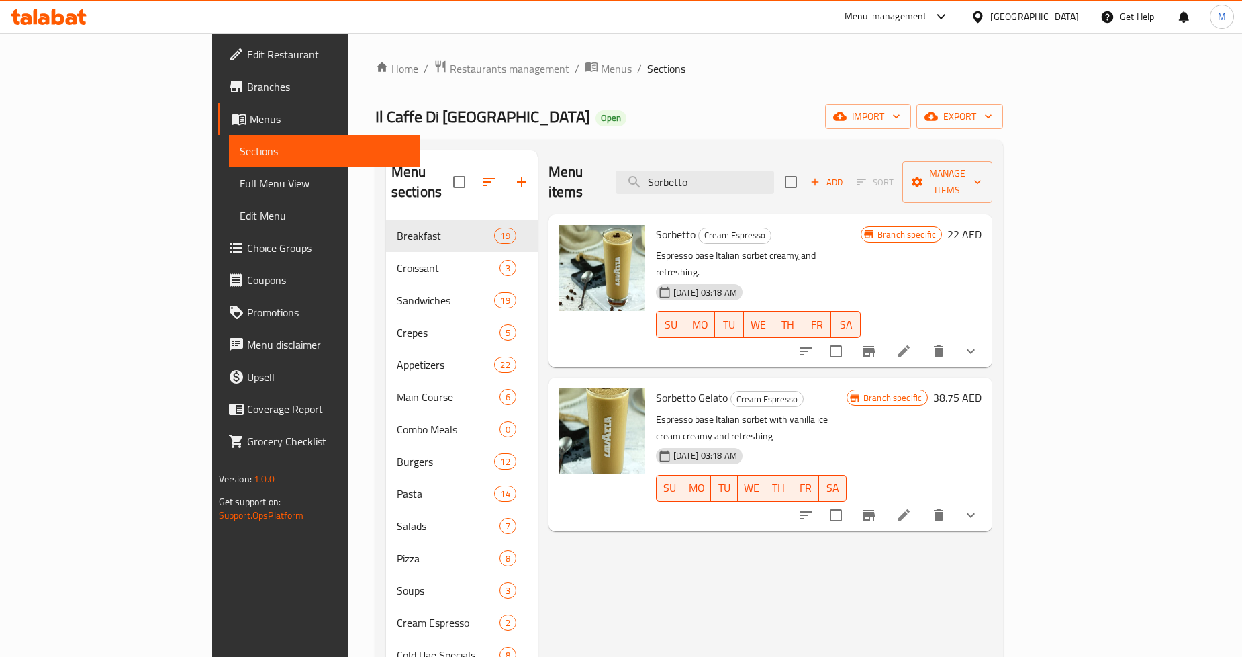
type input "Sorbetto"
click at [656, 388] on span "Sorbetto Gelato" at bounding box center [692, 398] width 72 height 20
click at [923, 503] on li at bounding box center [904, 515] width 38 height 24
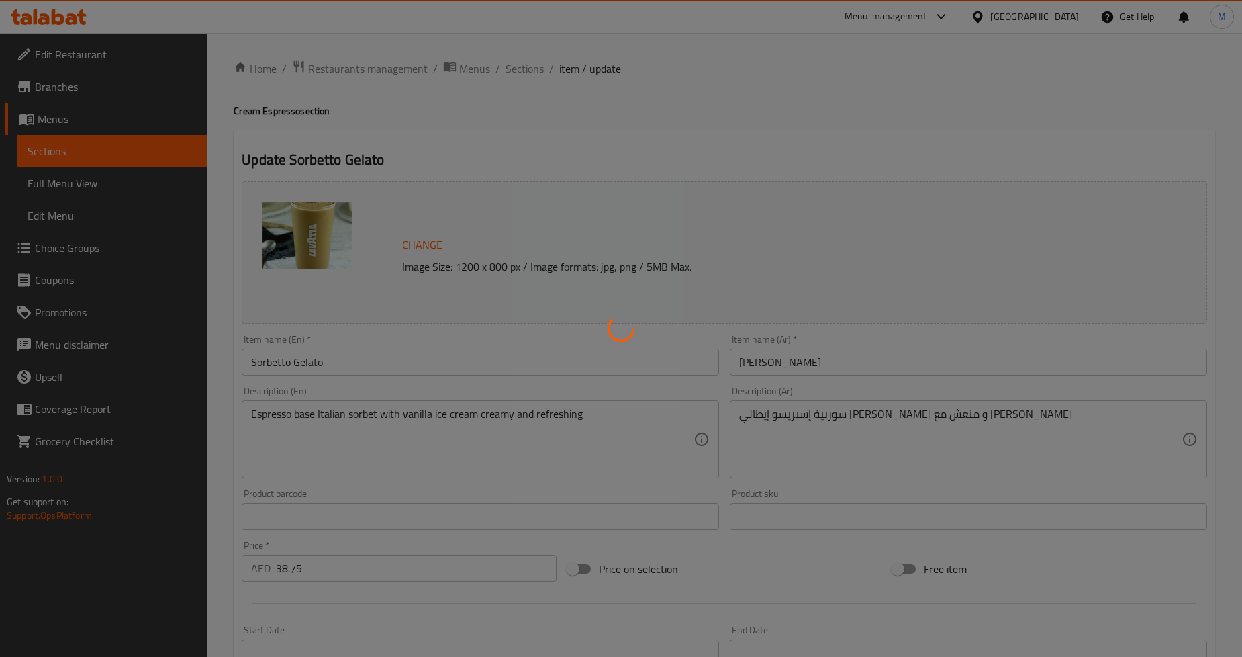
type input "الاضافات:"
type input "0"
type input "اختيارك من الحجم:"
type input "1"
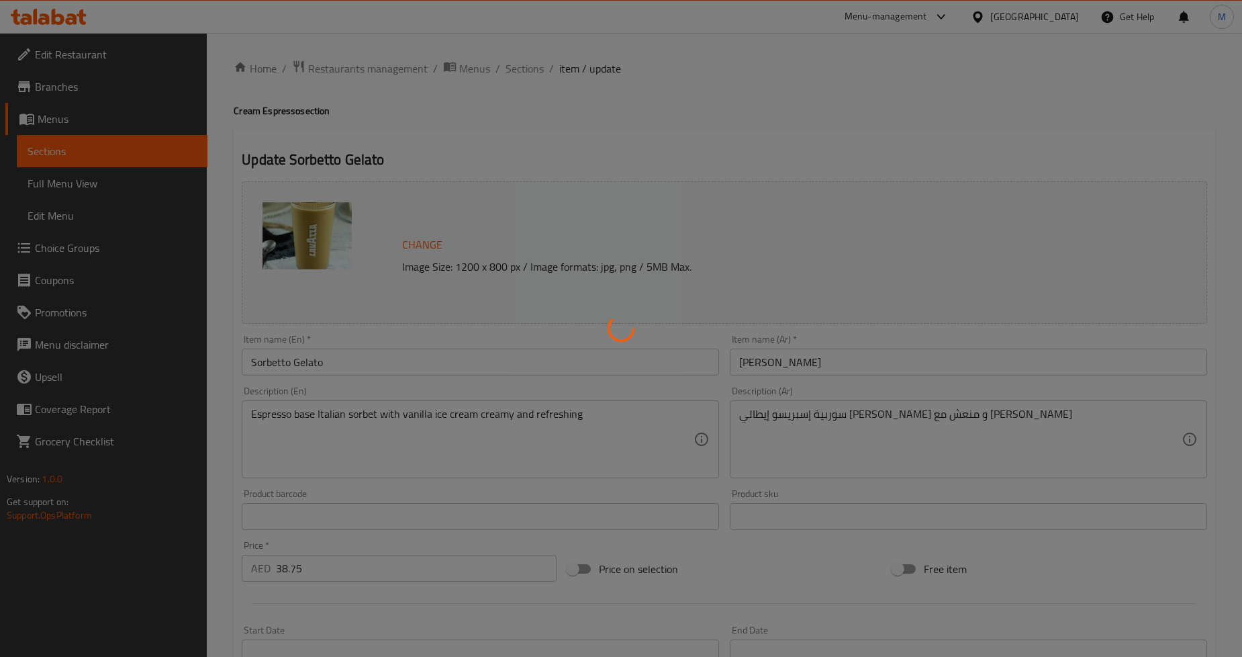
type input "1"
type input "الطبقة الإضافية"
type input "0"
type input "1"
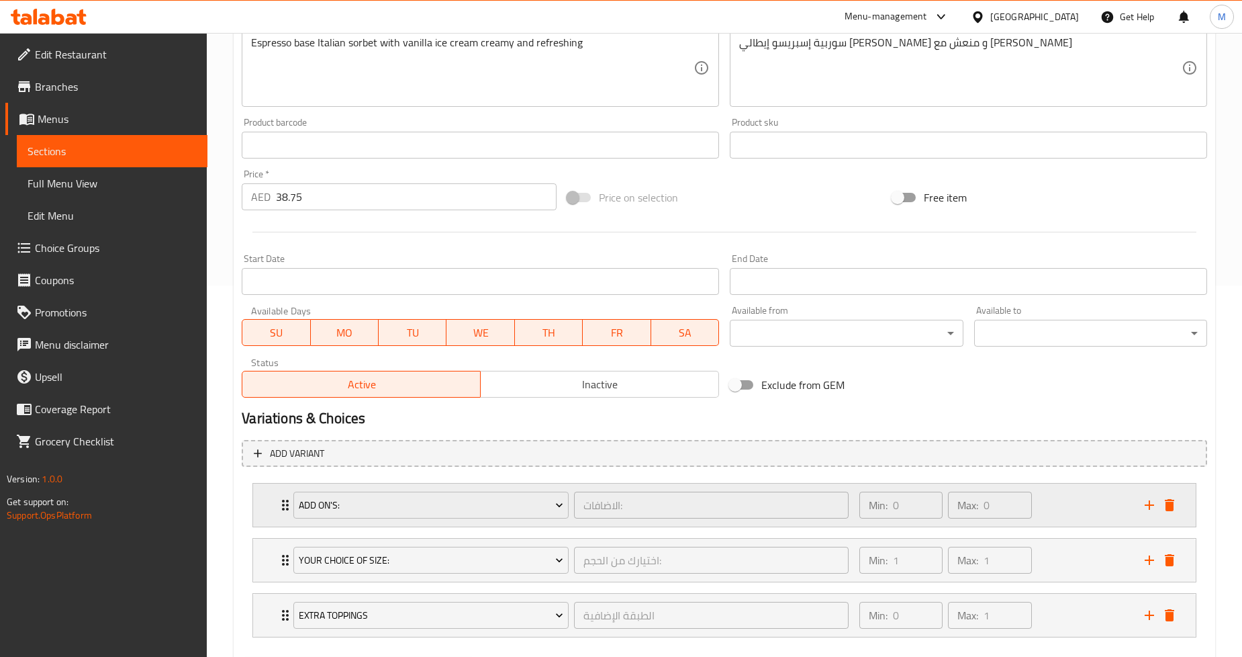
scroll to position [442, 0]
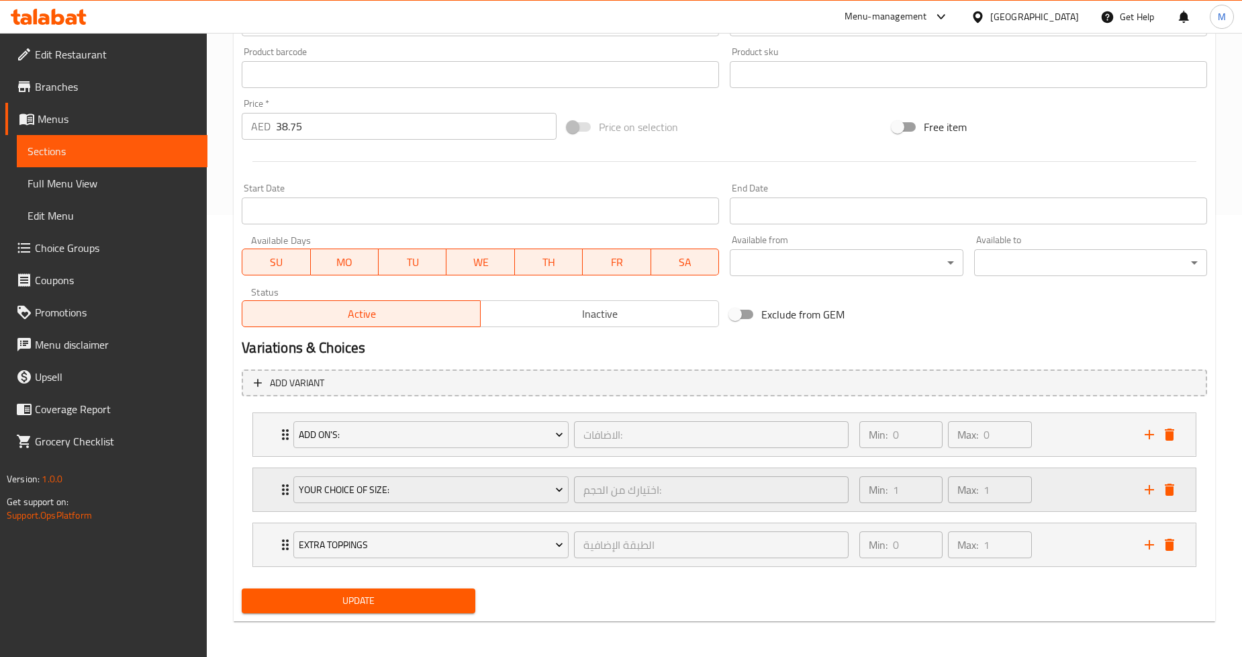
click at [257, 485] on div "Your Choice Of Size: اختيارك من الحجم: ​ Min: 1 ​ Max: 1 ​" at bounding box center [724, 489] width 943 height 43
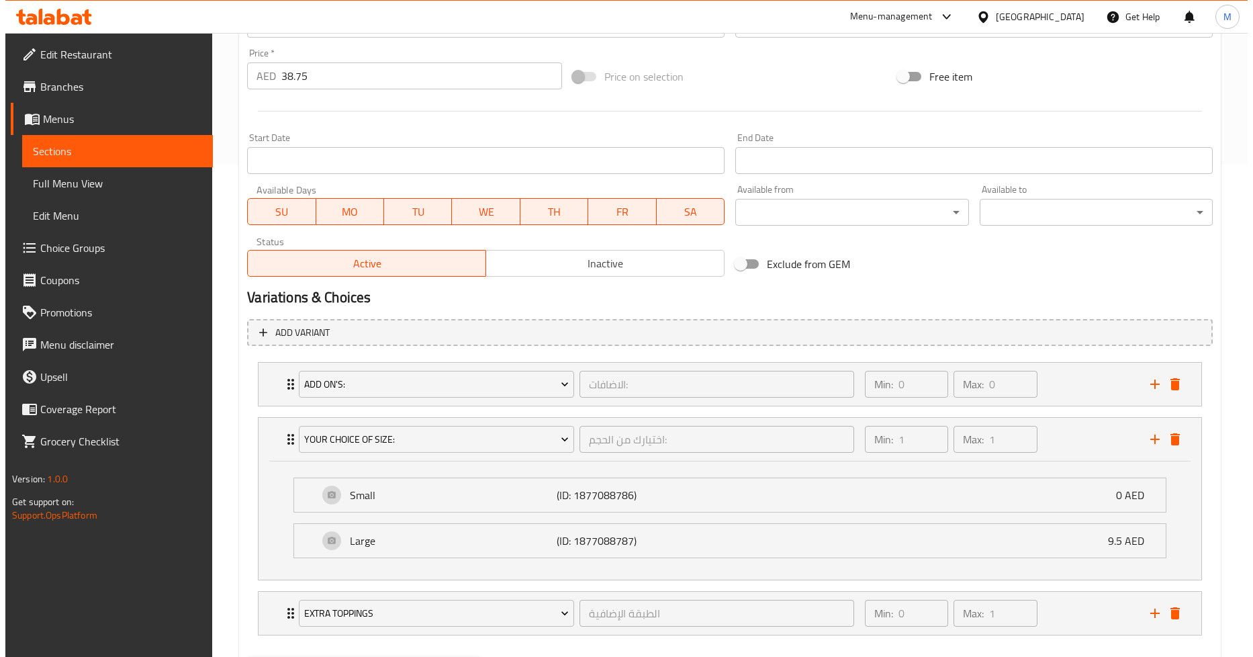
scroll to position [558, 0]
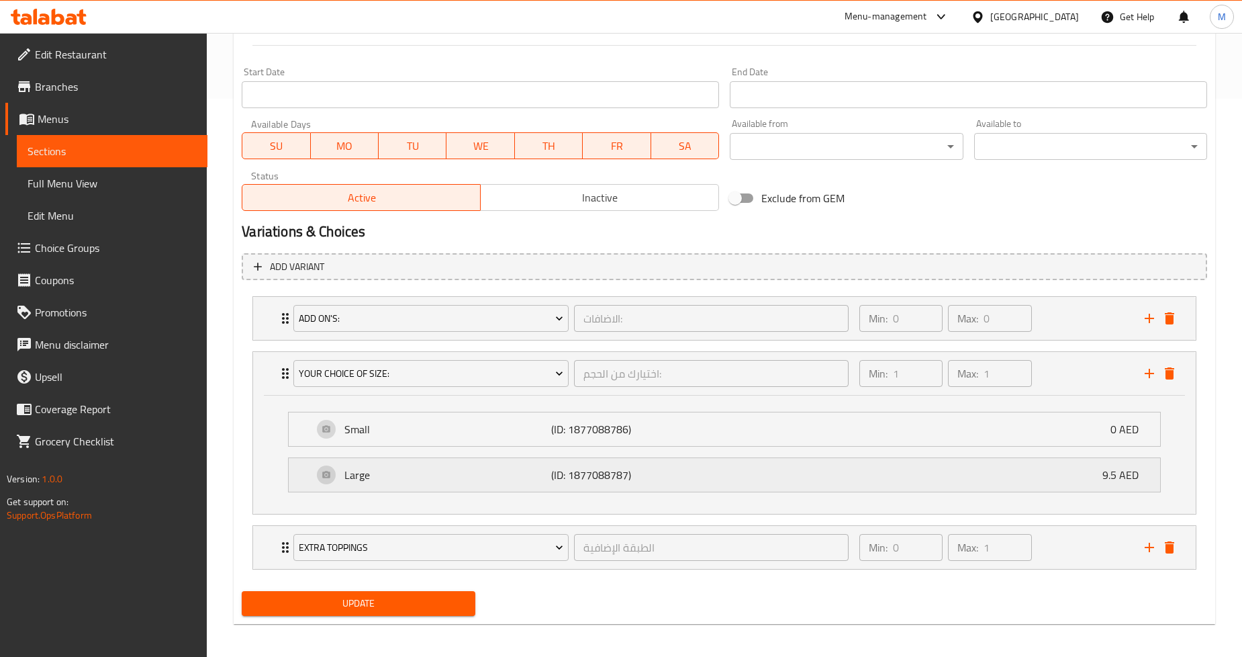
click at [379, 475] on p "Large" at bounding box center [448, 475] width 207 height 16
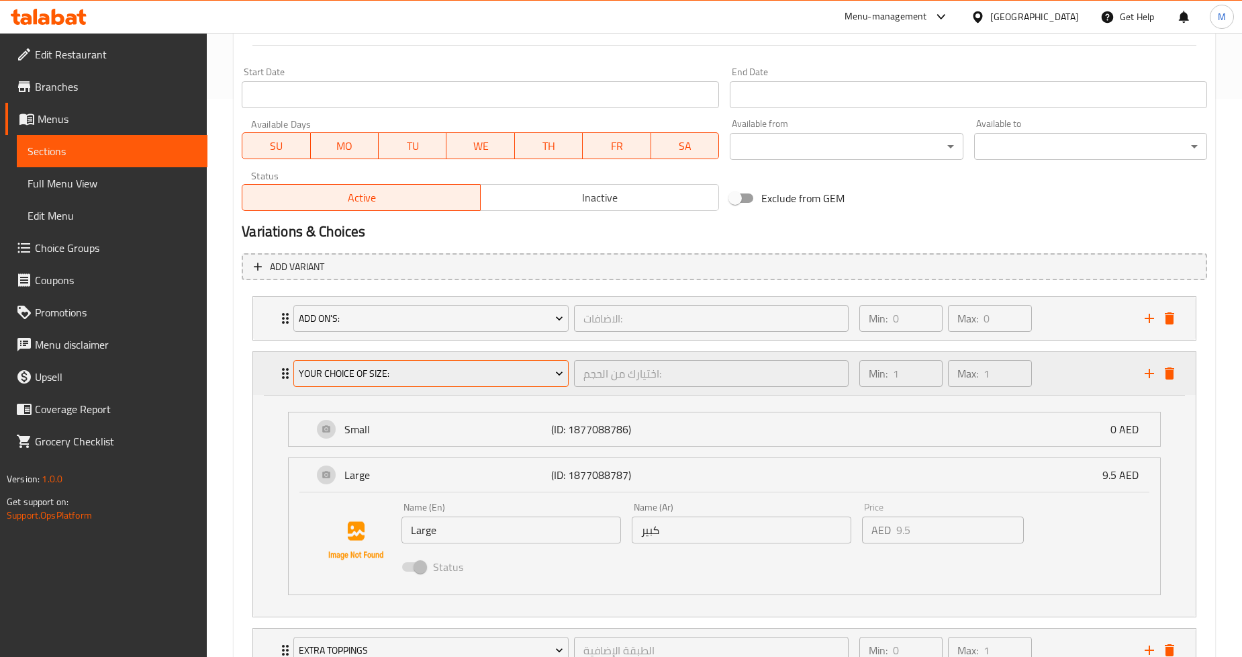
click at [462, 377] on span "Your Choice Of Size:" at bounding box center [431, 373] width 265 height 17
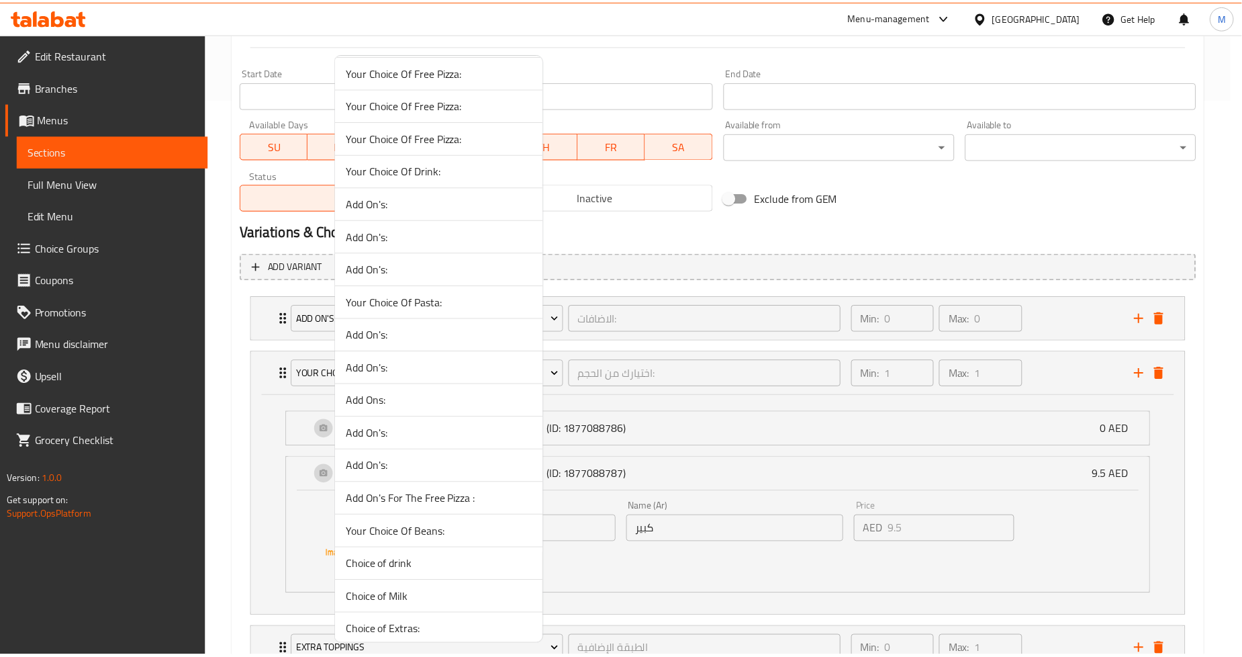
scroll to position [3473, 0]
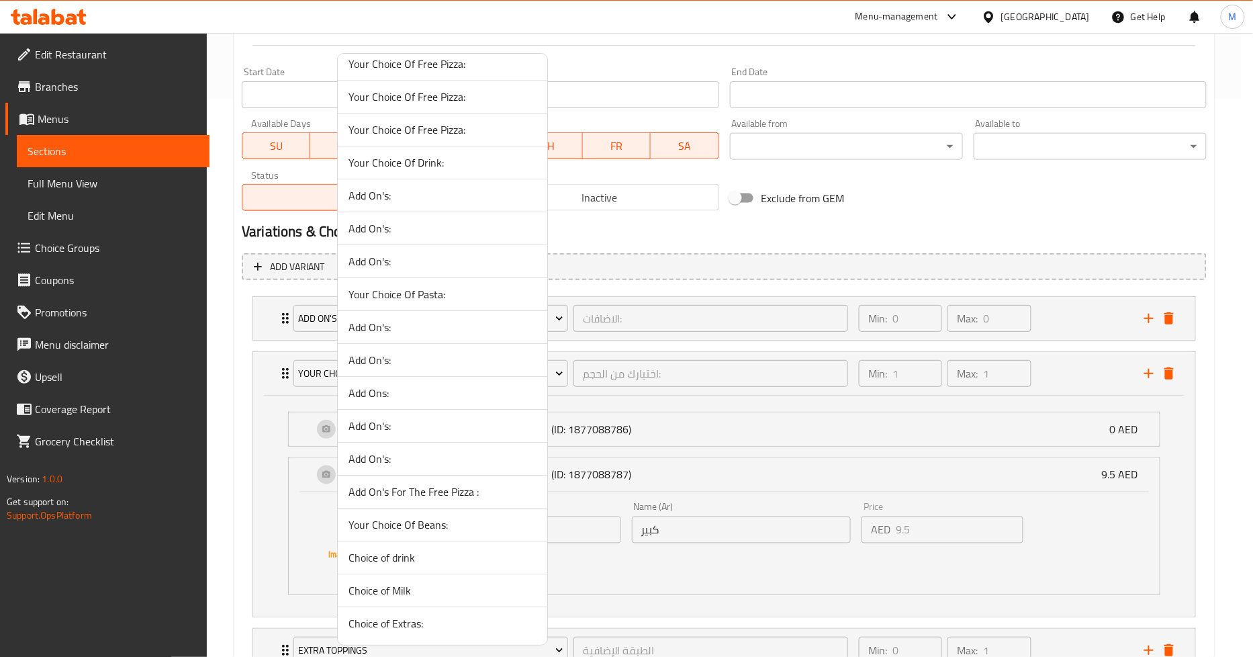
click at [236, 451] on div at bounding box center [626, 328] width 1253 height 657
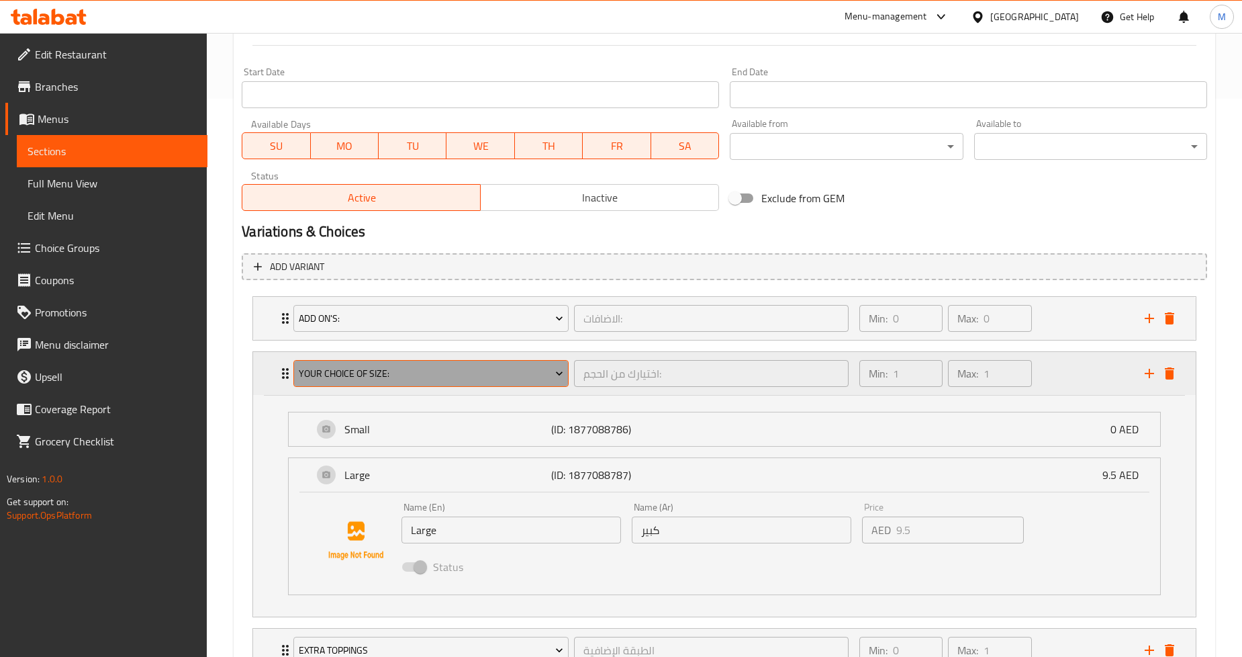
click at [539, 378] on span "Your Choice Of Size:" at bounding box center [431, 373] width 265 height 17
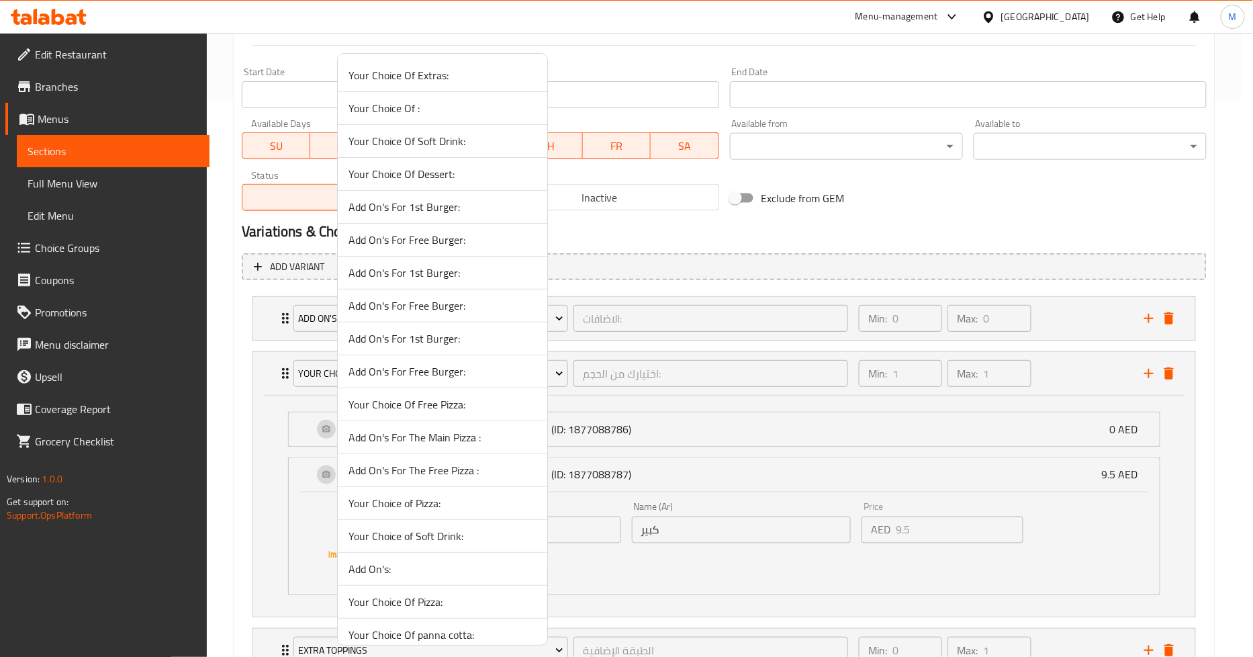
click at [244, 403] on div at bounding box center [626, 328] width 1253 height 657
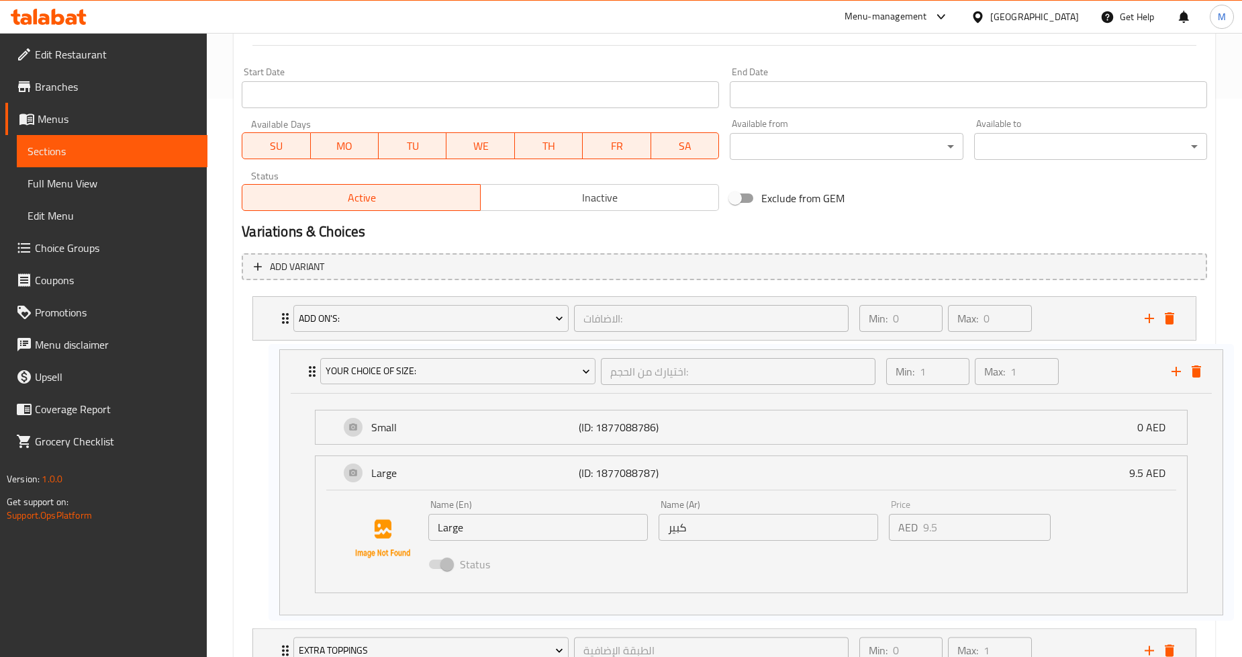
drag, startPoint x: 572, startPoint y: 470, endPoint x: 603, endPoint y: 469, distance: 30.9
click at [603, 469] on div "Add On's: الاضافات: ​ Min: 0 ​ Max: 0 ​ Caramel Syrup (ID: 1877088781) 4 AED Na…" at bounding box center [725, 484] width 966 height 387
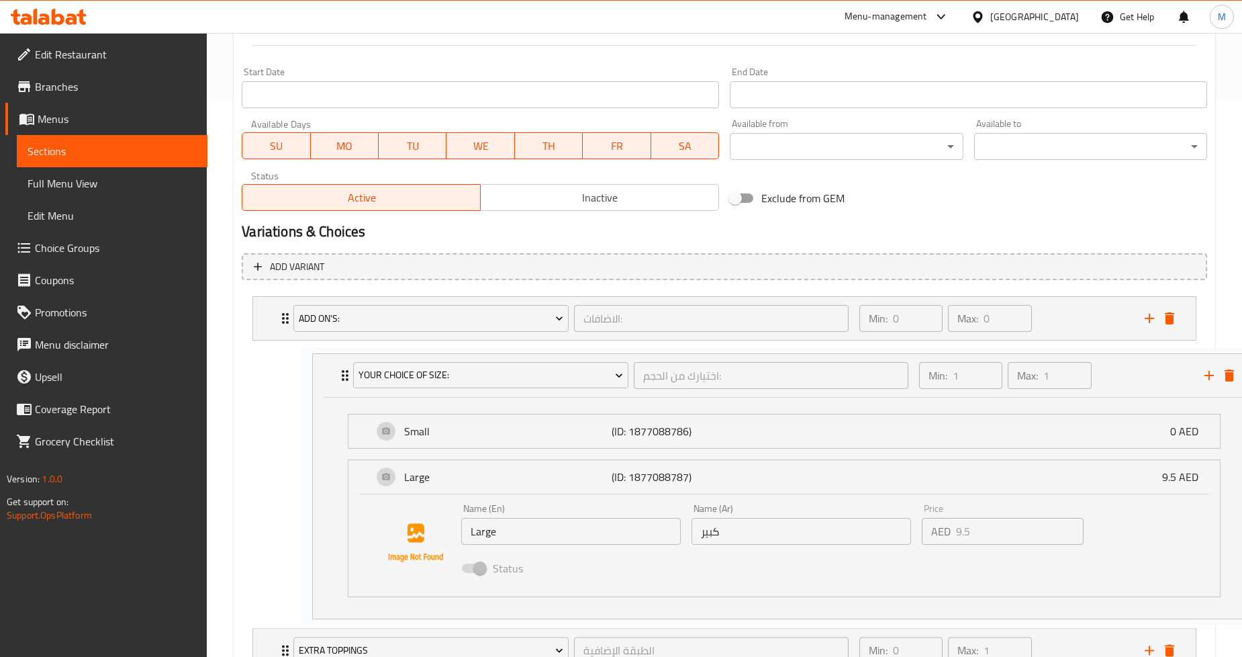
drag, startPoint x: 570, startPoint y: 471, endPoint x: 633, endPoint y: 474, distance: 63.2
click at [633, 474] on div "Add On's: الاضافات: ​ Min: 0 ​ Max: 0 ​ Caramel Syrup (ID: 1877088781) 4 AED Na…" at bounding box center [725, 484] width 966 height 387
